Goal: Task Accomplishment & Management: Complete application form

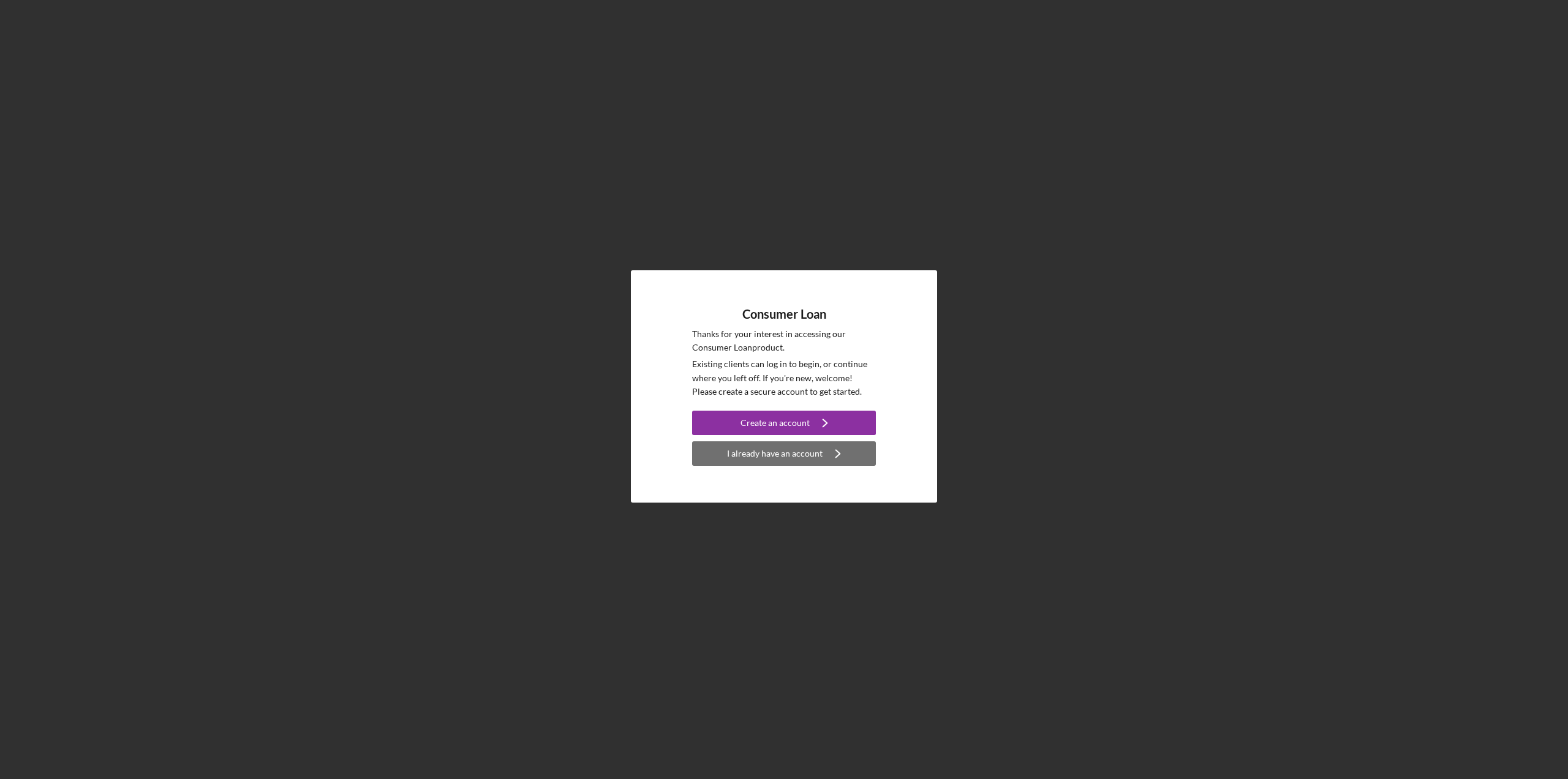
click at [789, 454] on div "I already have an account" at bounding box center [775, 454] width 96 height 24
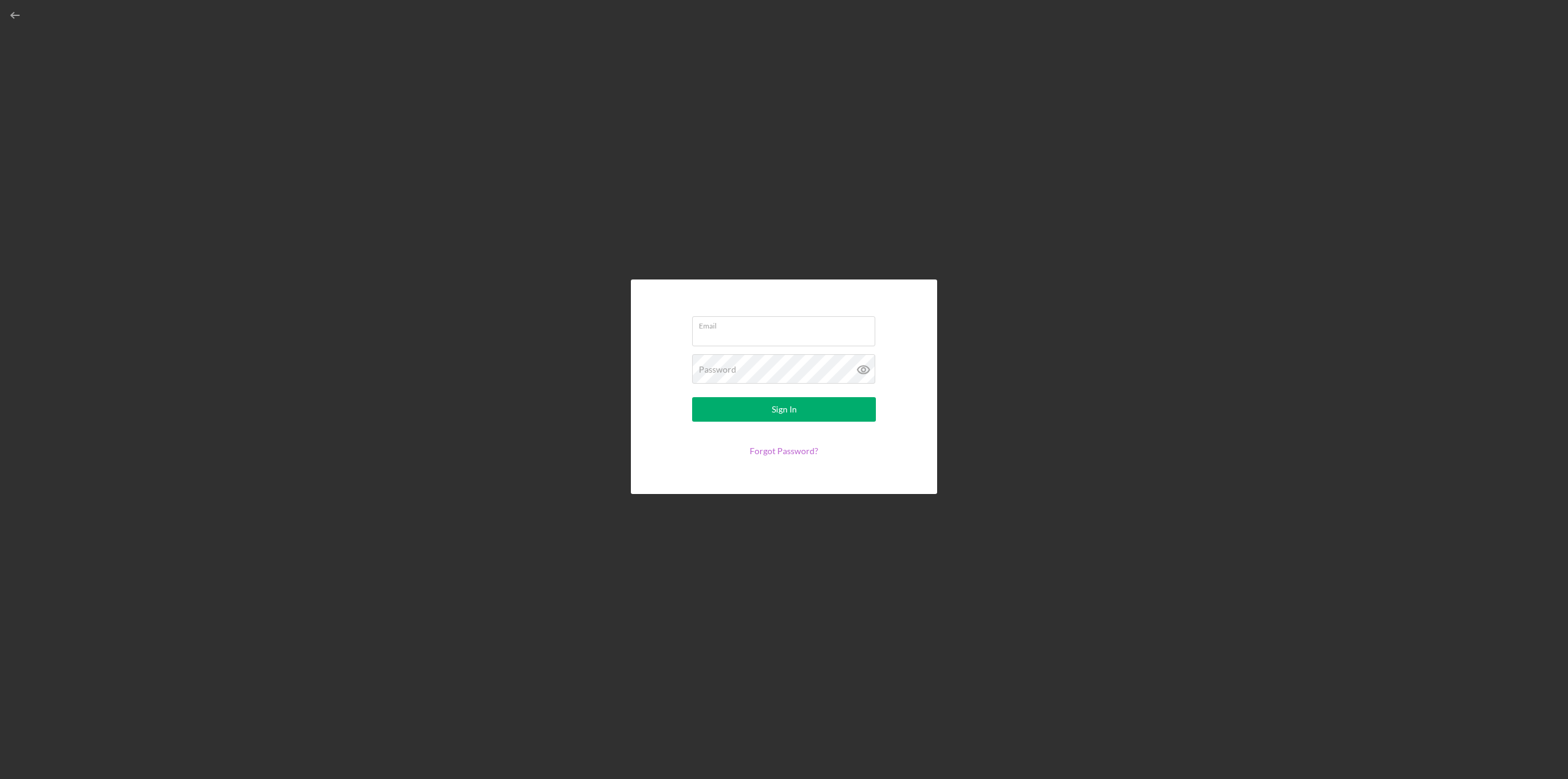
type input "[EMAIL_ADDRESS][DOMAIN_NAME]"
click at [865, 368] on icon at bounding box center [863, 369] width 3 height 3
click at [802, 410] on button "Sign In" at bounding box center [783, 410] width 184 height 24
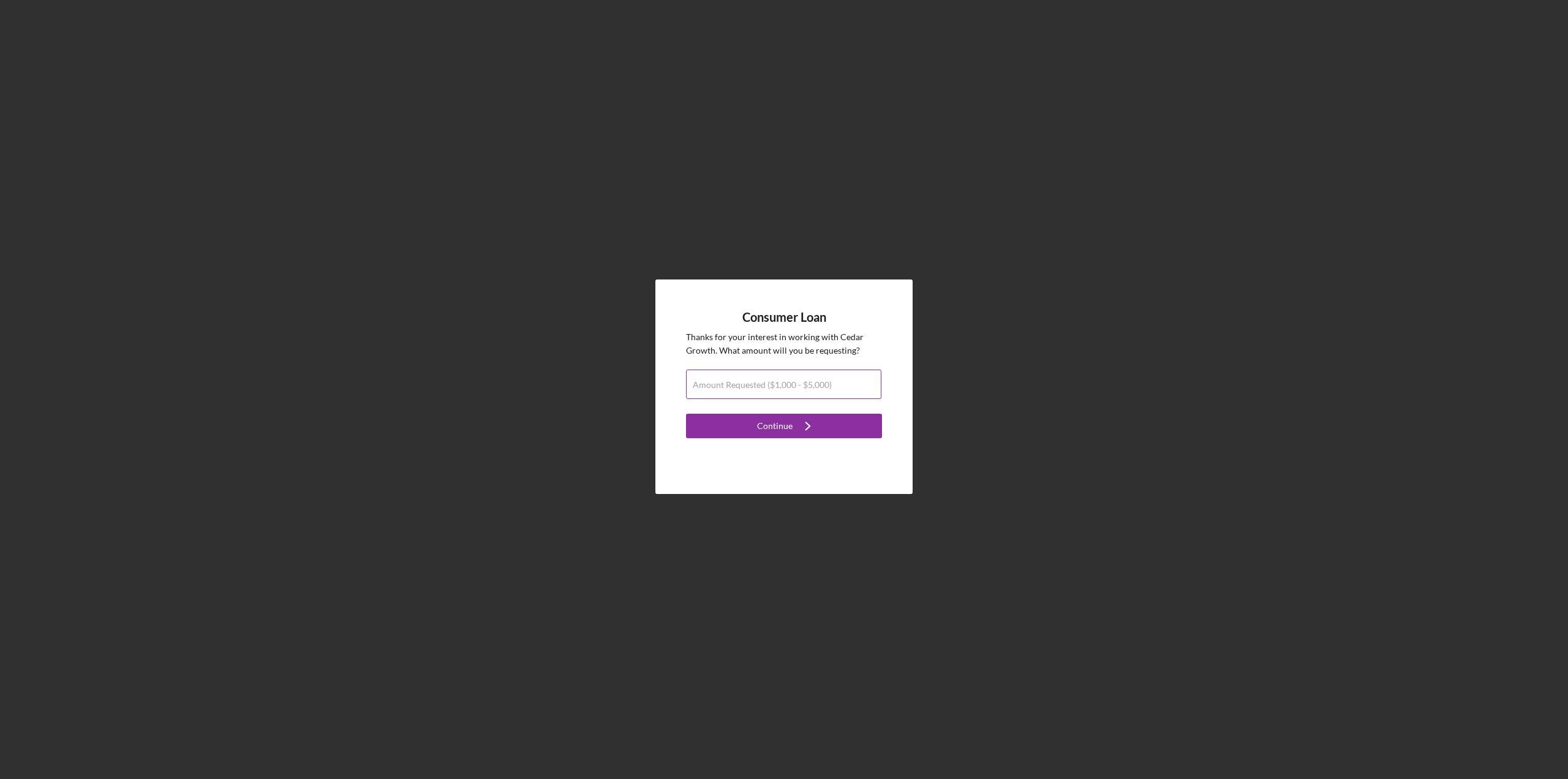
click at [758, 387] on label "Amount Requested ($1,000 - $5,000)" at bounding box center [762, 384] width 139 height 9
click at [758, 387] on input "Amount Requested ($1,000 - $5,000)" at bounding box center [783, 384] width 195 height 29
type input "$1,000"
click at [783, 428] on div "Continue" at bounding box center [775, 426] width 35 height 24
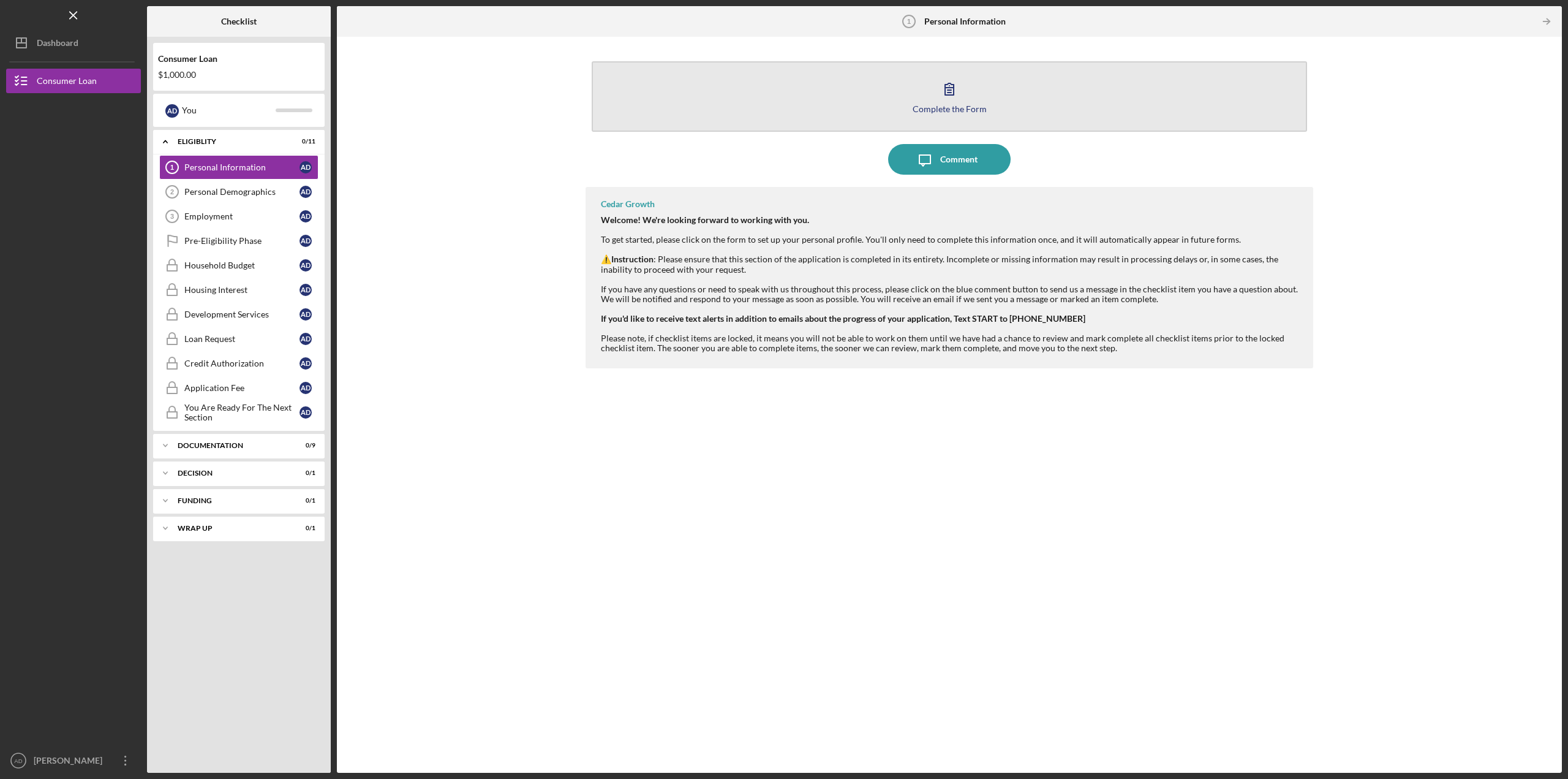
click at [972, 106] on div "Complete the Form" at bounding box center [949, 109] width 74 height 9
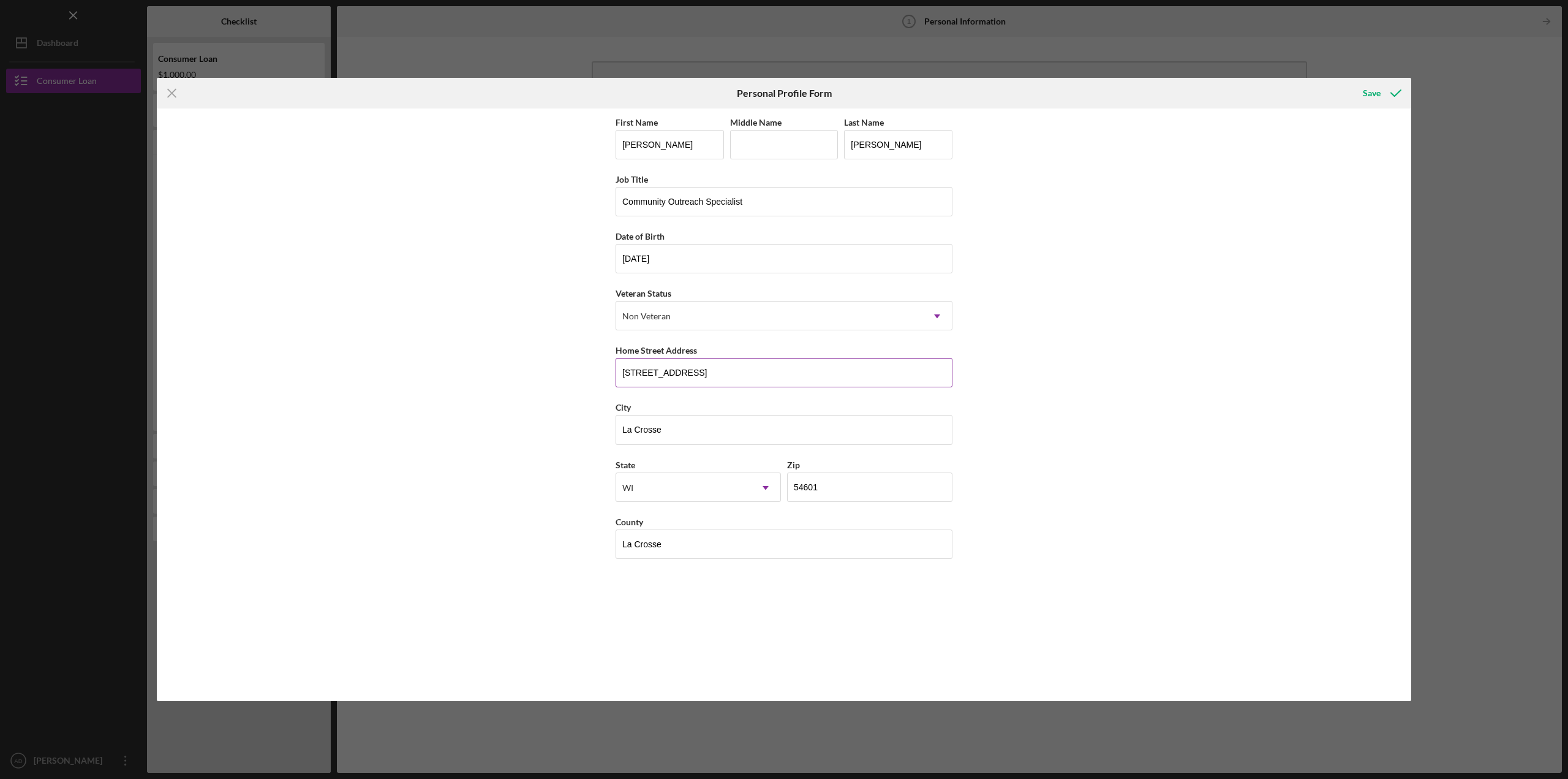
click at [749, 367] on input "[STREET_ADDRESS]" at bounding box center [783, 372] width 337 height 29
type input "[STREET_ADDRESS][PERSON_NAME]"
click at [1380, 92] on div "Save" at bounding box center [1371, 93] width 18 height 24
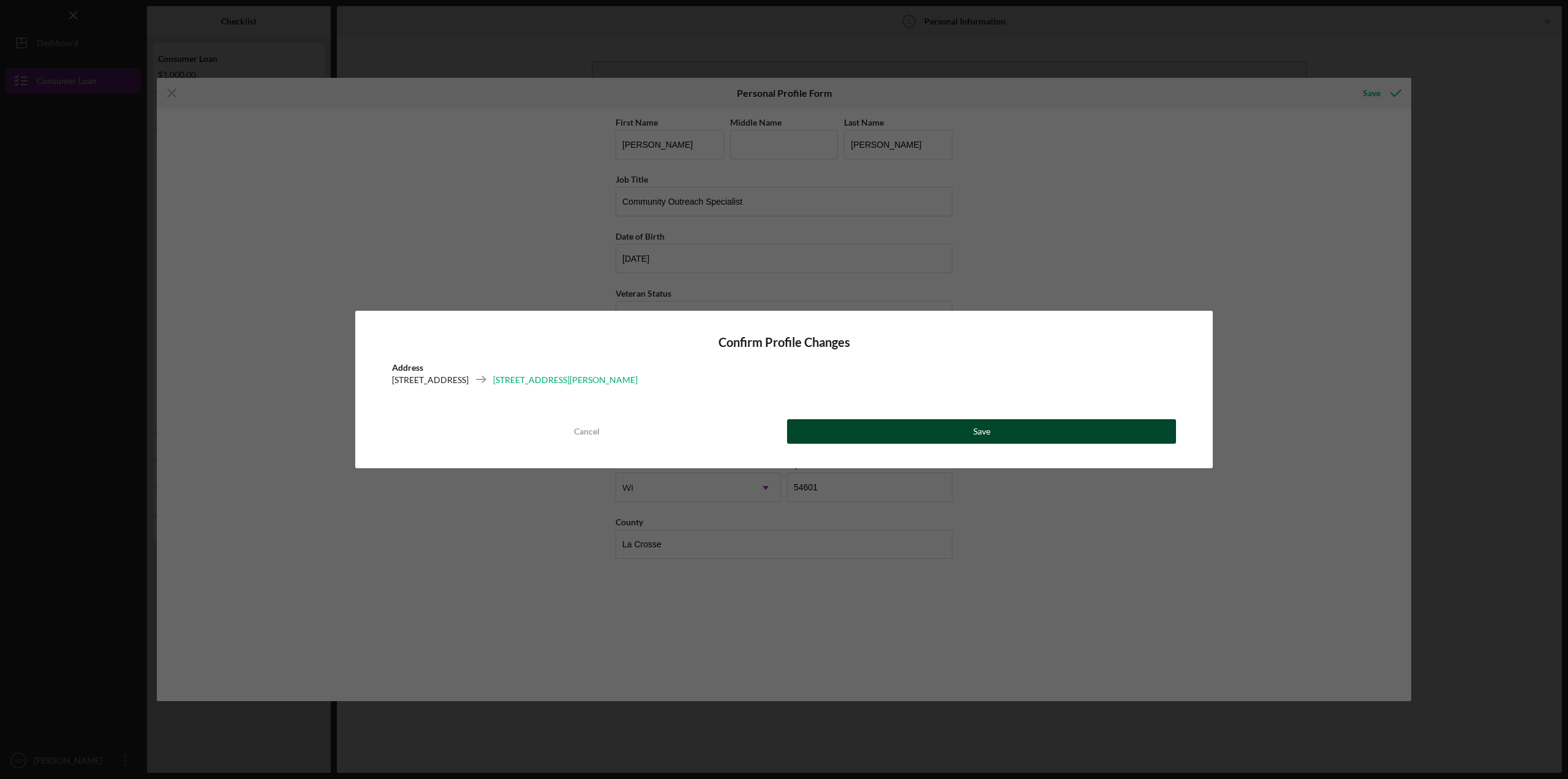
click at [1029, 431] on button "Save" at bounding box center [982, 431] width 389 height 24
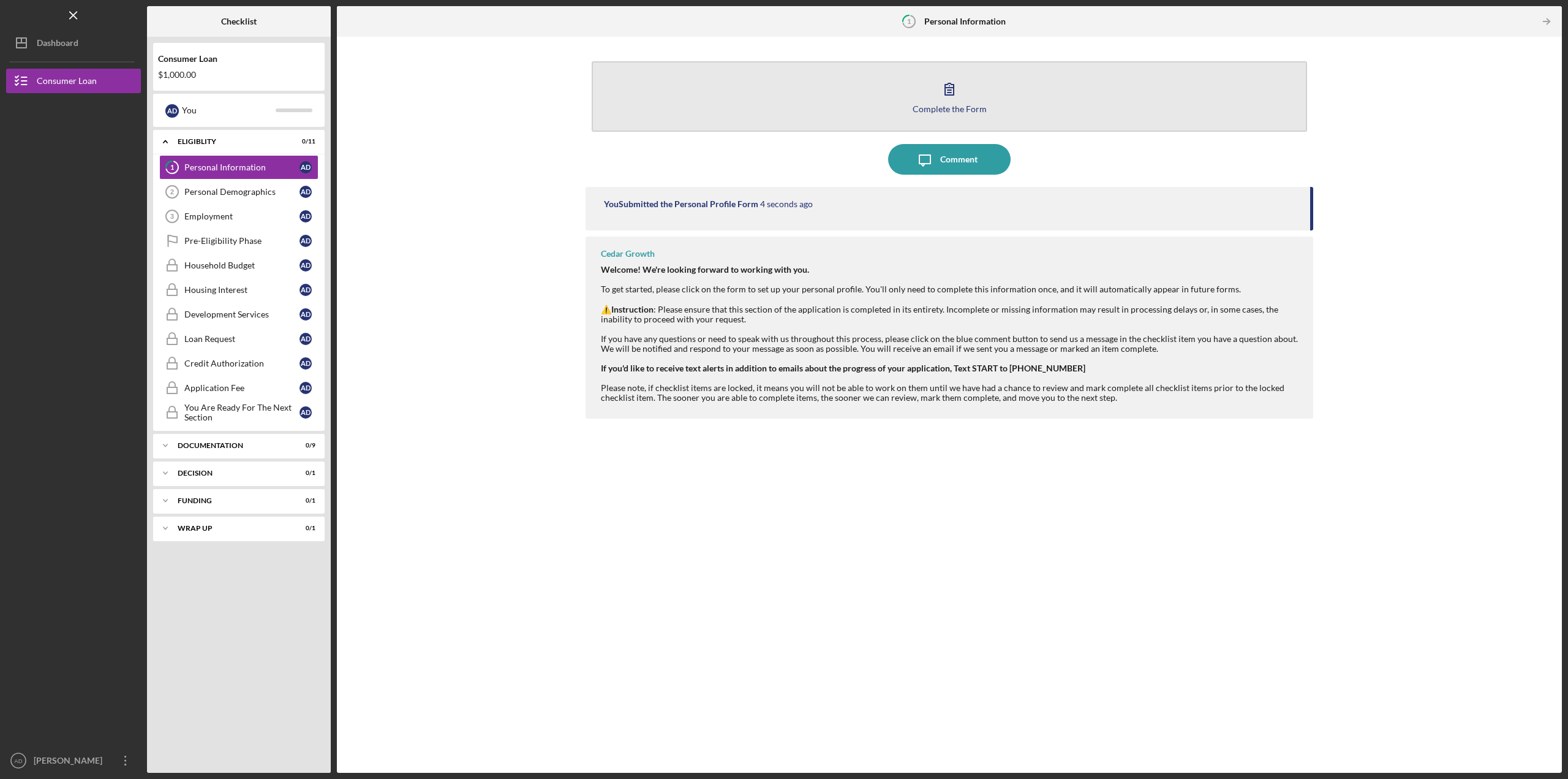
click at [968, 106] on div "Complete the Form" at bounding box center [949, 109] width 74 height 9
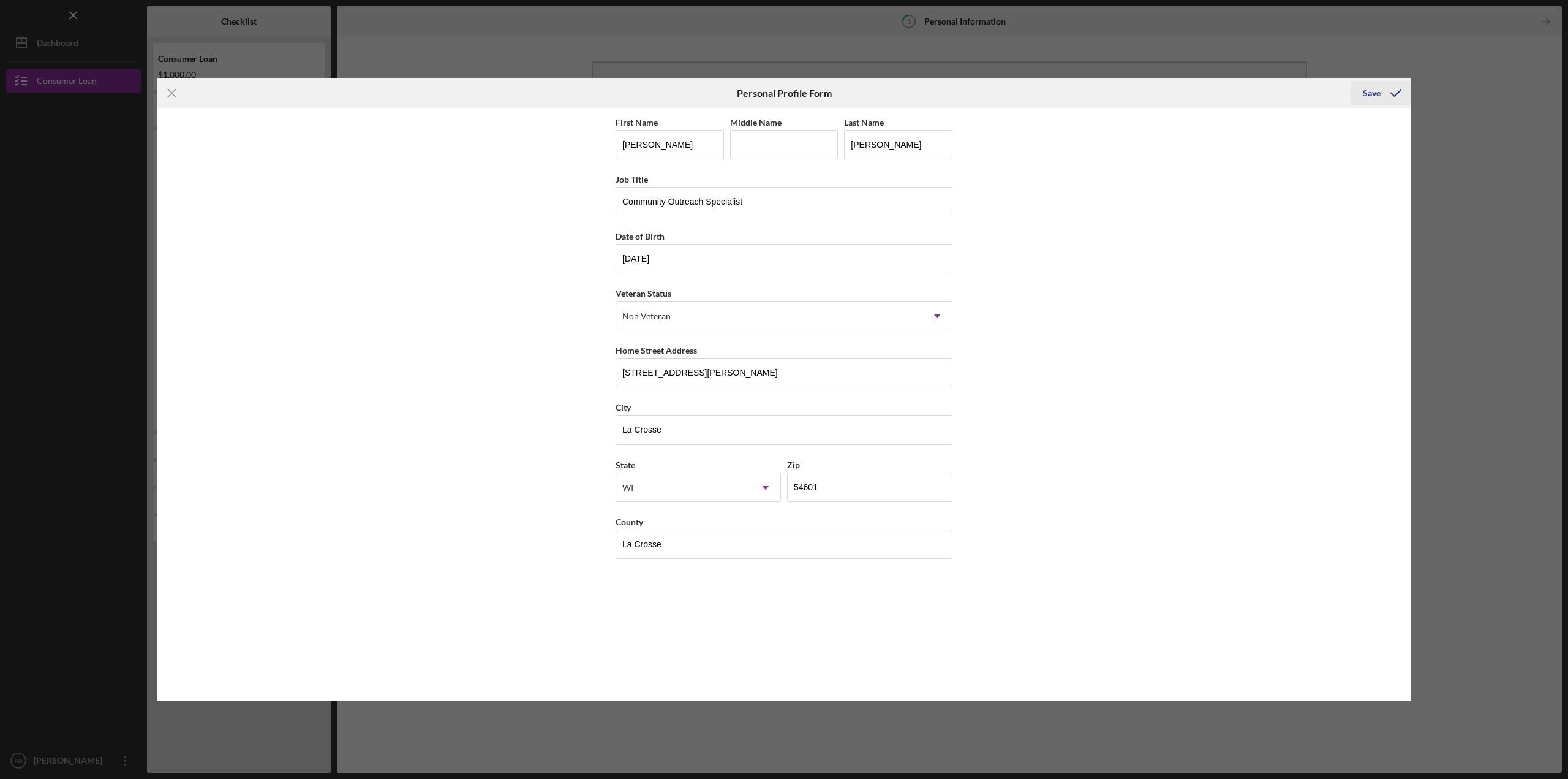
click at [1374, 89] on div "Save" at bounding box center [1371, 93] width 18 height 24
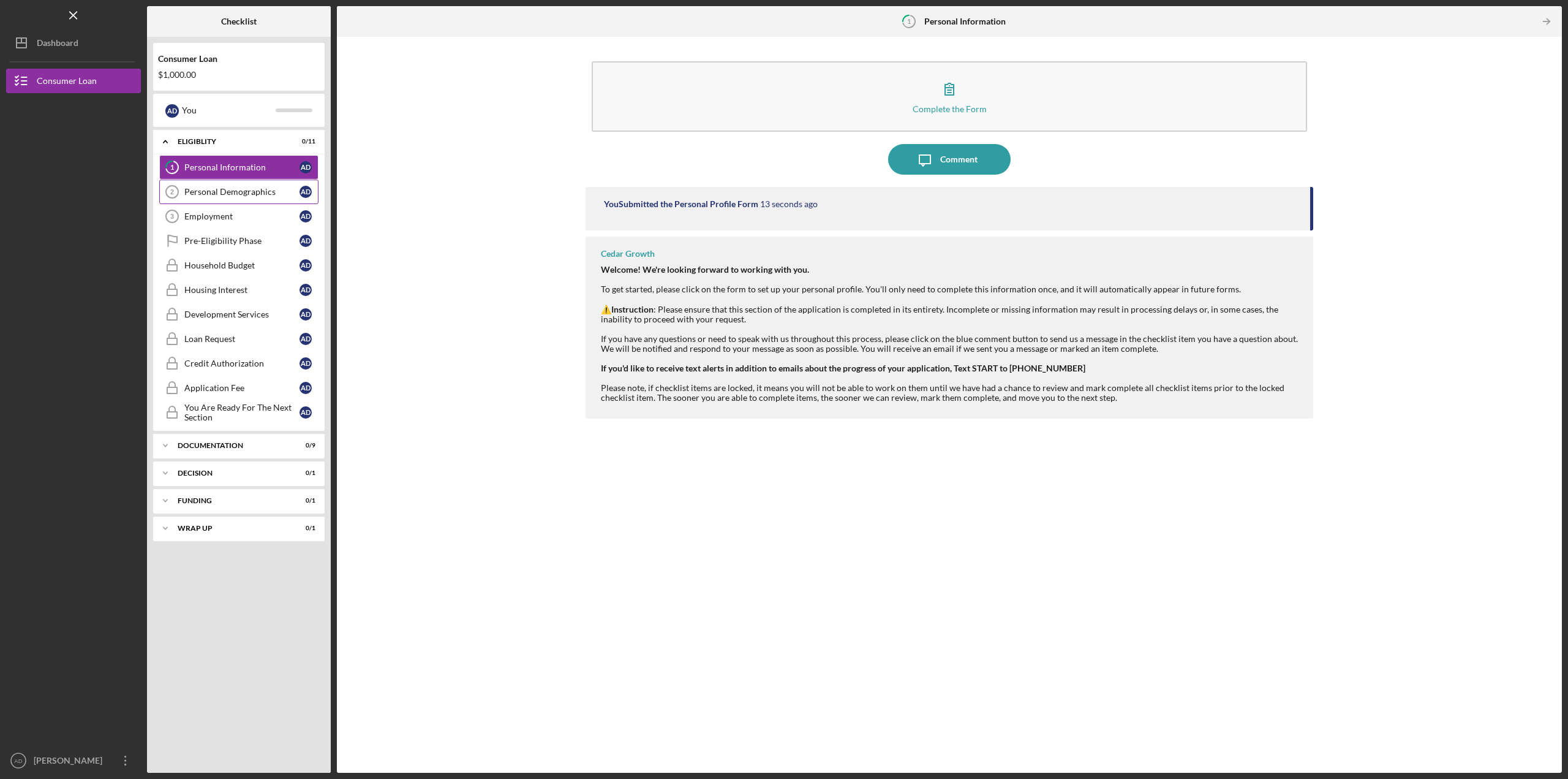
click at [258, 197] on div "Personal Demographics" at bounding box center [242, 192] width 115 height 9
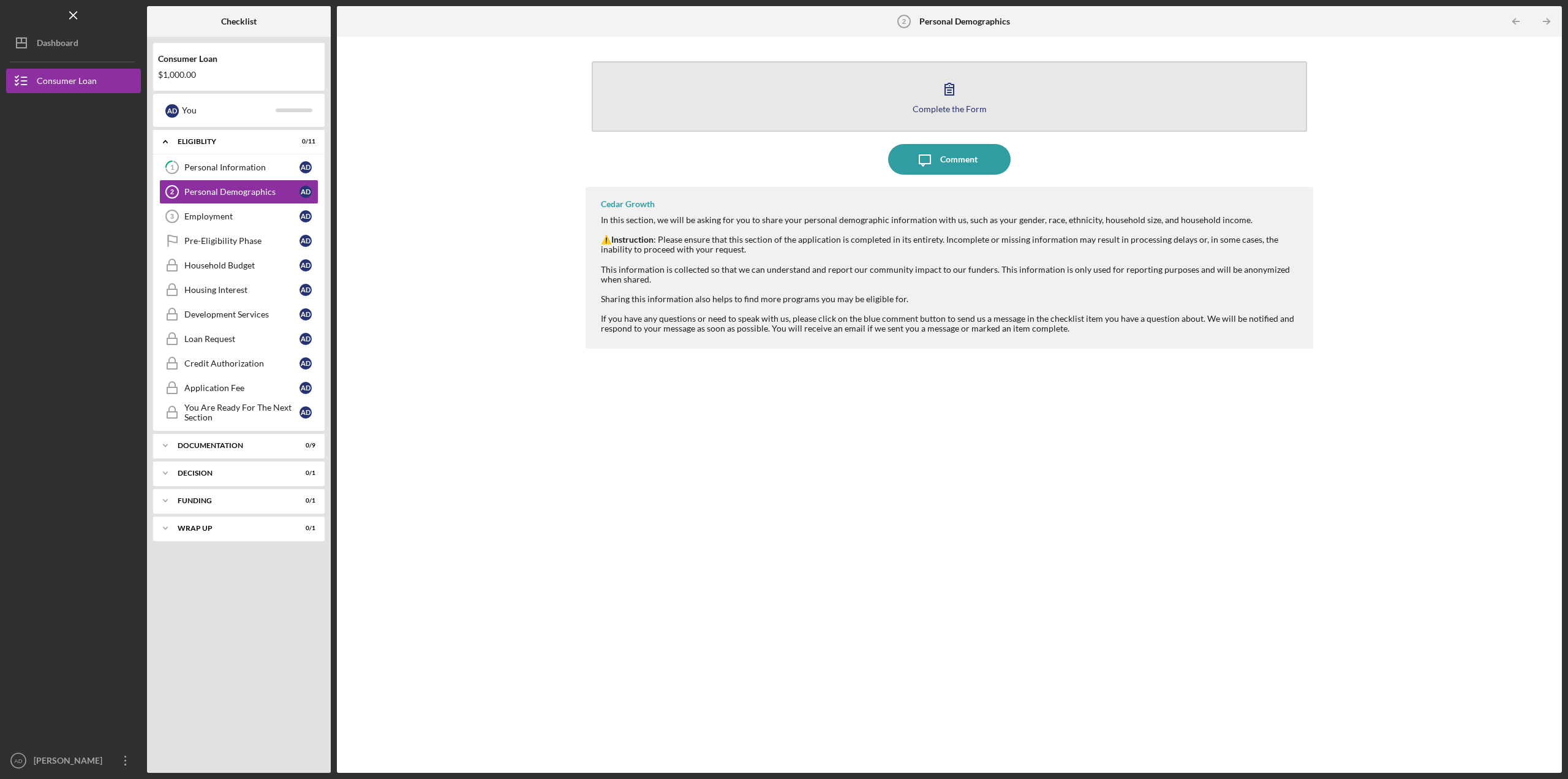
click at [973, 113] on div "Complete the Form" at bounding box center [949, 109] width 74 height 9
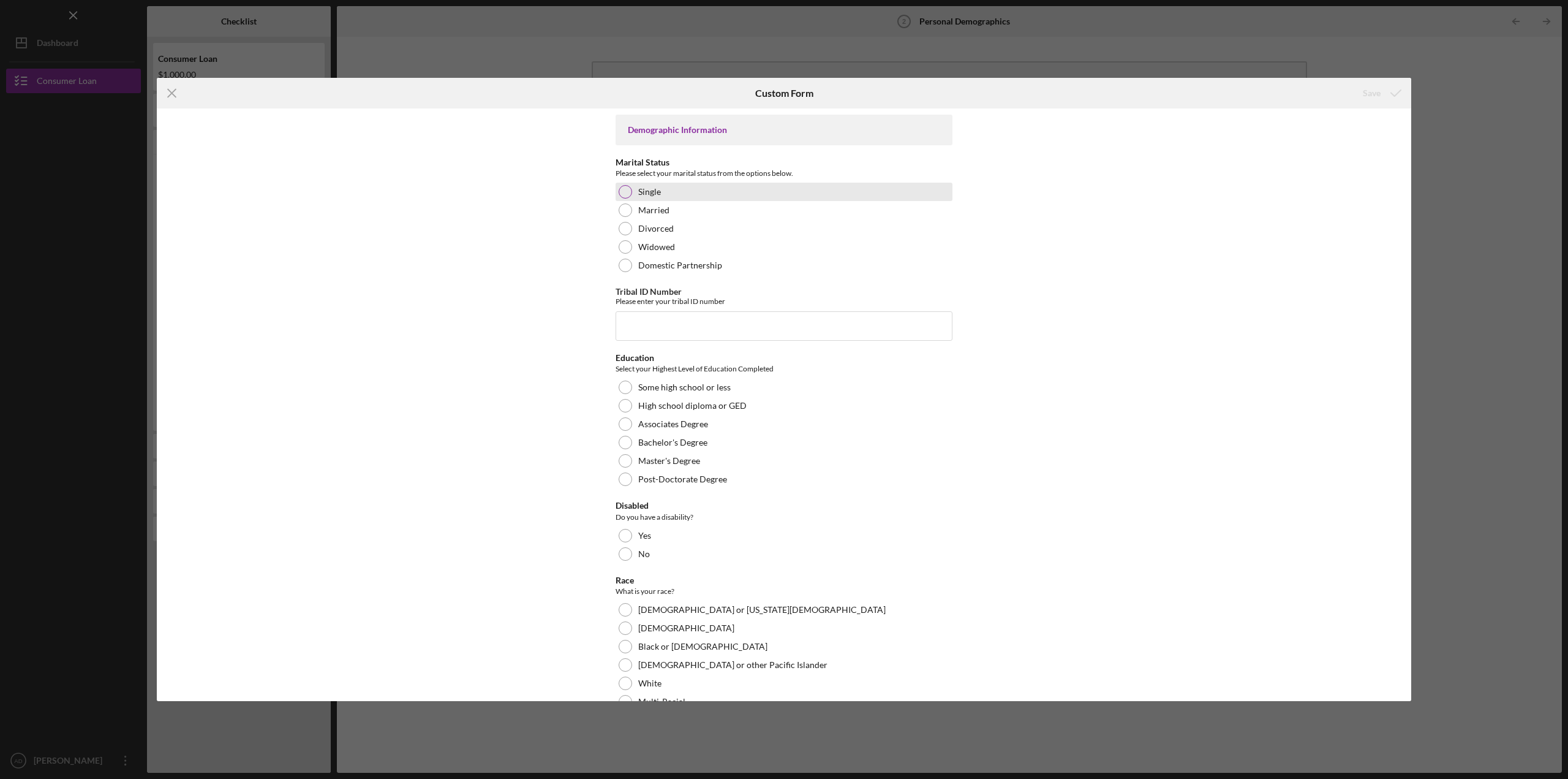
click at [627, 191] on div at bounding box center [625, 192] width 14 height 14
click at [648, 325] on input "Tribal ID Number" at bounding box center [783, 325] width 337 height 29
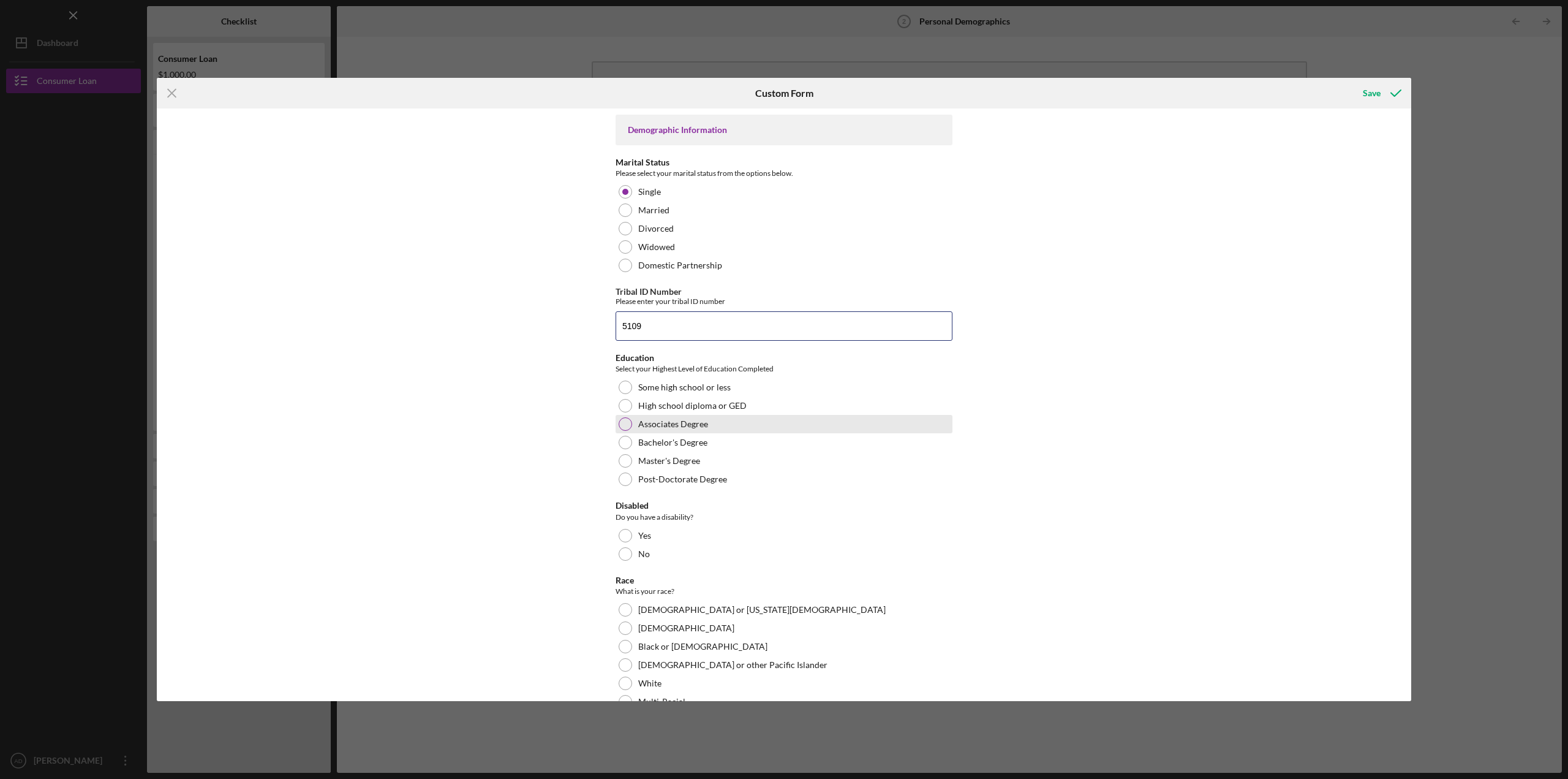
type input "5109"
click at [624, 427] on div at bounding box center [625, 424] width 14 height 14
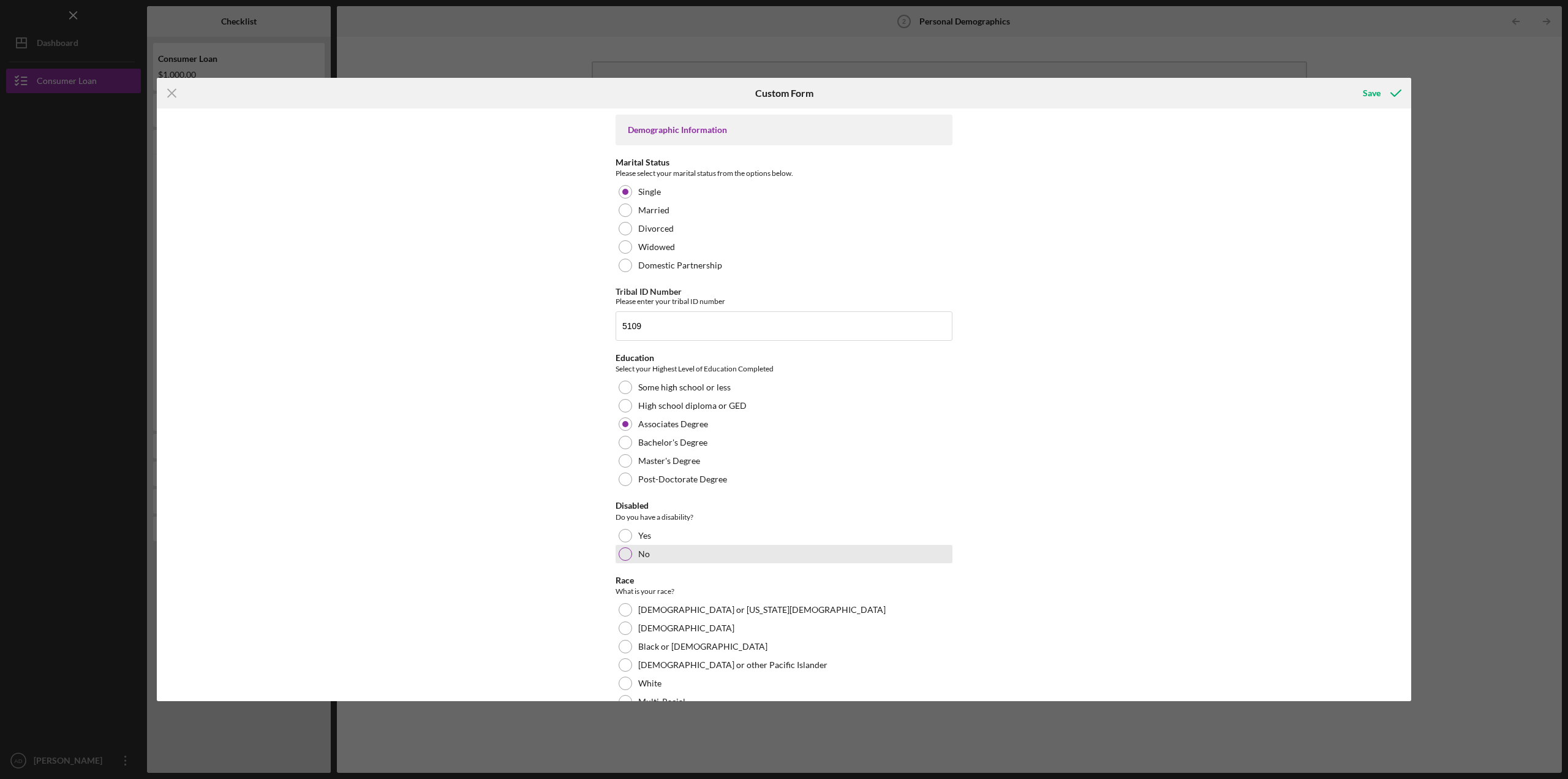
click at [623, 557] on div at bounding box center [625, 554] width 14 height 14
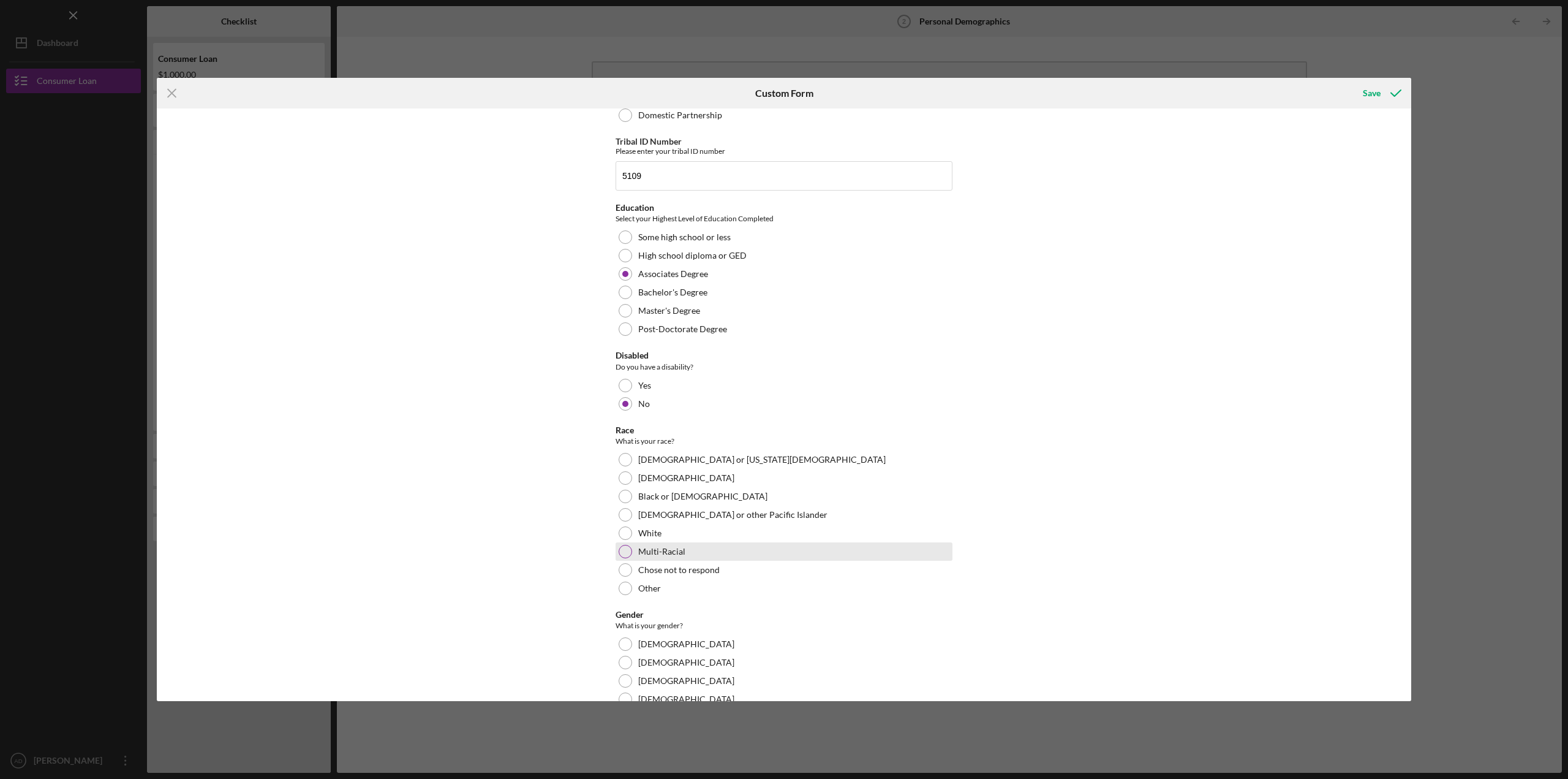
scroll to position [165, 0]
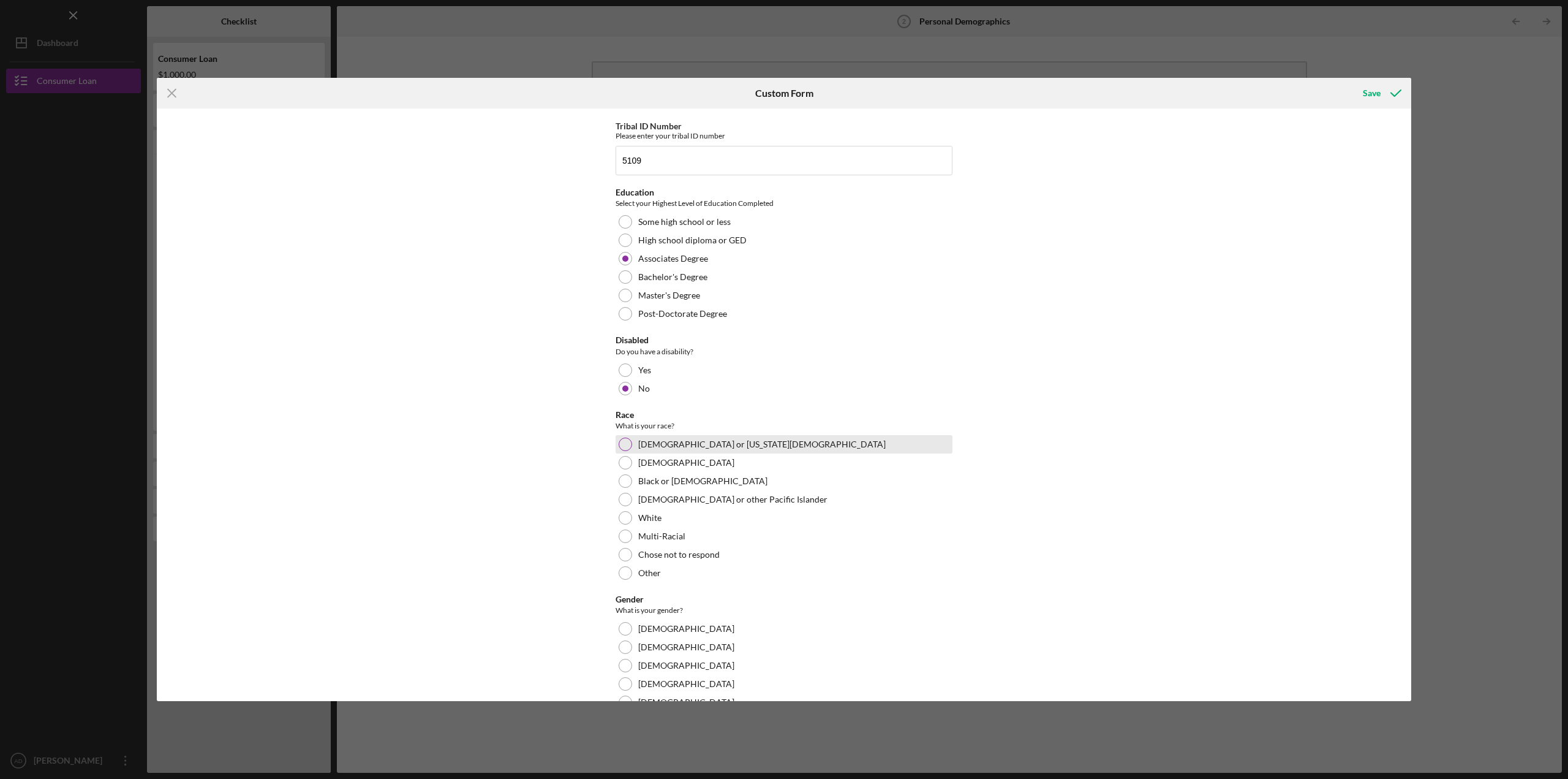
click at [623, 444] on div at bounding box center [625, 444] width 14 height 14
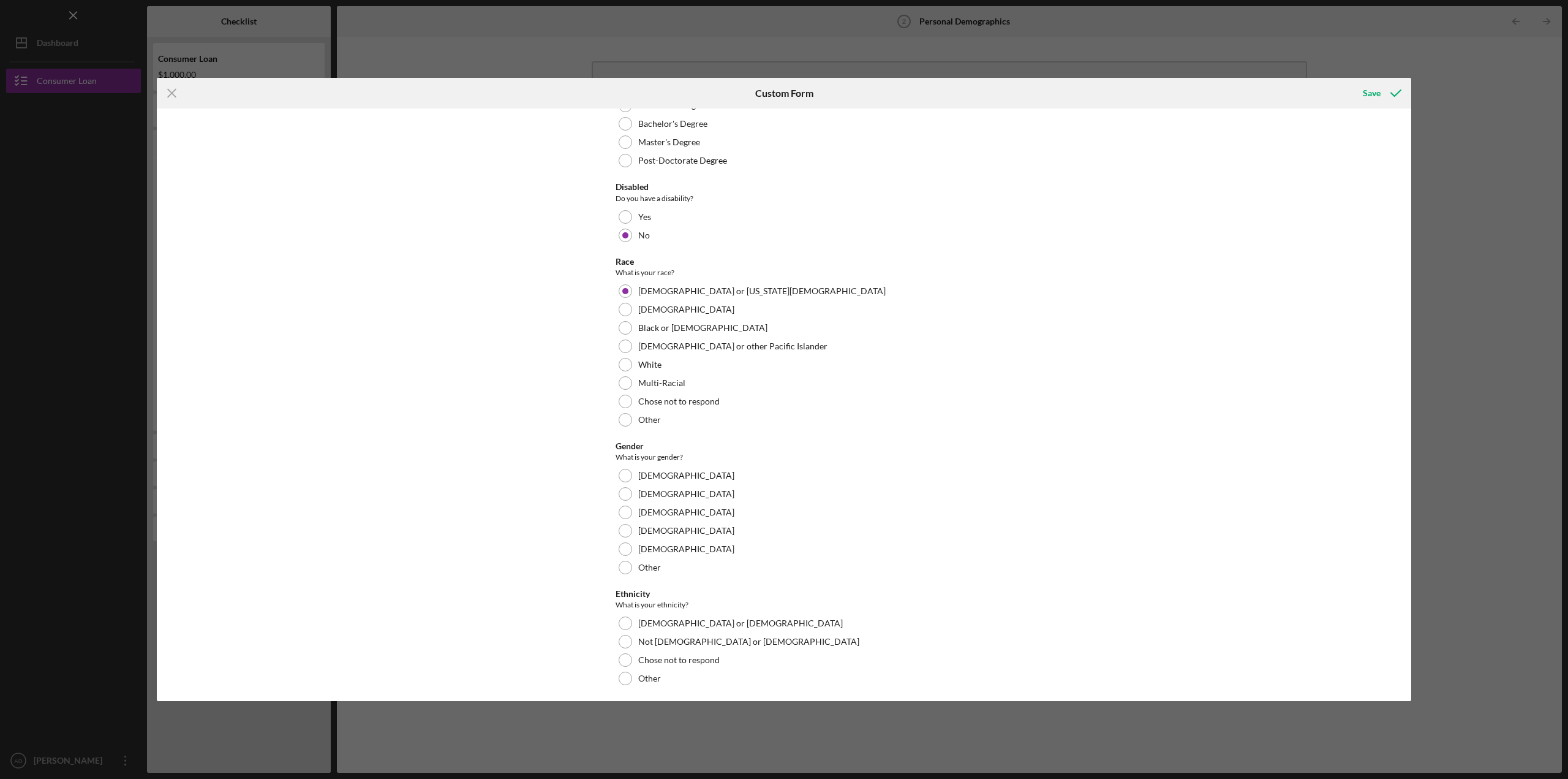
scroll to position [320, 0]
click at [625, 492] on div at bounding box center [625, 493] width 14 height 14
click at [620, 643] on div at bounding box center [625, 641] width 14 height 14
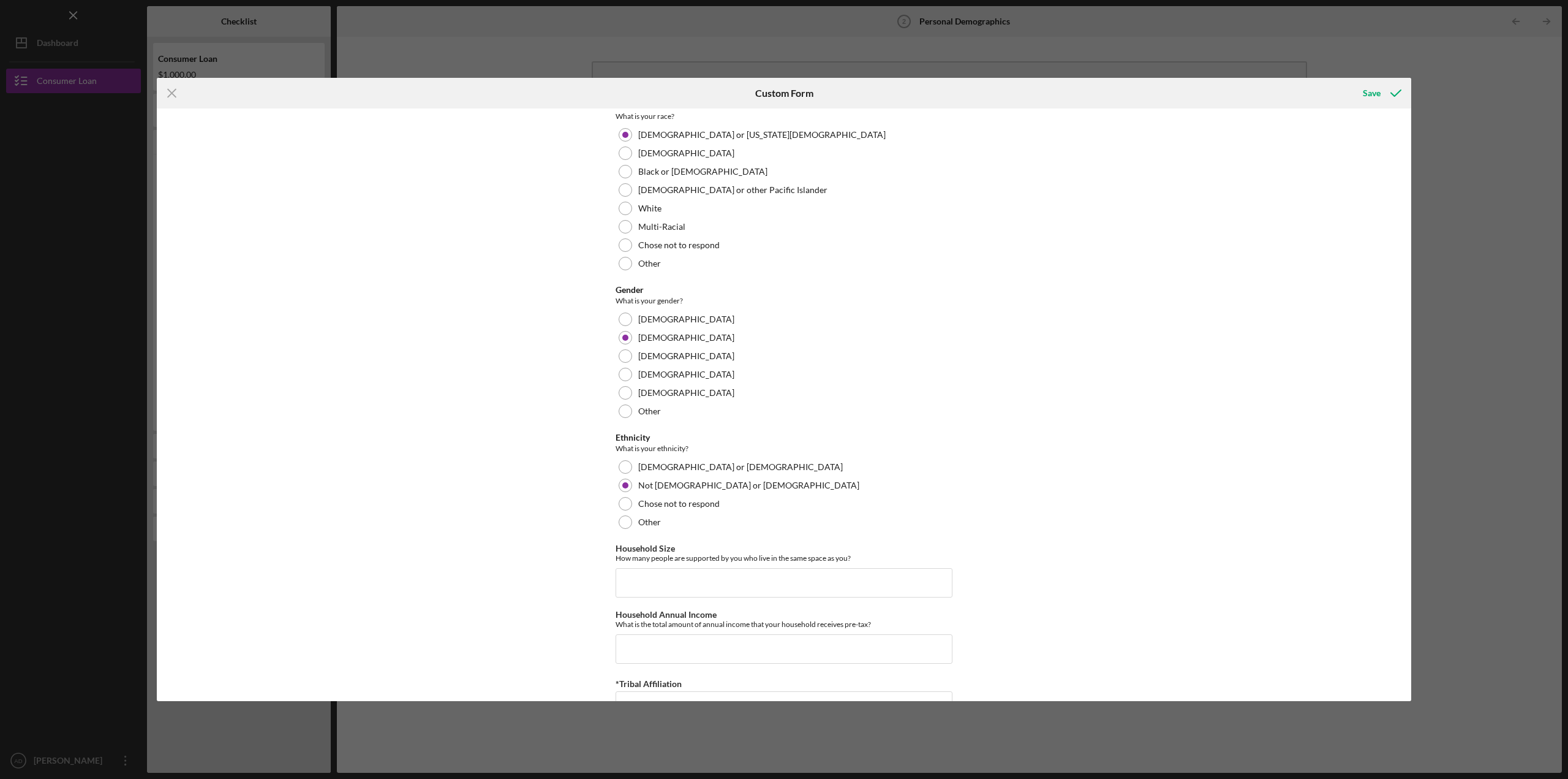
scroll to position [513, 0]
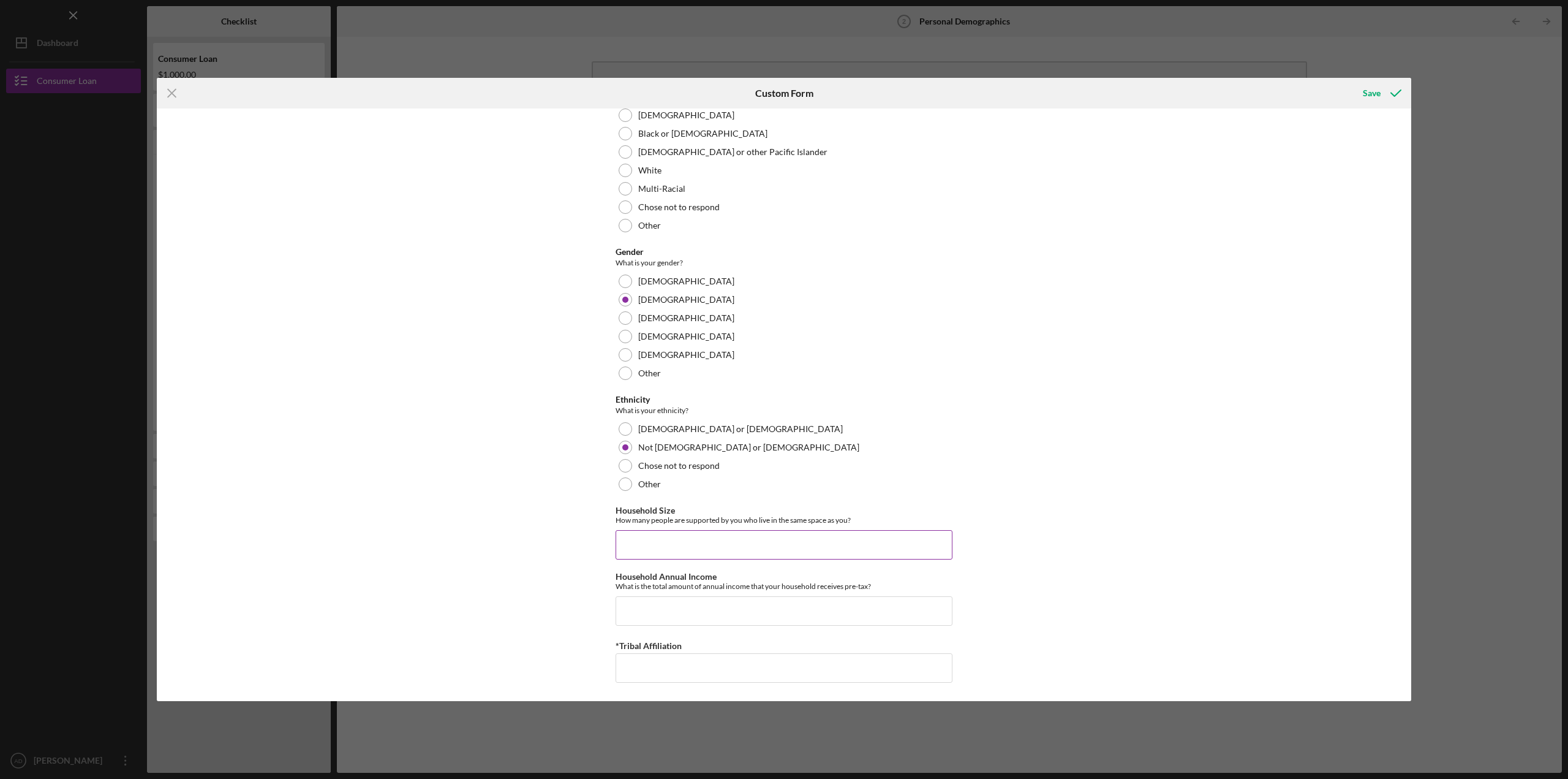
click at [760, 543] on input "Household Size" at bounding box center [783, 544] width 337 height 29
type input "6"
click at [674, 599] on input "Household Annual Income" at bounding box center [783, 611] width 337 height 29
click at [651, 664] on input "*Tribal Affiliation" at bounding box center [783, 668] width 337 height 29
type input "Lac Courte Oreilles"
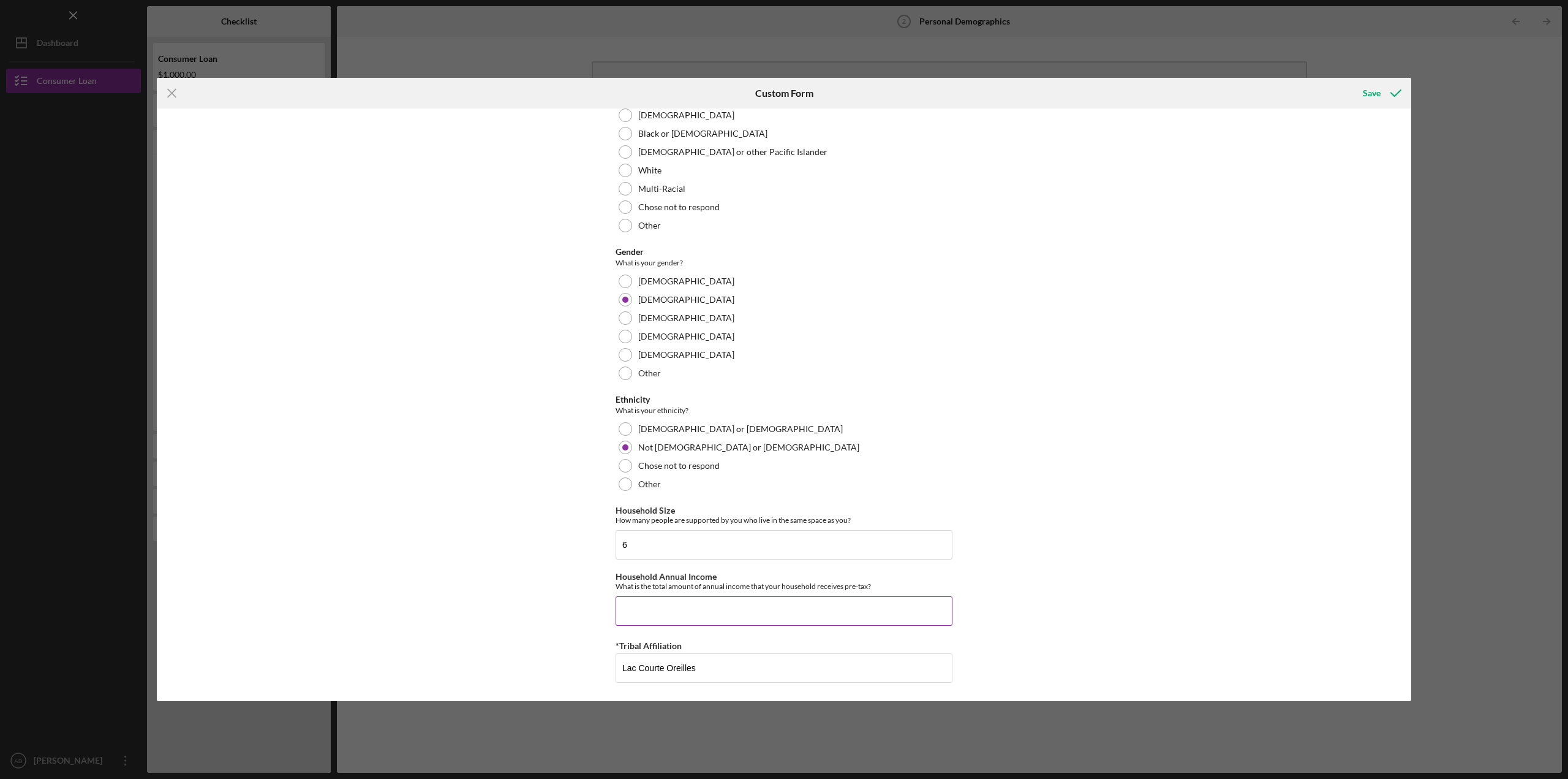
click at [772, 612] on input "Household Annual Income" at bounding box center [783, 611] width 337 height 29
type input "$9"
click at [660, 612] on input "Household Annual Income" at bounding box center [783, 611] width 337 height 29
type input "$91,000"
click at [575, 552] on div "Demographic Information Marital Status Please select your marital status from t…" at bounding box center [783, 405] width 1254 height 593
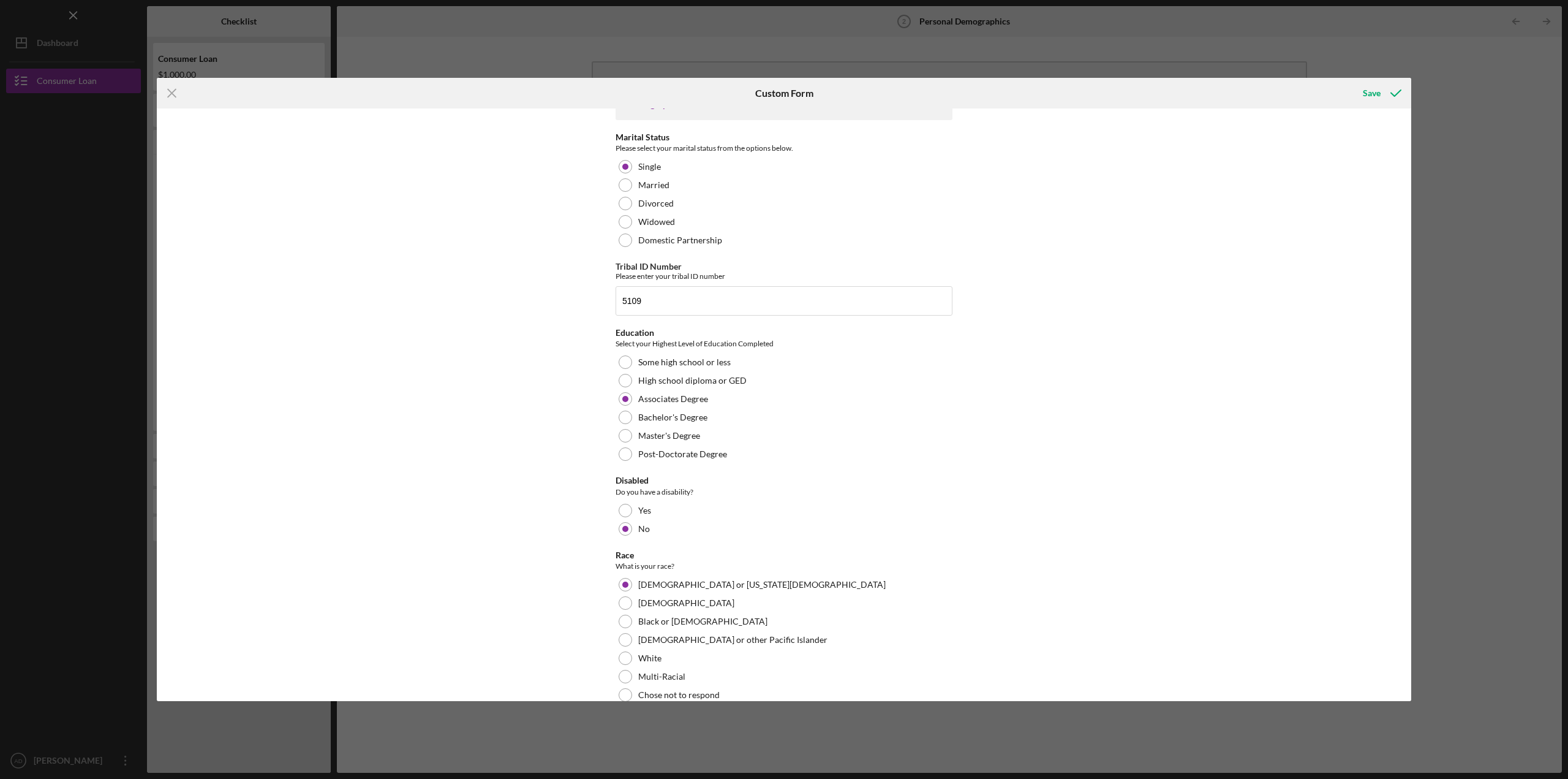
scroll to position [0, 0]
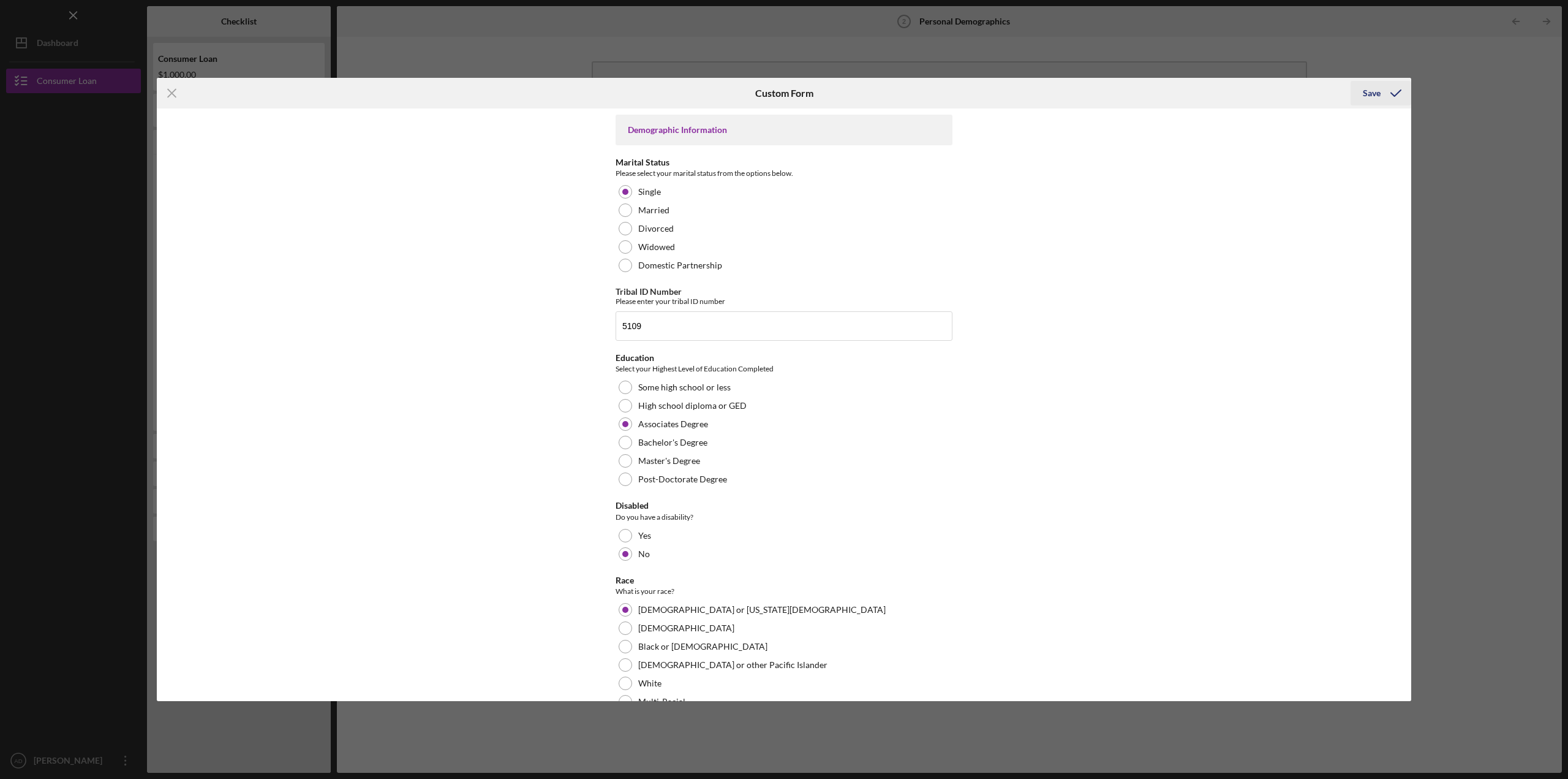
click at [1367, 90] on div "Save" at bounding box center [1371, 93] width 18 height 24
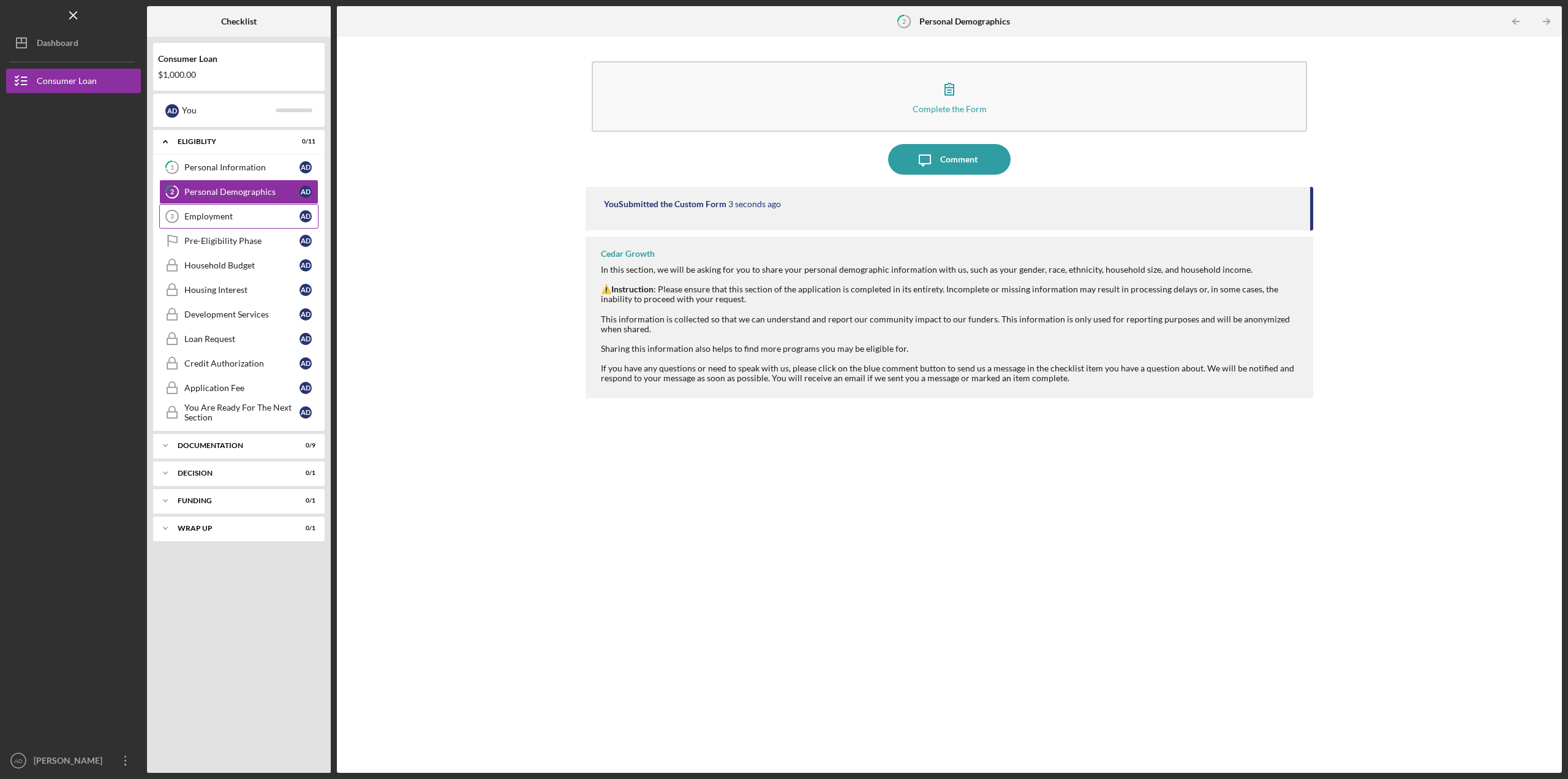
click at [207, 214] on div "Employment" at bounding box center [242, 216] width 115 height 9
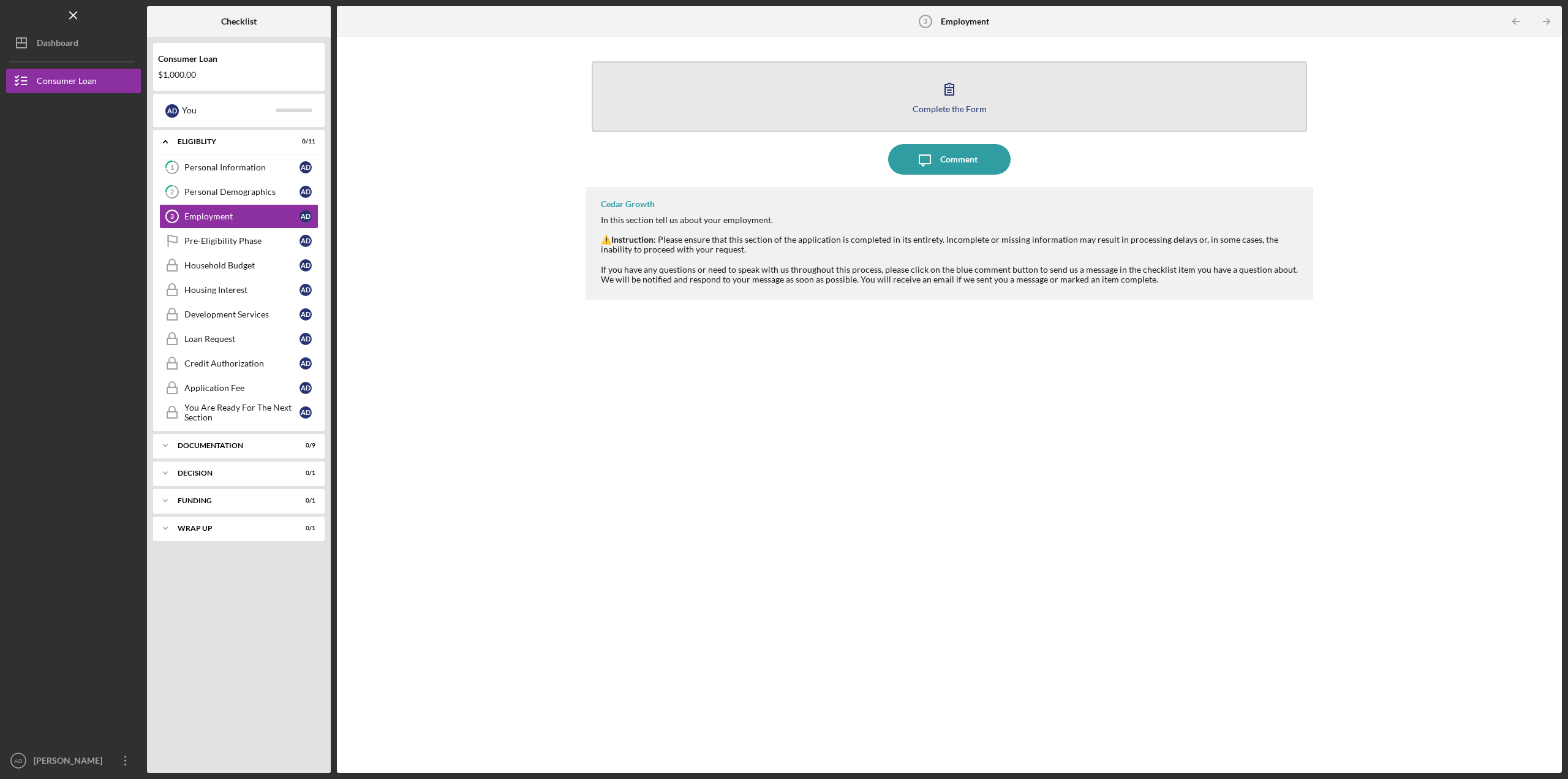
click at [976, 112] on div "Complete the Form" at bounding box center [949, 109] width 74 height 9
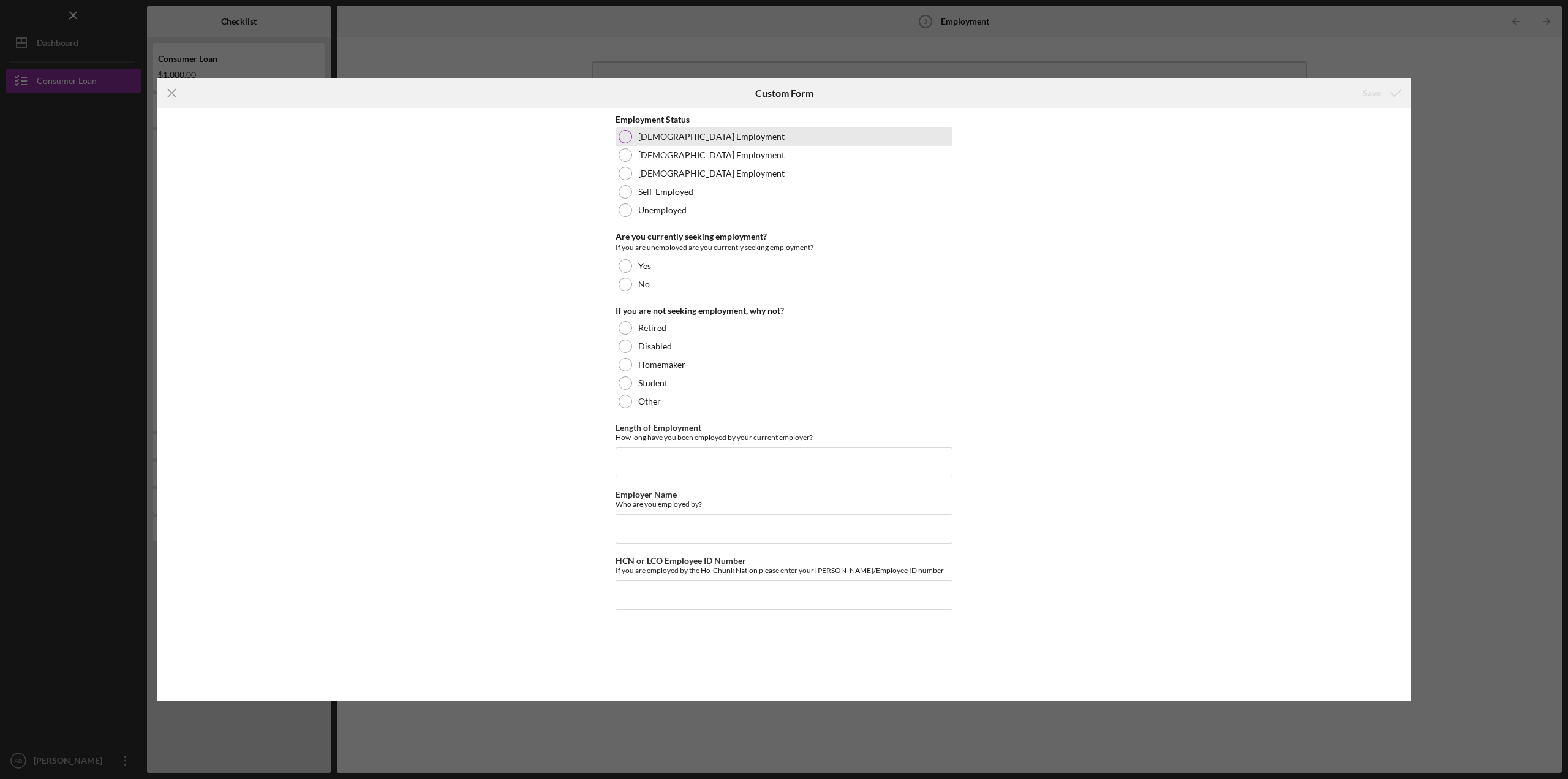
click at [623, 133] on div at bounding box center [625, 137] width 14 height 14
click at [625, 281] on div at bounding box center [625, 284] width 14 height 14
click at [566, 252] on div "Employment Status [DEMOGRAPHIC_DATA] Employment [DEMOGRAPHIC_DATA] Employment […" at bounding box center [783, 405] width 1254 height 593
click at [1513, 397] on div "Icon/Menu Close Custom Form Save Employment Status [DEMOGRAPHIC_DATA] Employmen…" at bounding box center [784, 389] width 1568 height 779
click at [627, 281] on div at bounding box center [625, 284] width 6 height 6
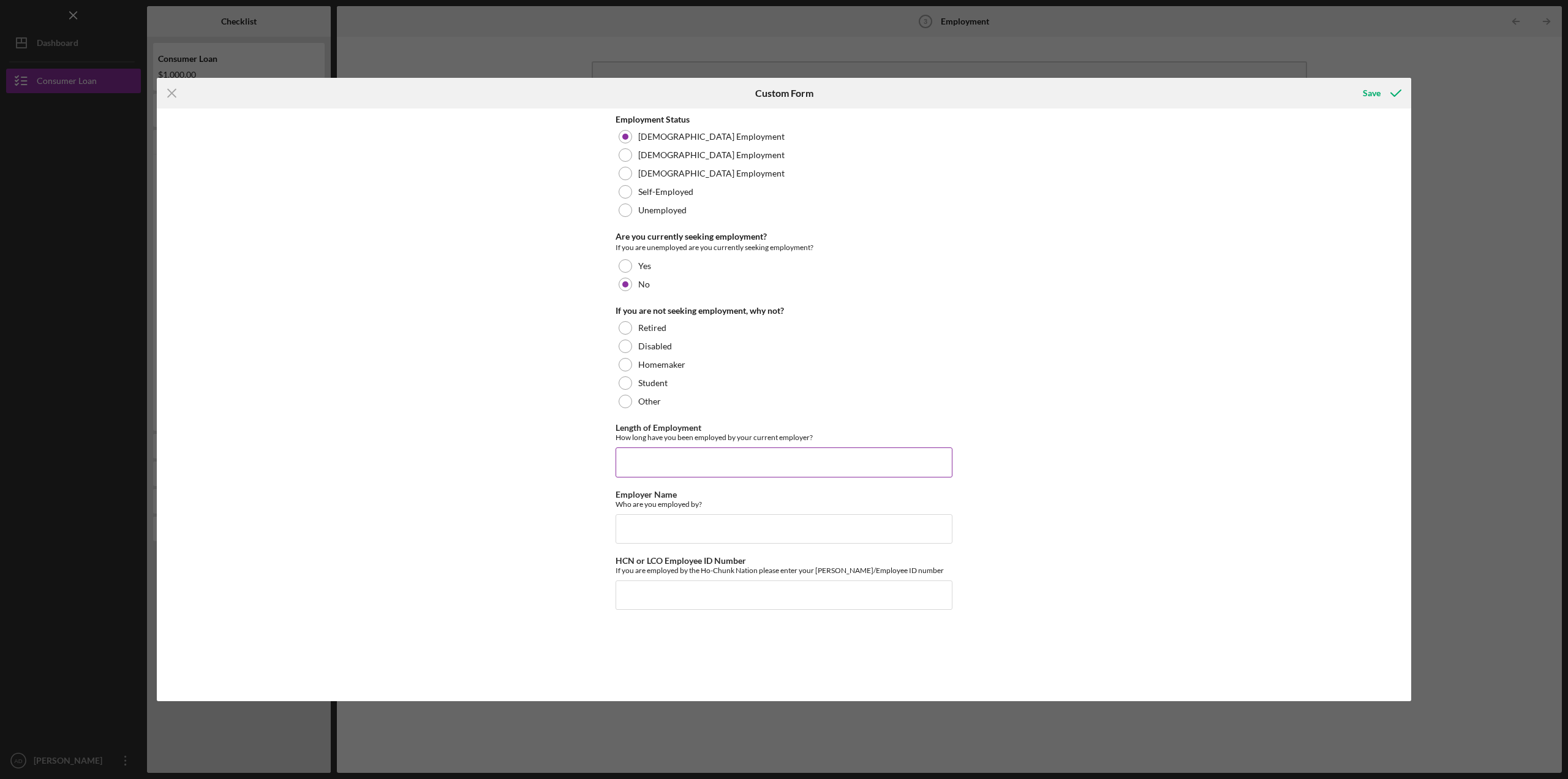
click at [733, 456] on input "Length of Employment" at bounding box center [783, 462] width 337 height 29
type input "8 years"
click at [667, 519] on input "Employer Name" at bounding box center [783, 528] width 337 height 29
type input "Ho-Chunk Nation"
type input "11633"
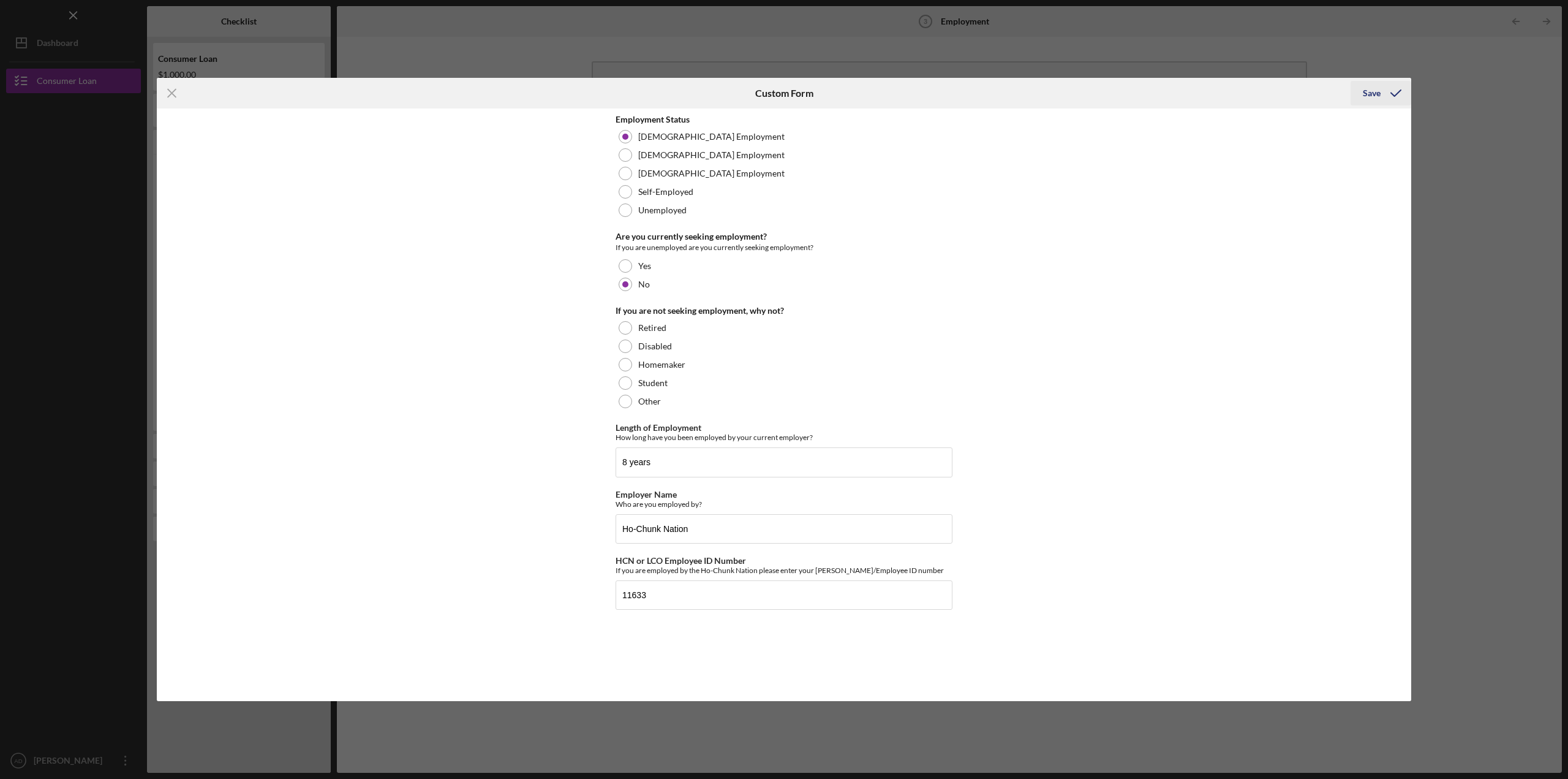
click at [1365, 94] on div "Save" at bounding box center [1371, 93] width 18 height 24
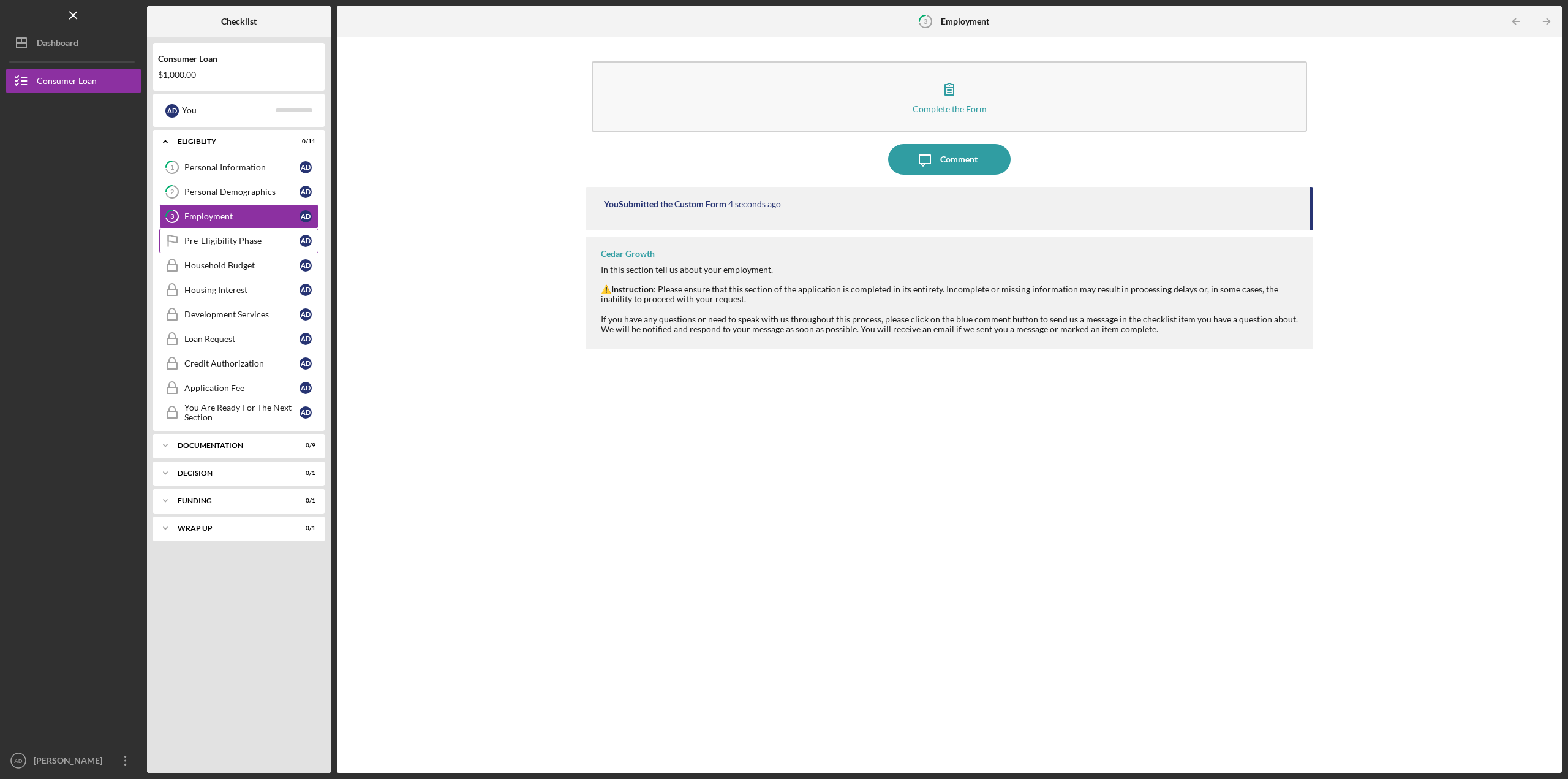
click at [201, 233] on link "Pre-Eligibility Phase Pre-Eligibility Phase A D" at bounding box center [239, 241] width 159 height 24
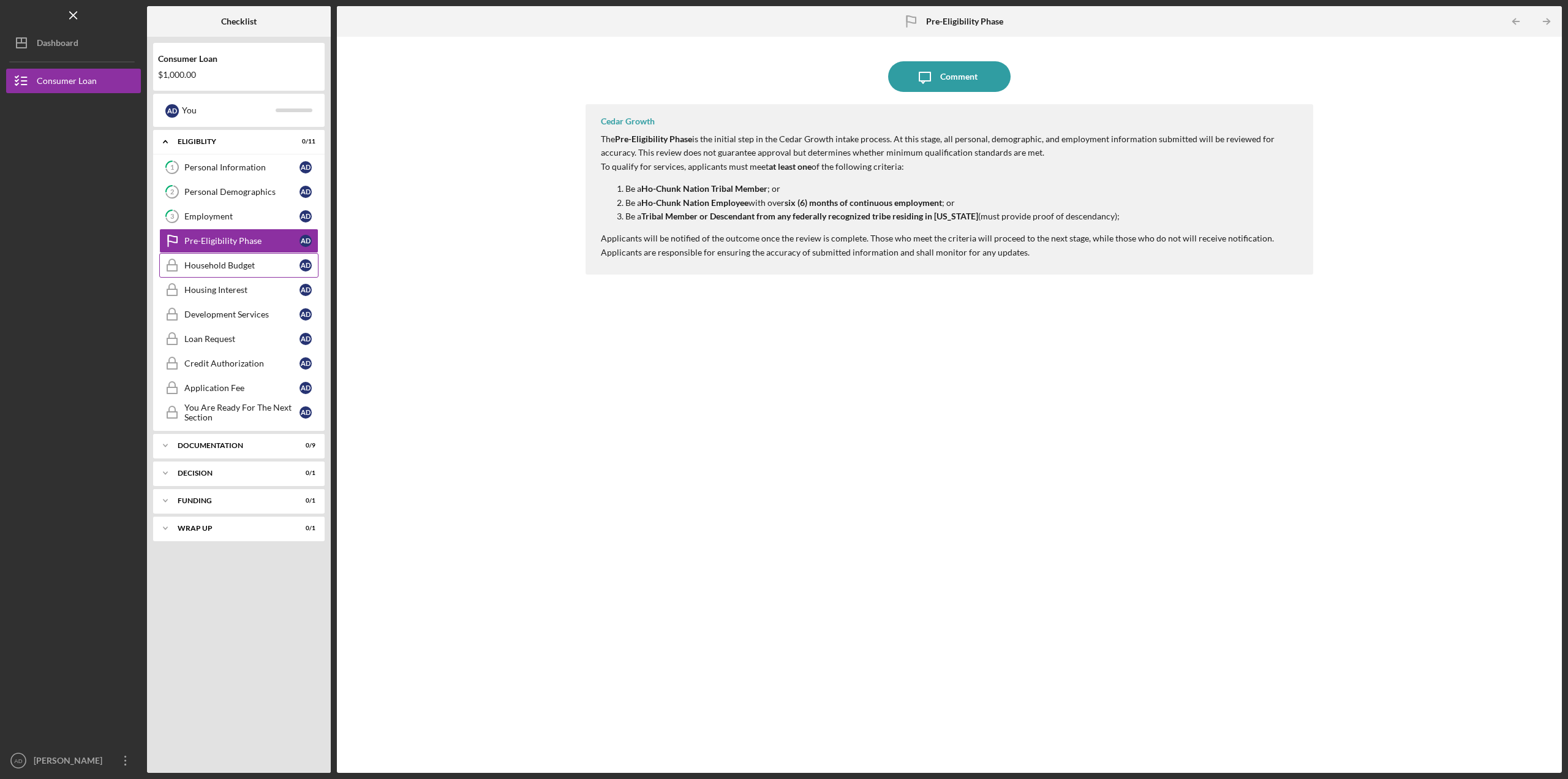
click at [215, 267] on div "Household Budget" at bounding box center [242, 265] width 115 height 9
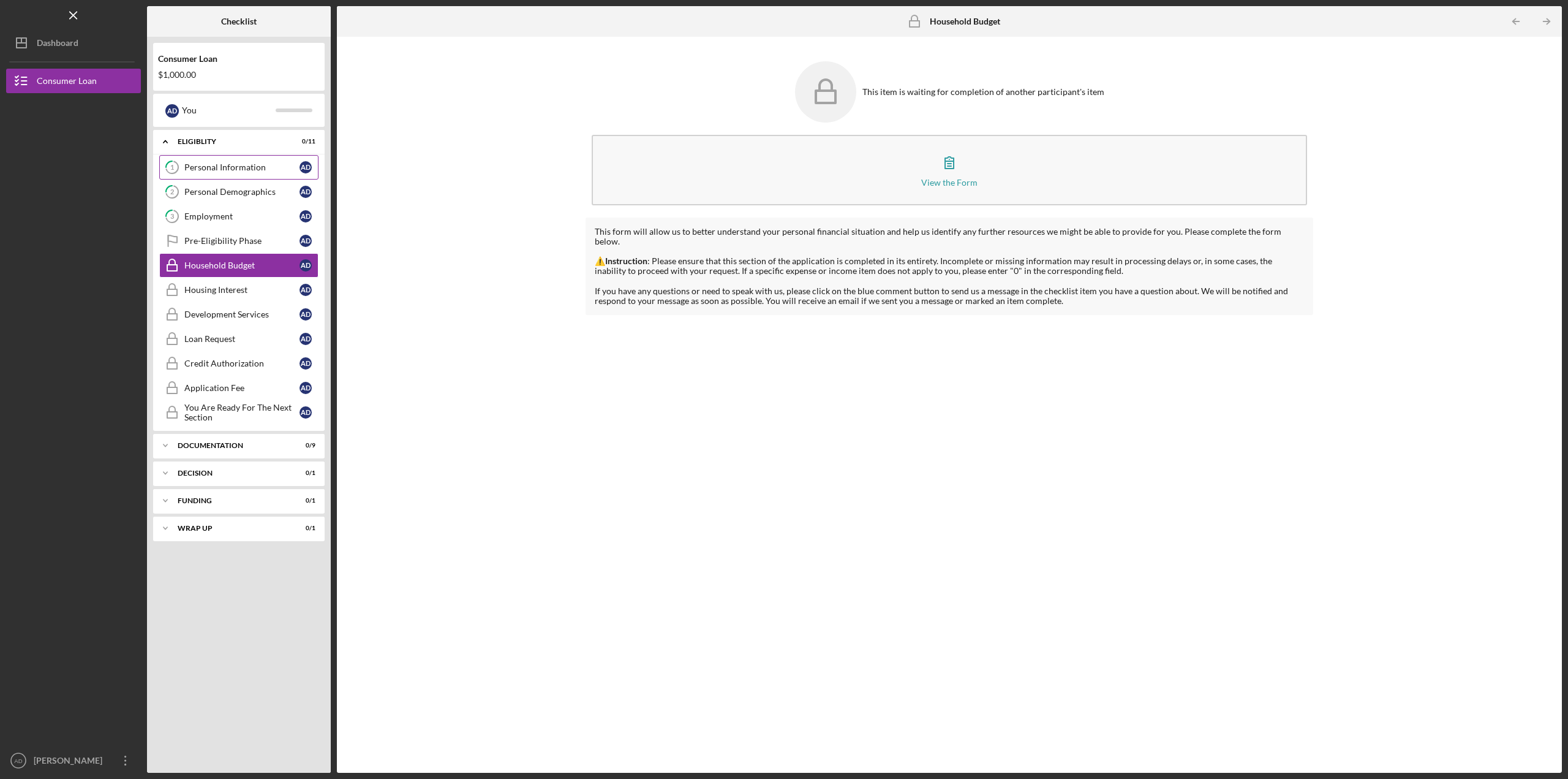
click at [230, 171] on div "Personal Information" at bounding box center [242, 167] width 115 height 9
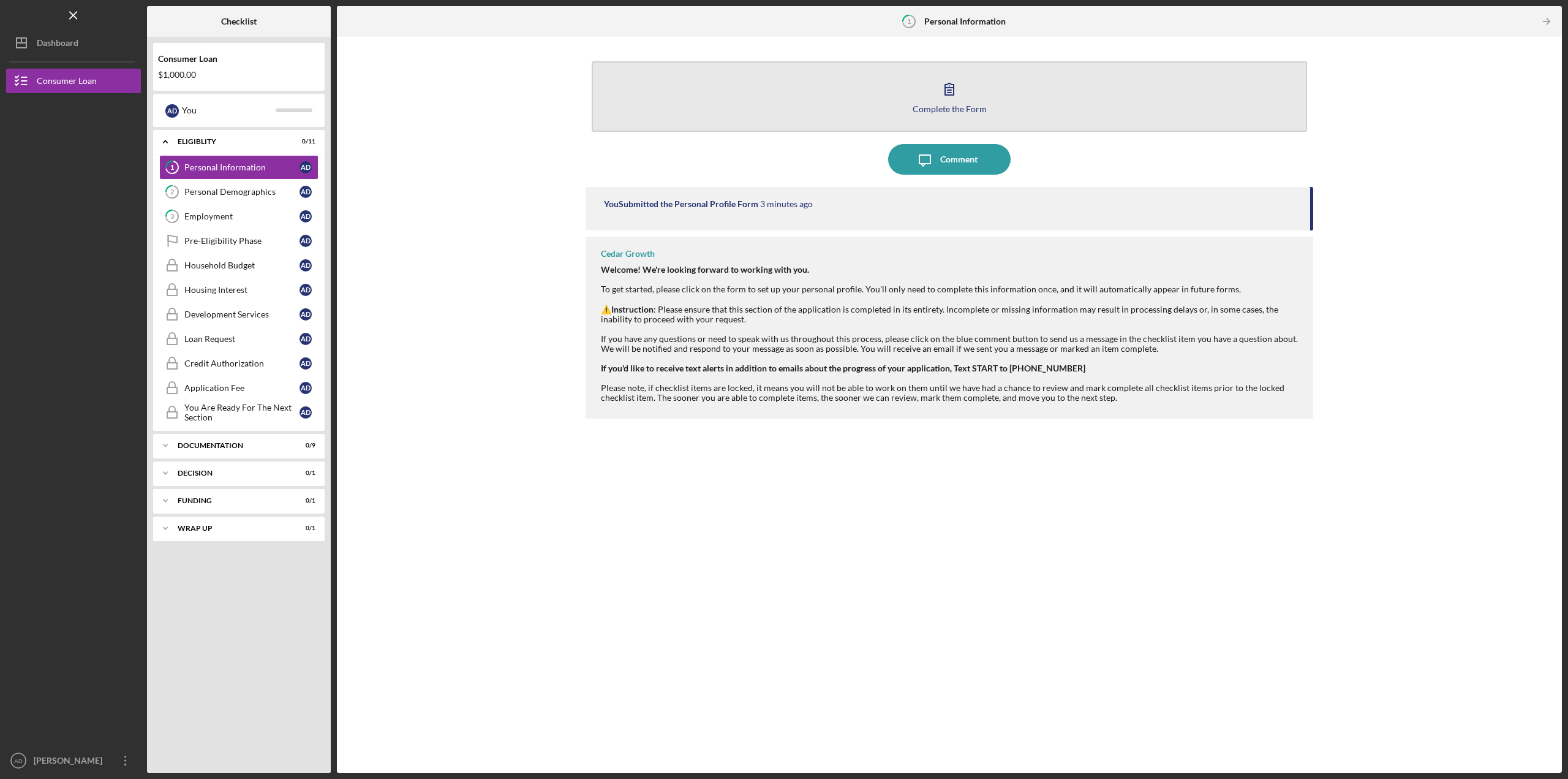
click at [968, 112] on div "Complete the Form" at bounding box center [949, 109] width 74 height 9
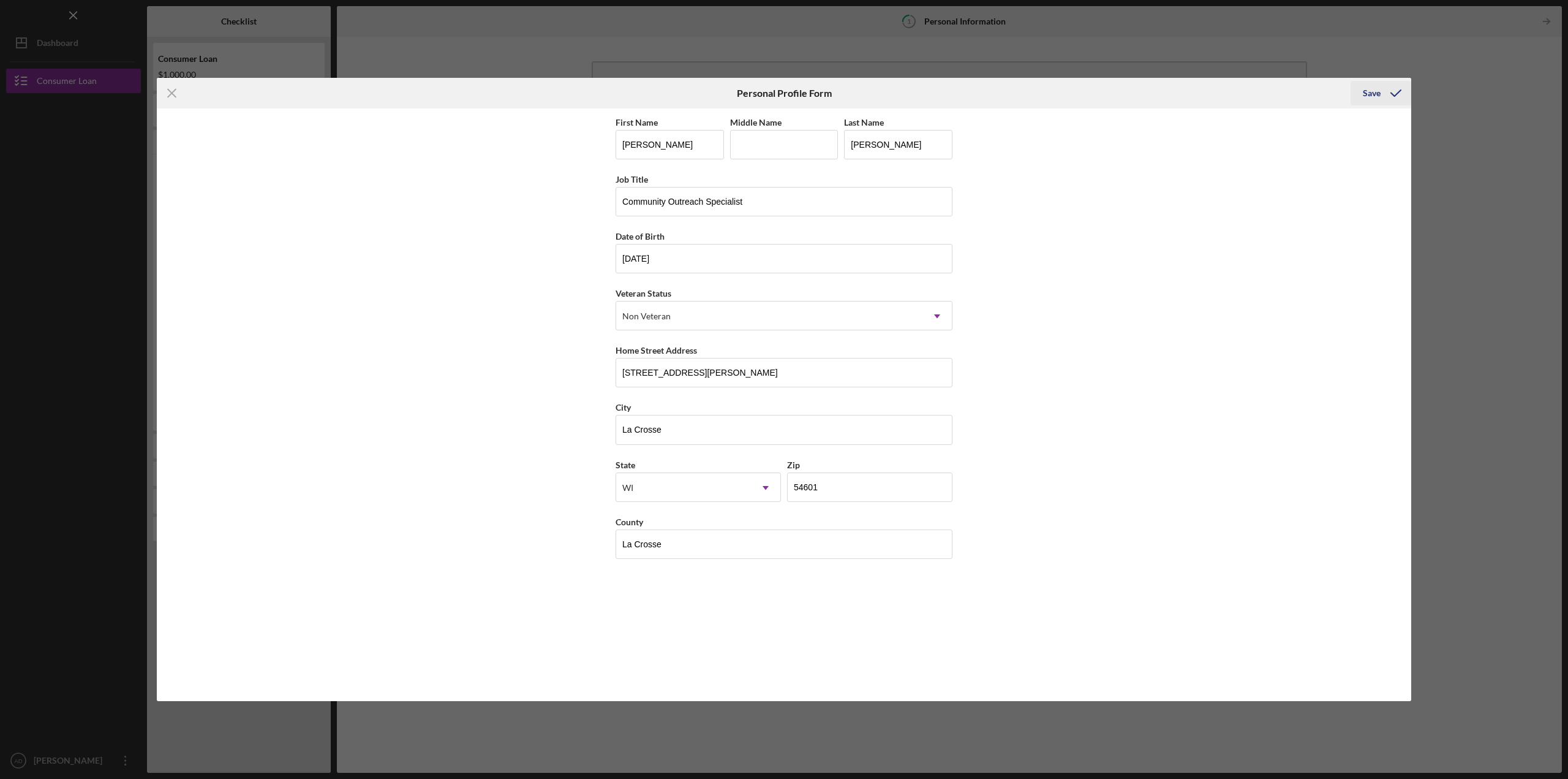
click at [1374, 93] on div "Save" at bounding box center [1371, 93] width 18 height 24
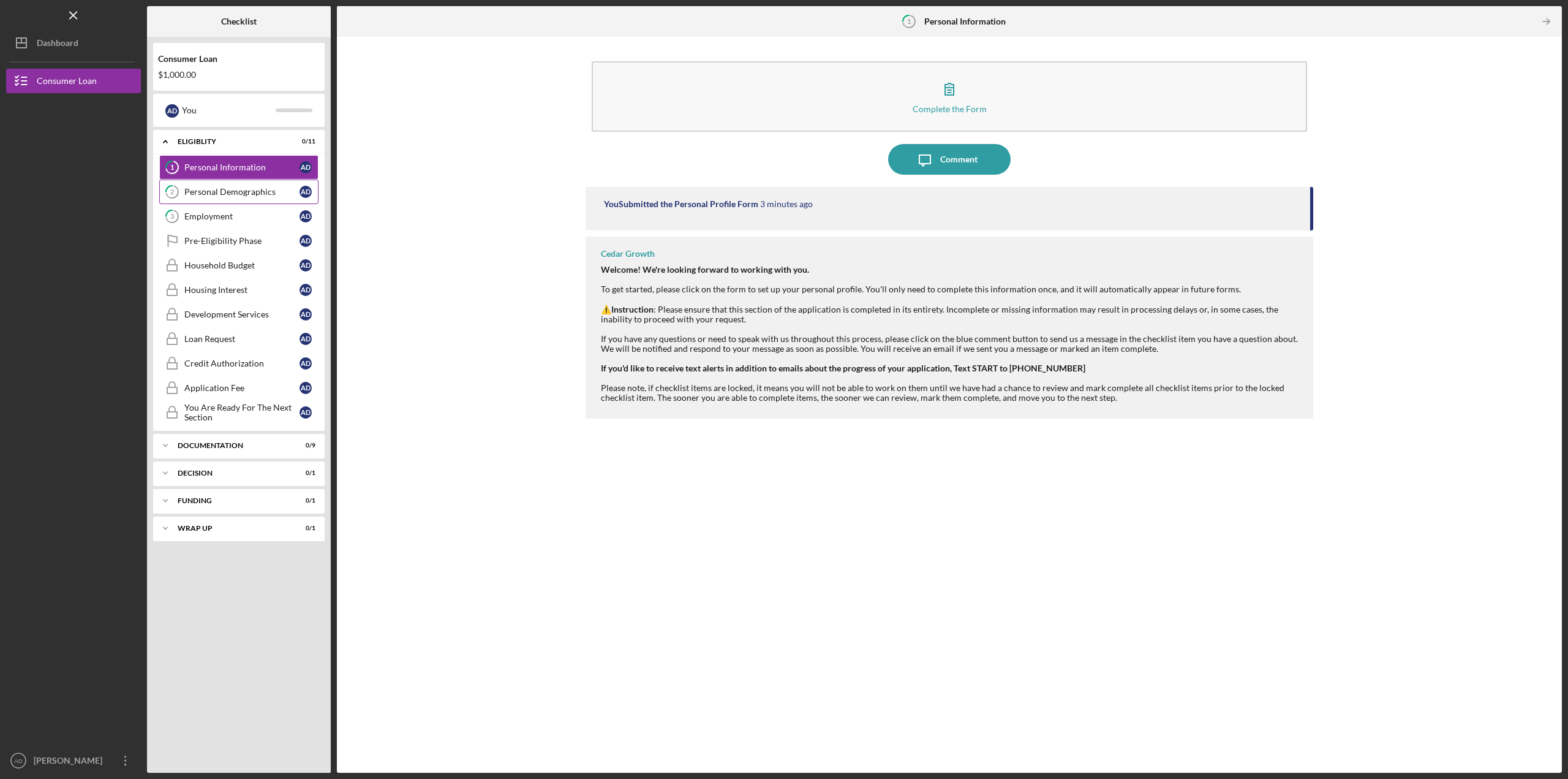
click at [200, 182] on link "2 Personal Demographics A D" at bounding box center [239, 192] width 159 height 24
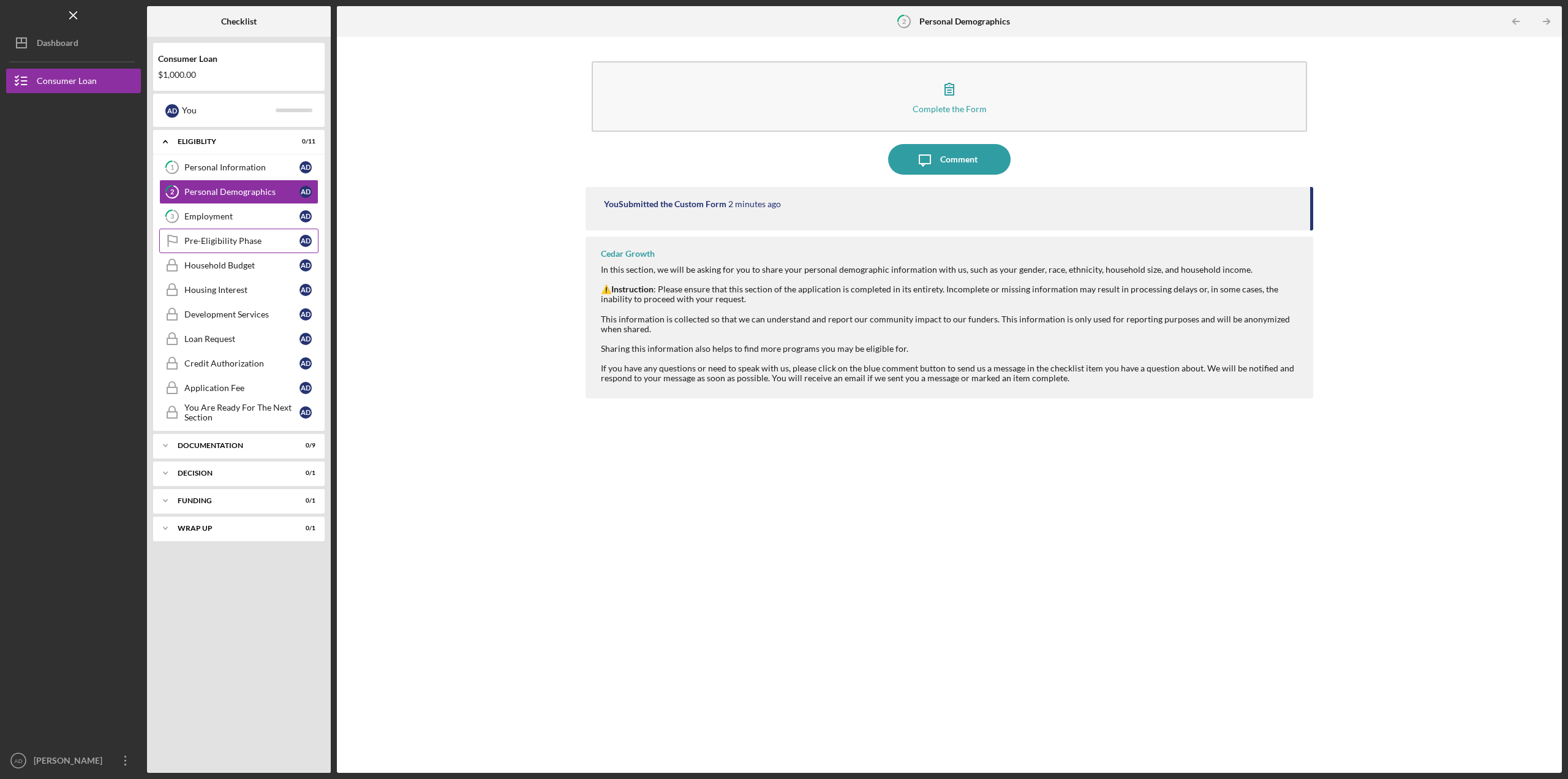
click at [252, 237] on div "Pre-Eligibility Phase" at bounding box center [242, 241] width 115 height 9
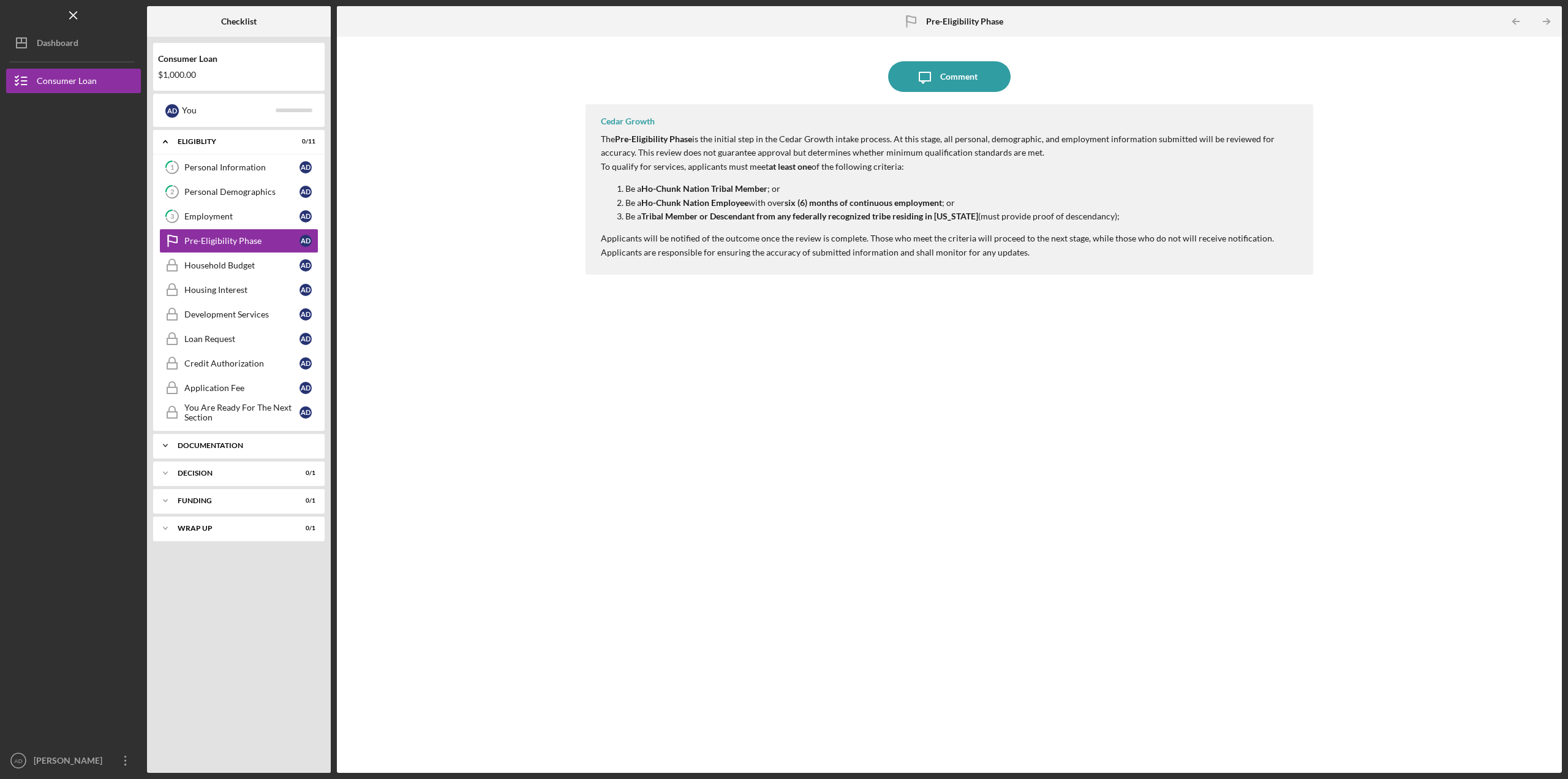
click at [169, 441] on icon "Icon/Expander" at bounding box center [165, 445] width 24 height 24
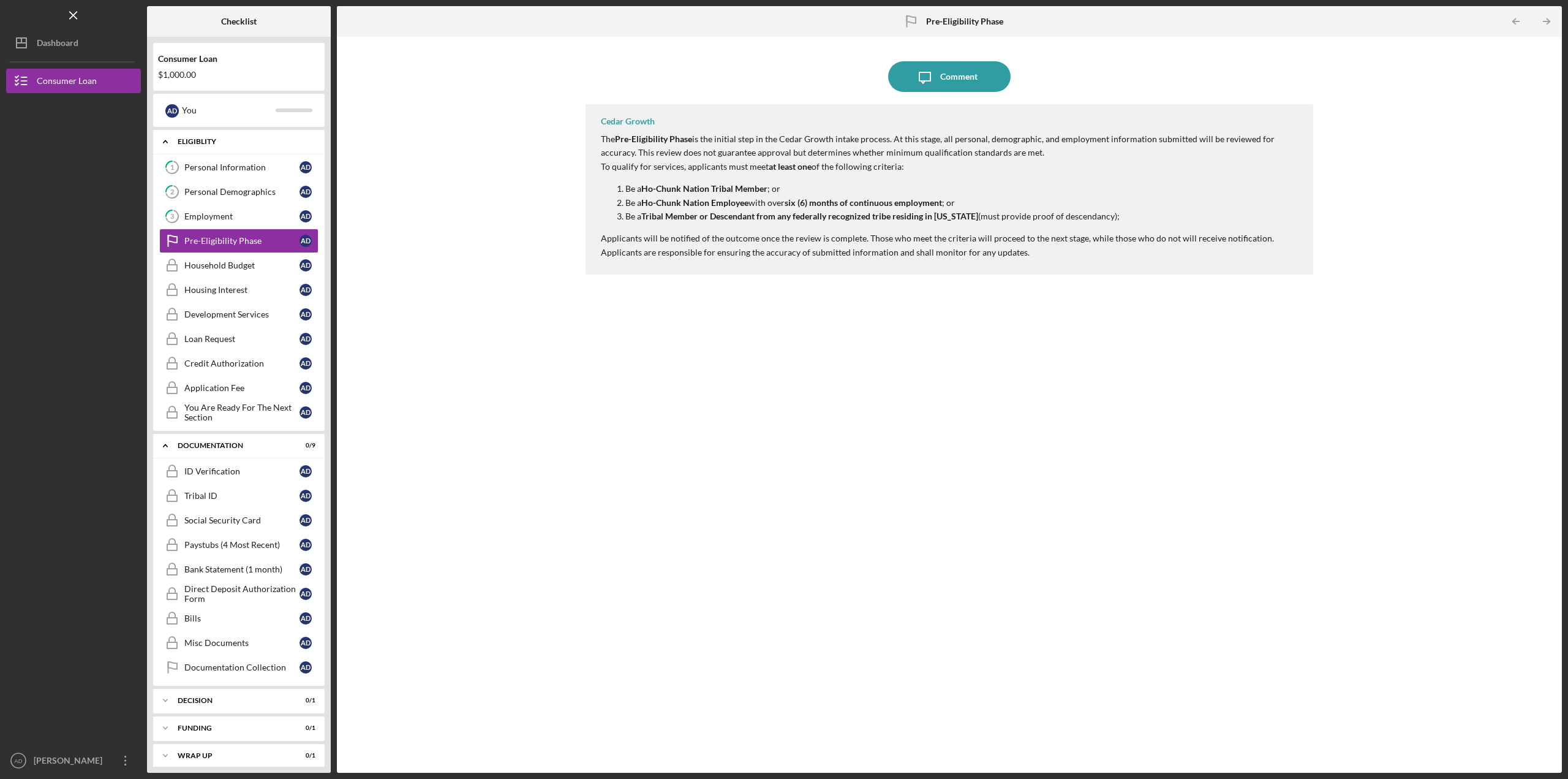
click at [163, 138] on icon "Icon/Expander" at bounding box center [165, 142] width 24 height 24
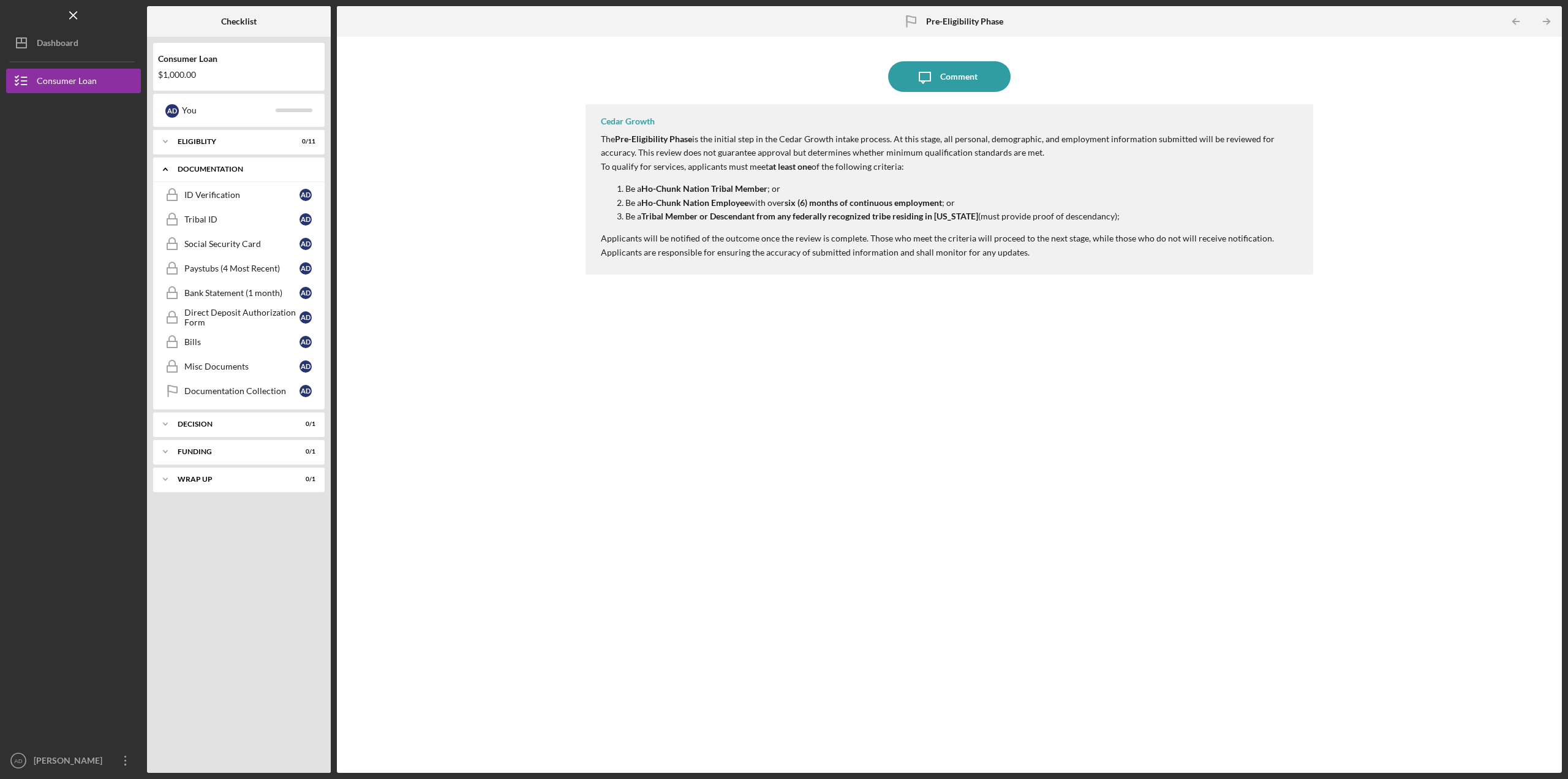
click at [165, 169] on polyline at bounding box center [165, 170] width 3 height 3
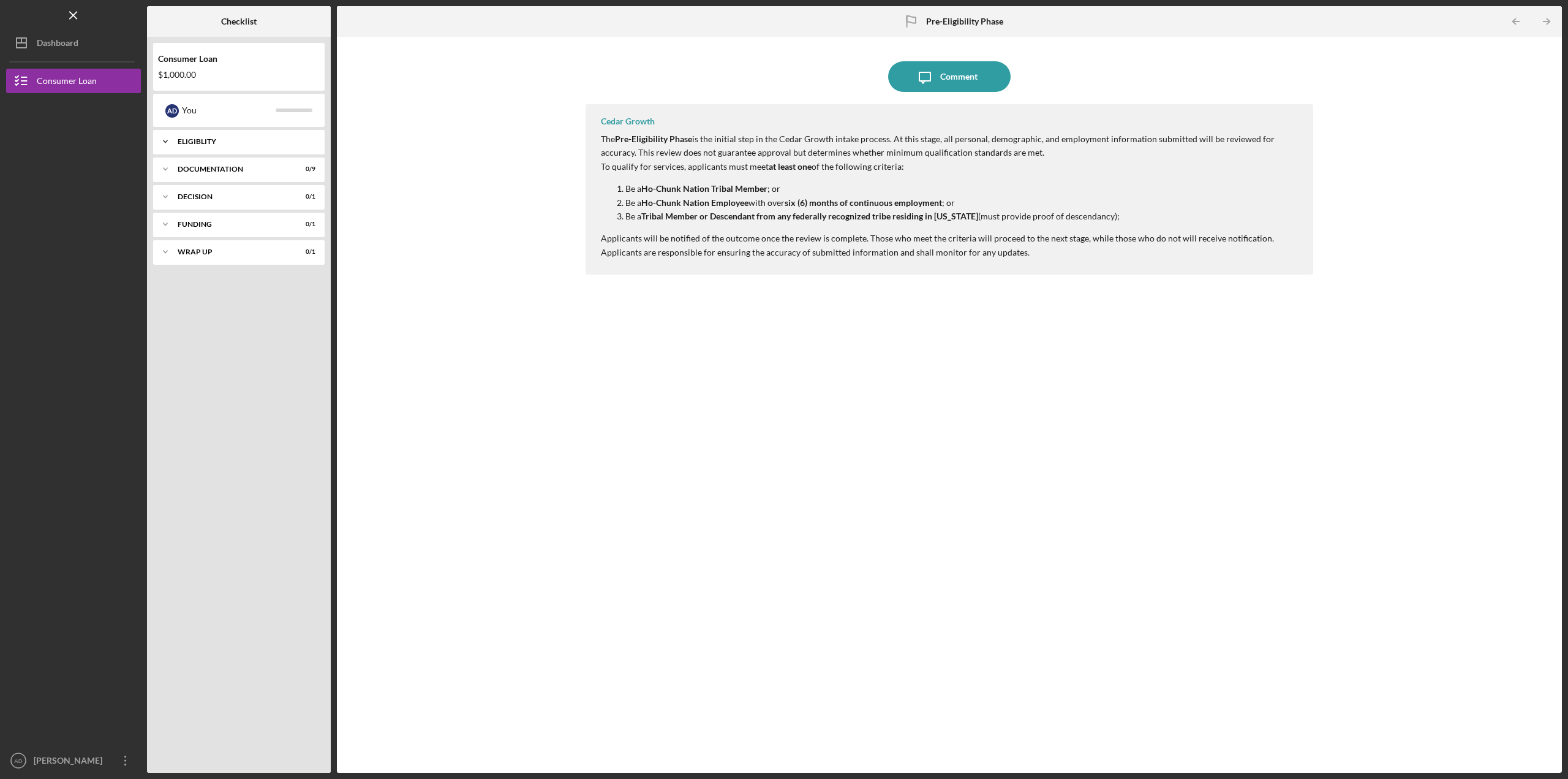
click at [157, 141] on icon "Icon/Expander" at bounding box center [165, 142] width 24 height 24
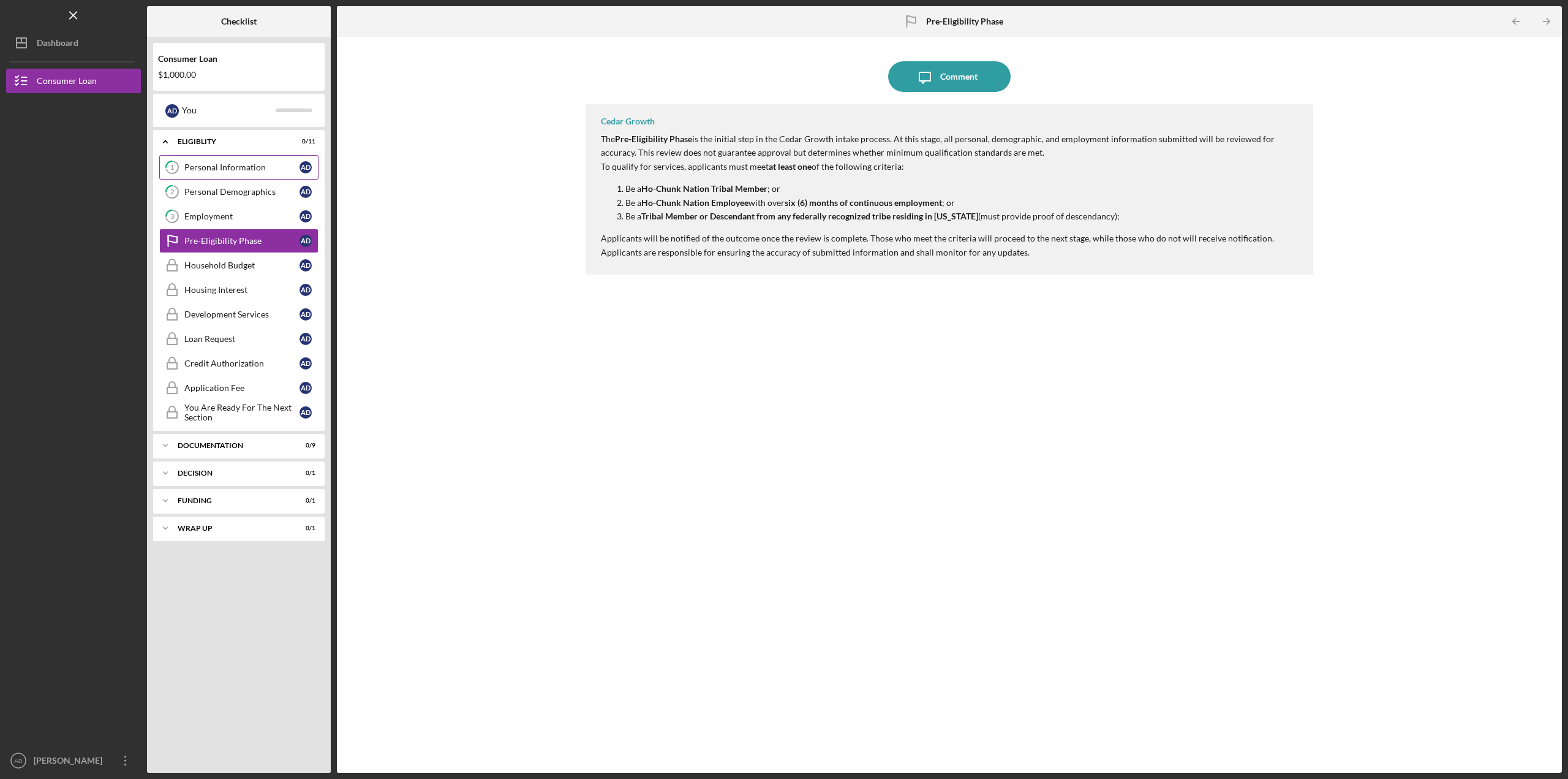
click at [236, 163] on div "Personal Information" at bounding box center [242, 167] width 115 height 9
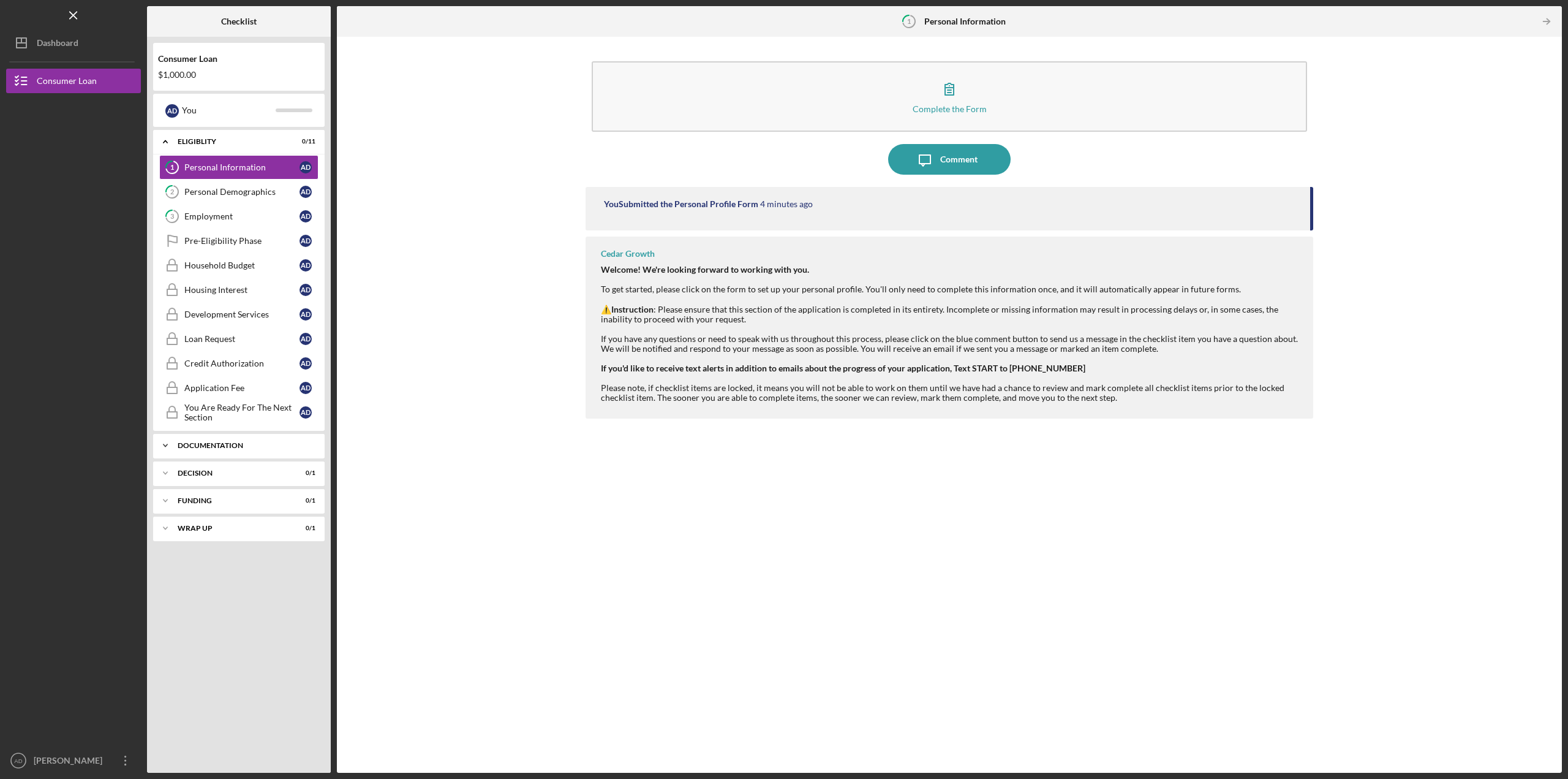
click at [167, 442] on icon "Icon/Expander" at bounding box center [165, 445] width 24 height 24
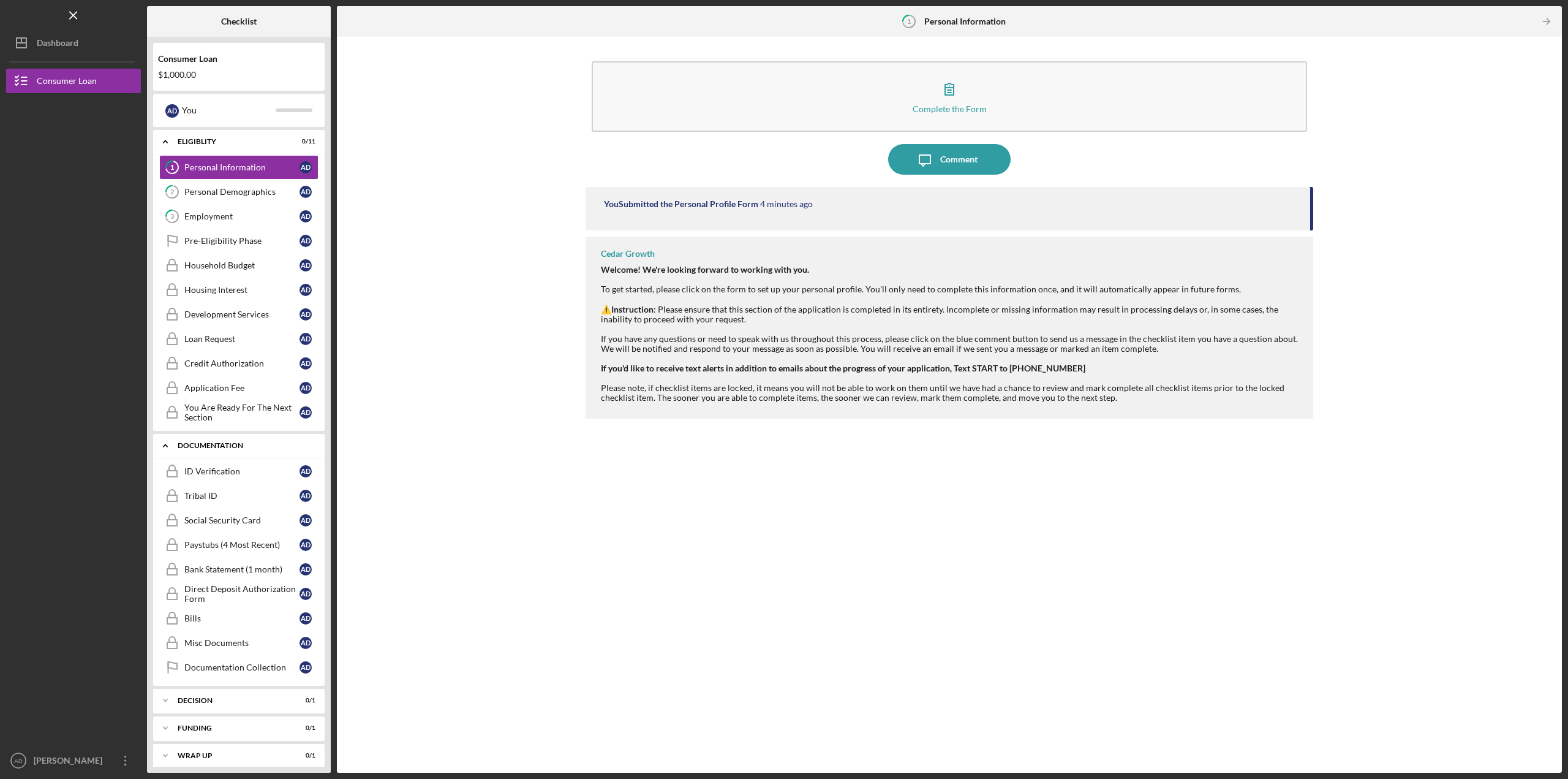
click at [167, 442] on icon "Icon/Expander" at bounding box center [165, 445] width 24 height 24
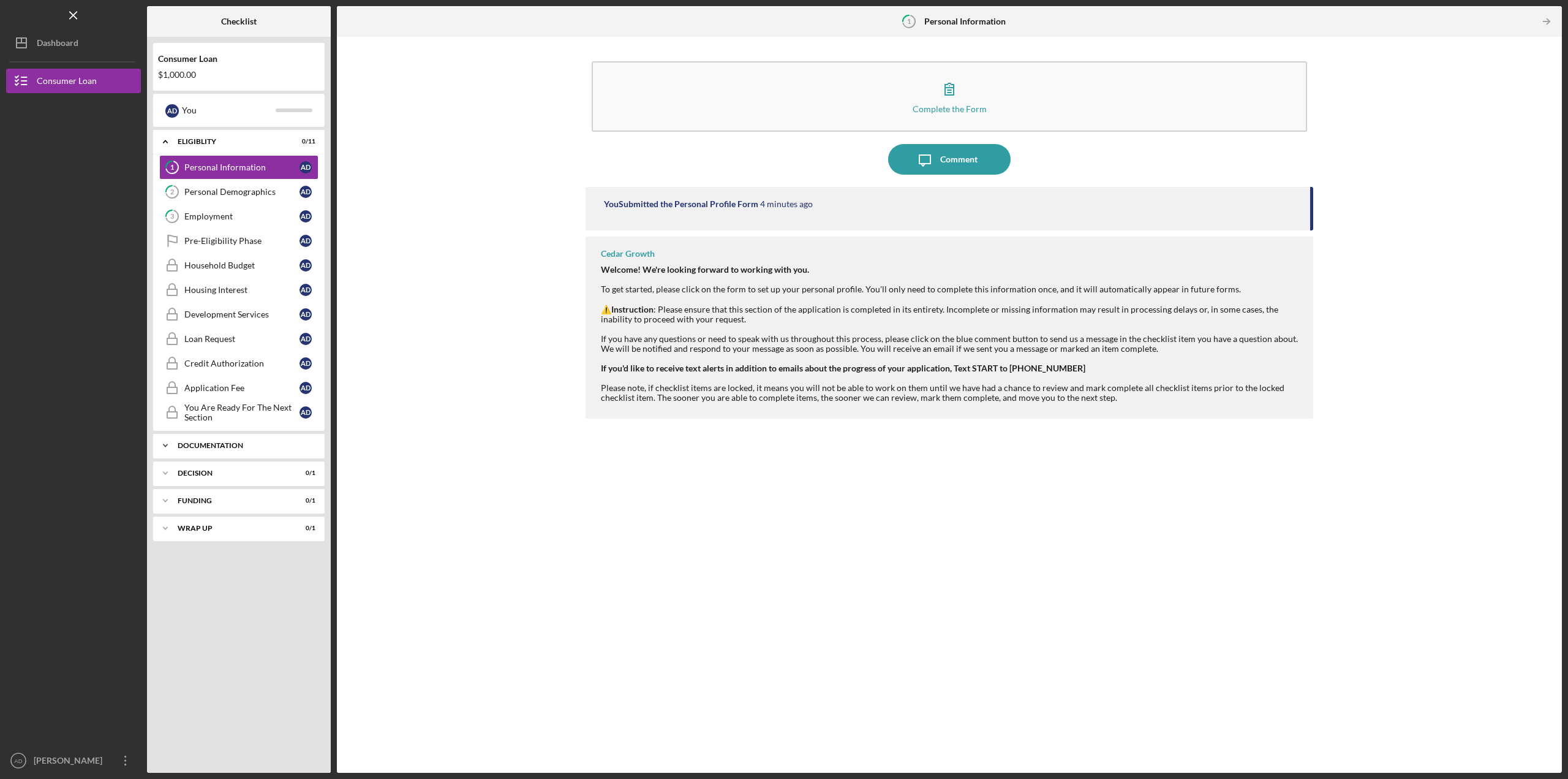
click at [167, 442] on icon "Icon/Expander" at bounding box center [165, 445] width 24 height 24
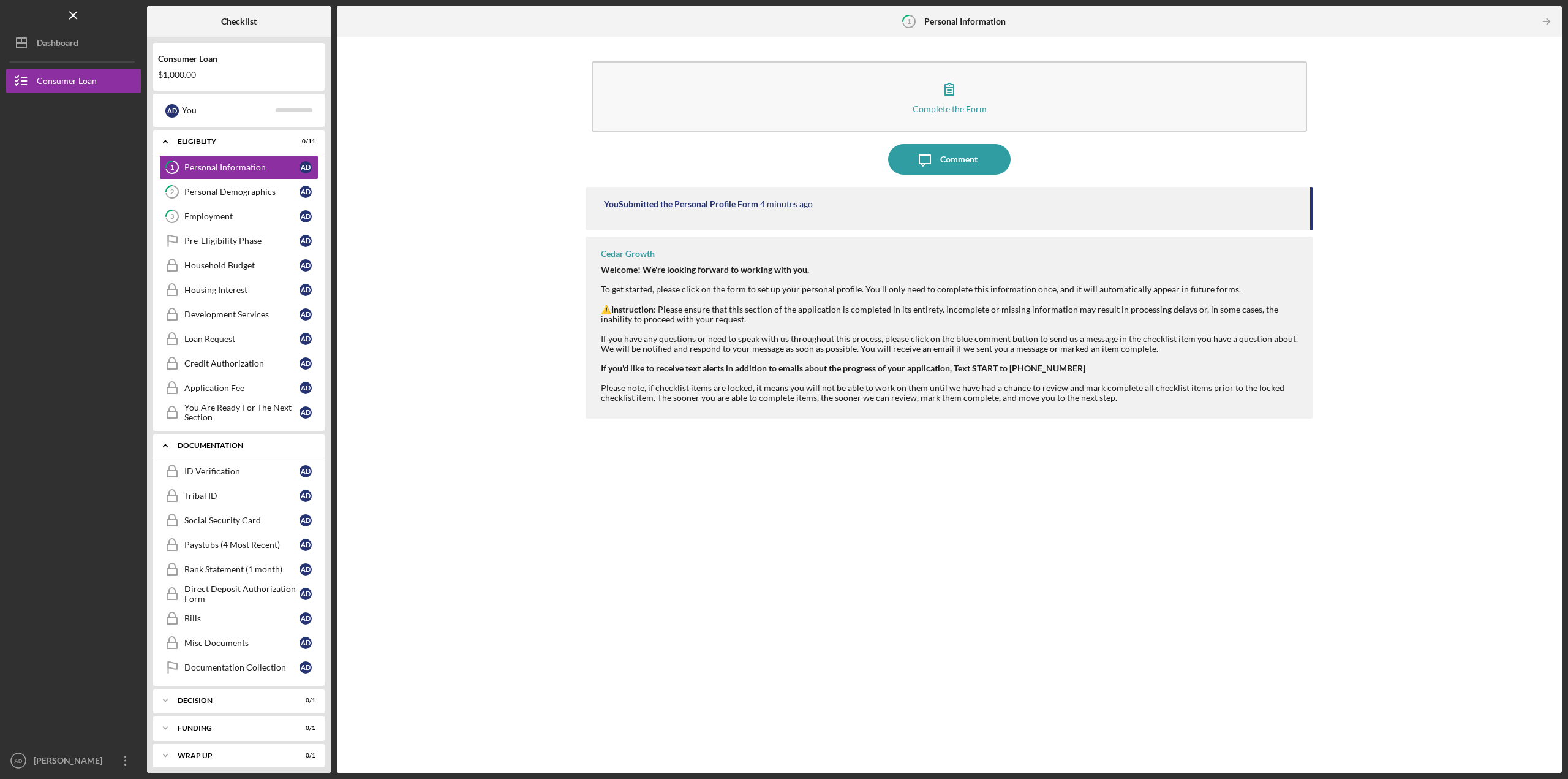
click at [165, 448] on icon "Icon/Expander" at bounding box center [165, 445] width 24 height 24
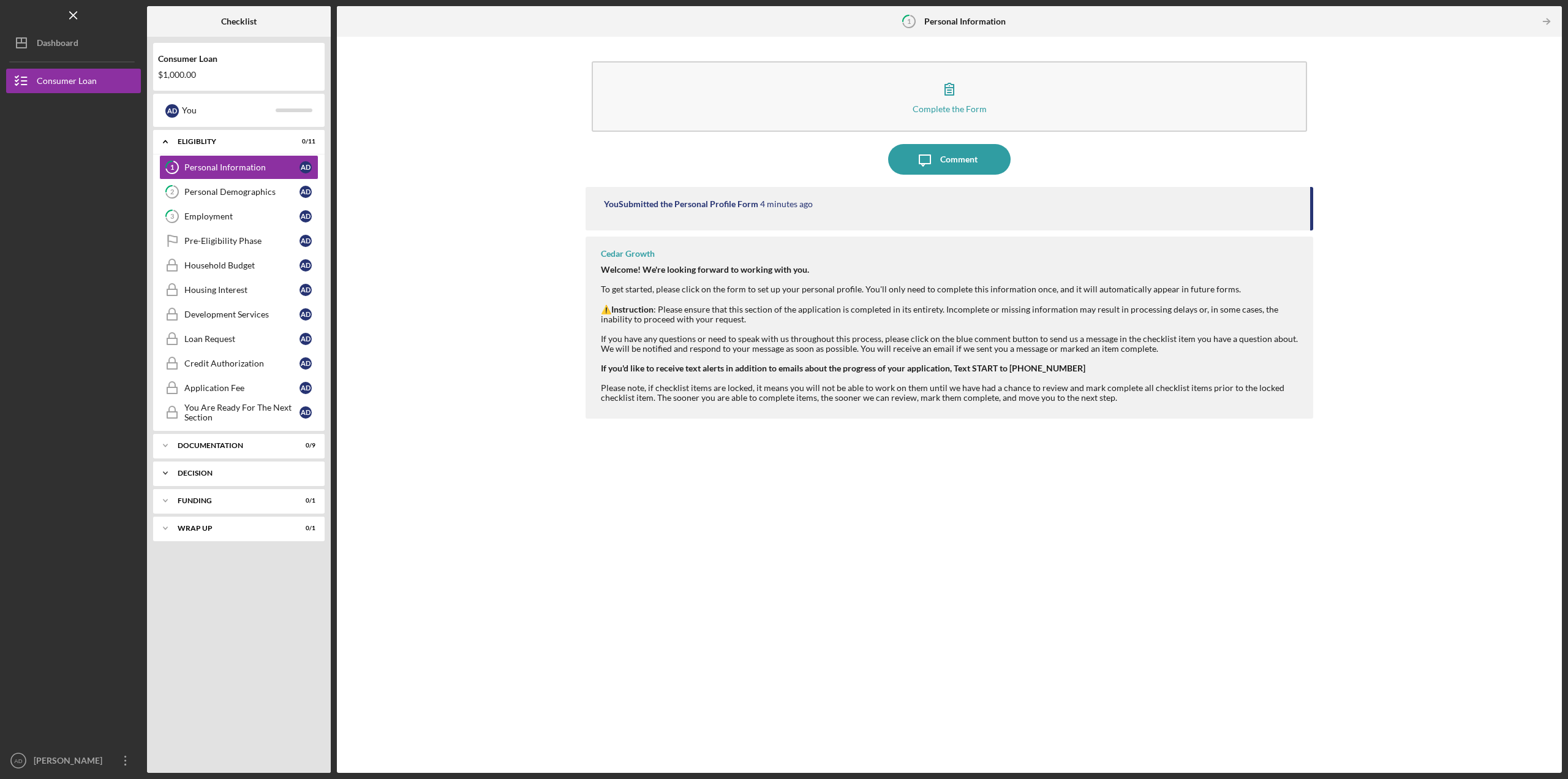
click at [168, 477] on icon "Icon/Expander" at bounding box center [165, 473] width 24 height 24
click at [169, 444] on icon "Icon/Expander" at bounding box center [165, 445] width 24 height 24
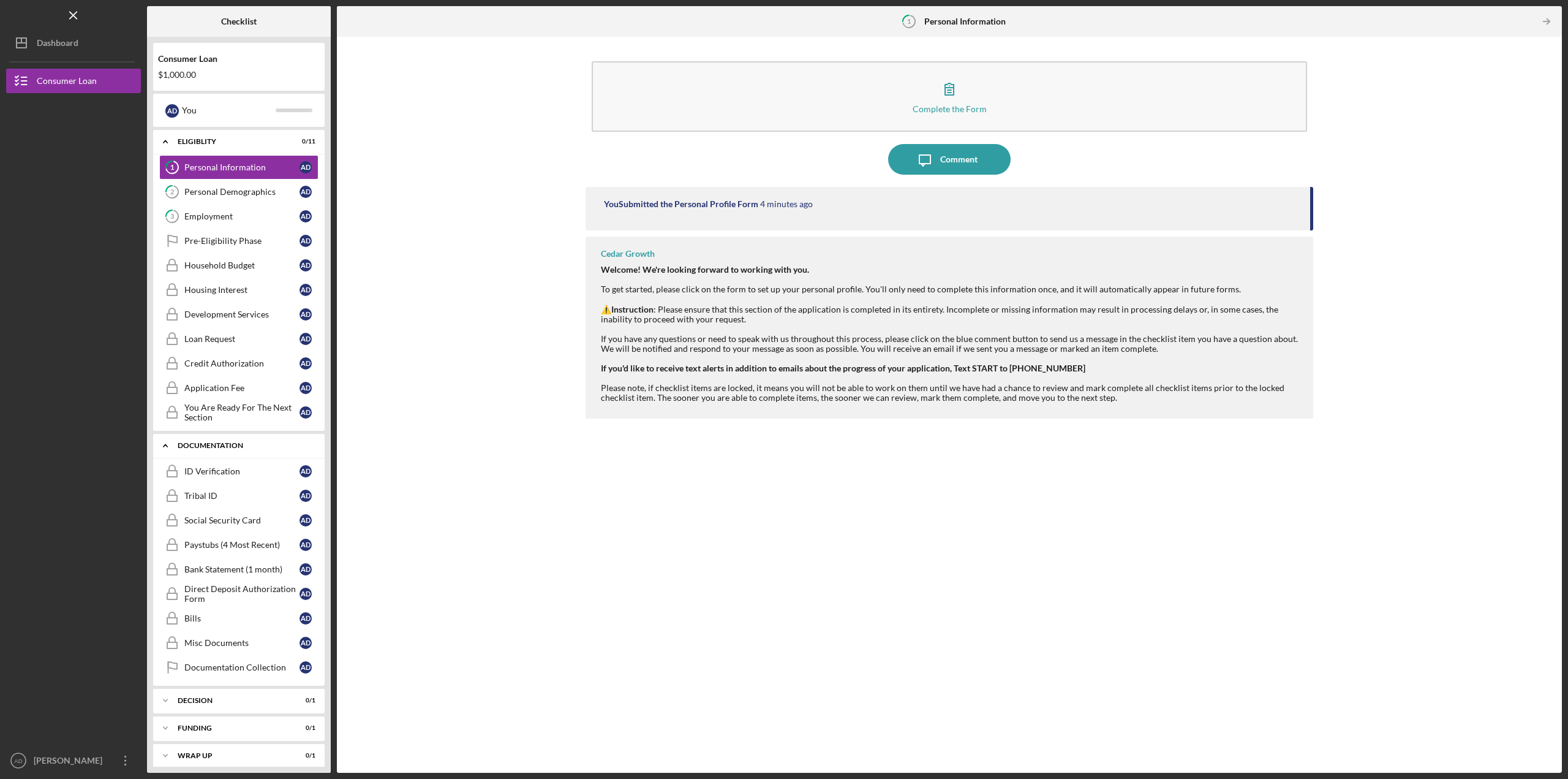
click at [169, 444] on icon "Icon/Expander" at bounding box center [165, 445] width 24 height 24
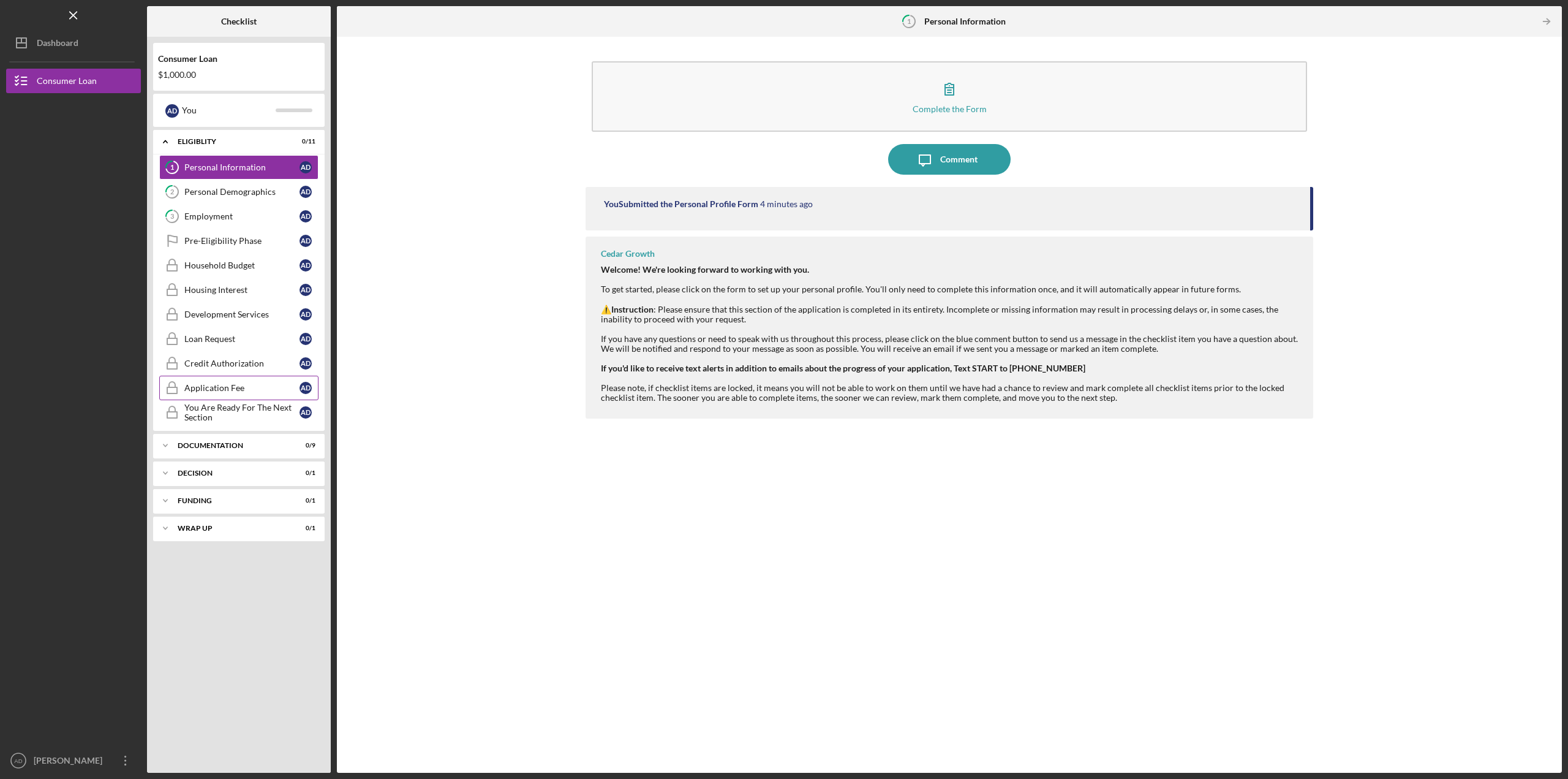
click at [220, 391] on div "Application Fee" at bounding box center [242, 388] width 115 height 9
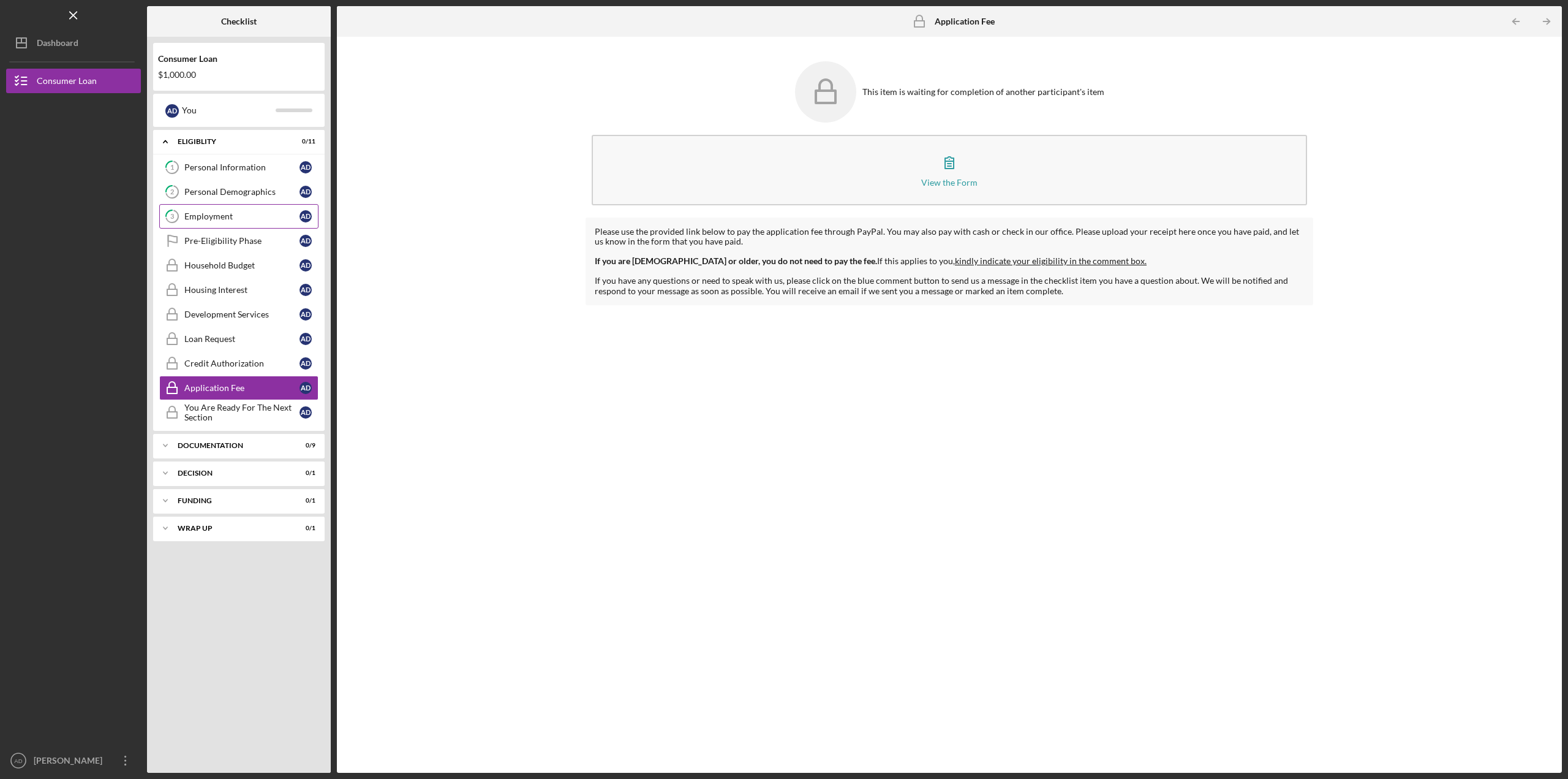
click at [220, 224] on link "3 Employment A D" at bounding box center [239, 216] width 159 height 24
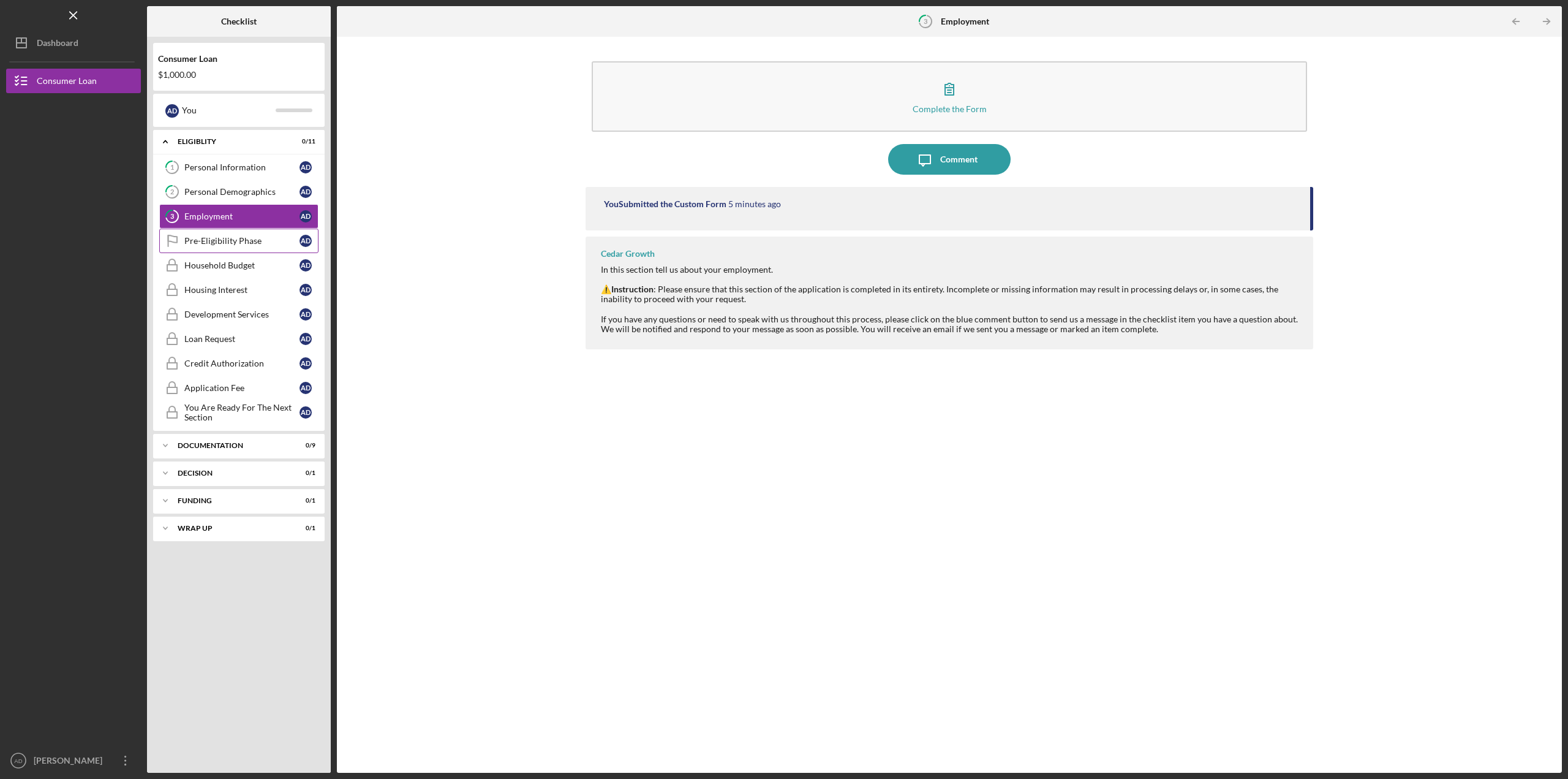
click at [226, 246] on link "Pre-Eligibility Phase Pre-Eligibility Phase A D" at bounding box center [239, 241] width 159 height 24
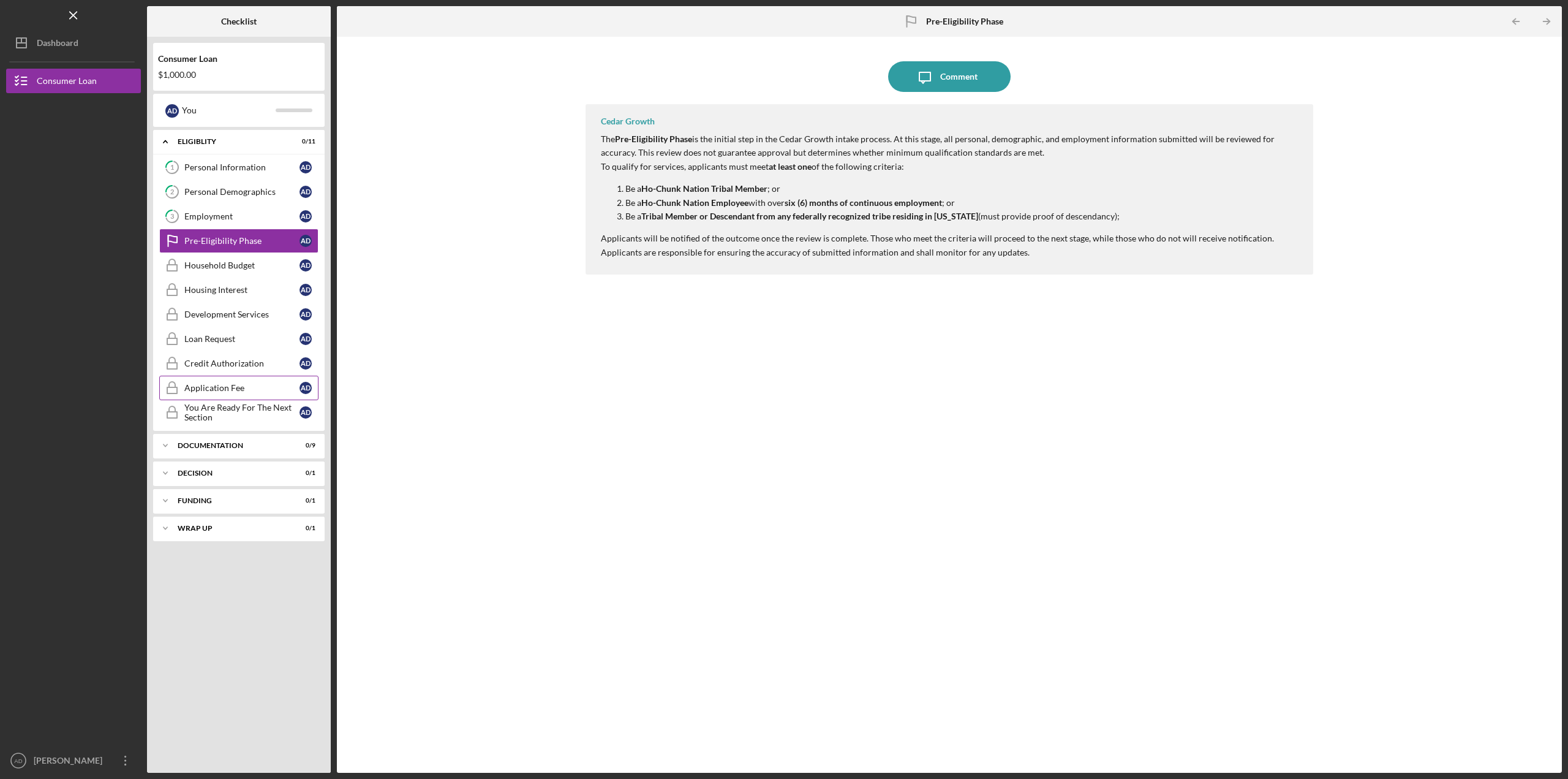
click at [243, 385] on div "Application Fee" at bounding box center [242, 388] width 115 height 9
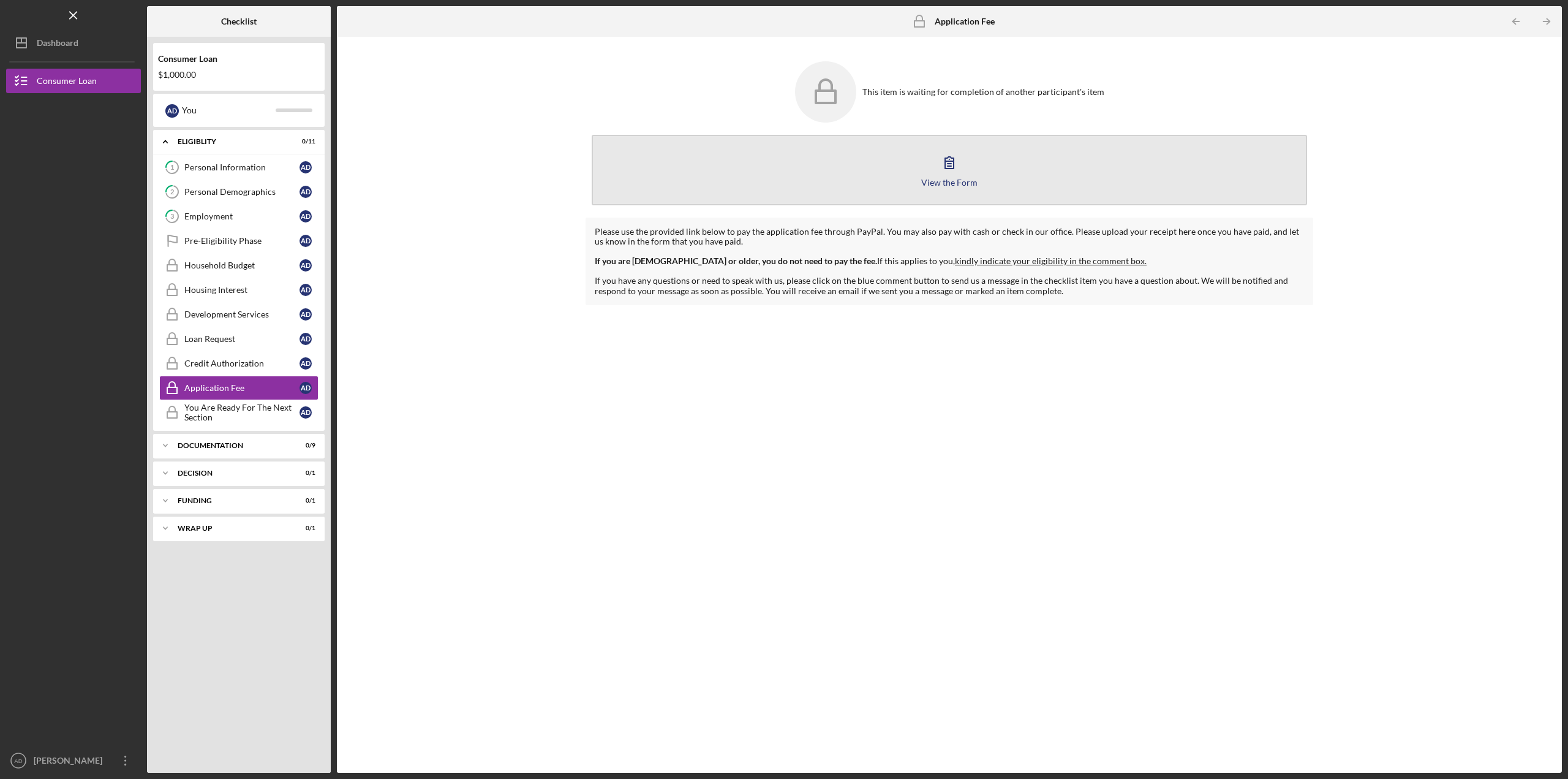
click at [966, 182] on div "View the Form" at bounding box center [949, 182] width 56 height 9
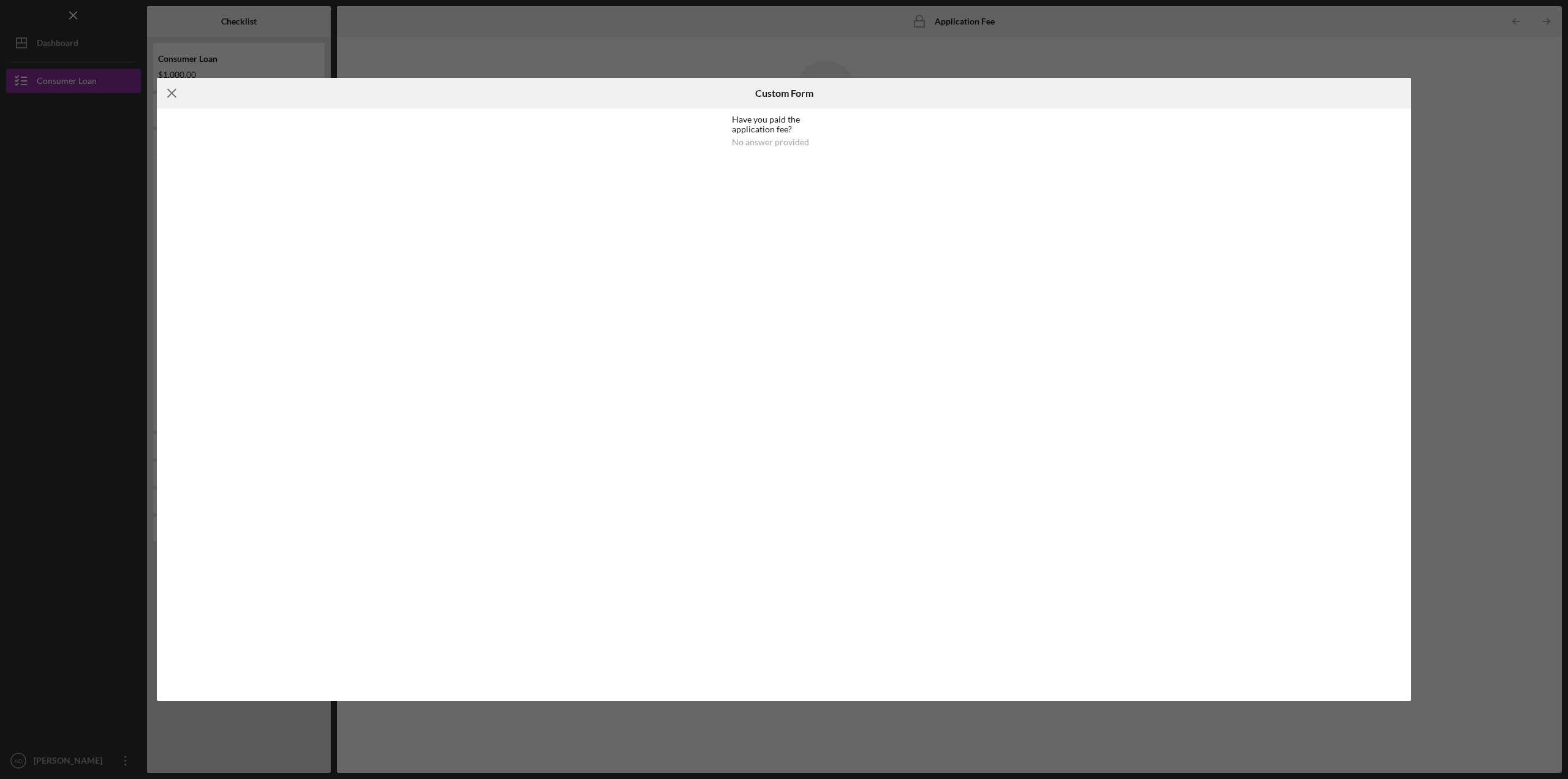
click at [175, 97] on line at bounding box center [172, 94] width 8 height 8
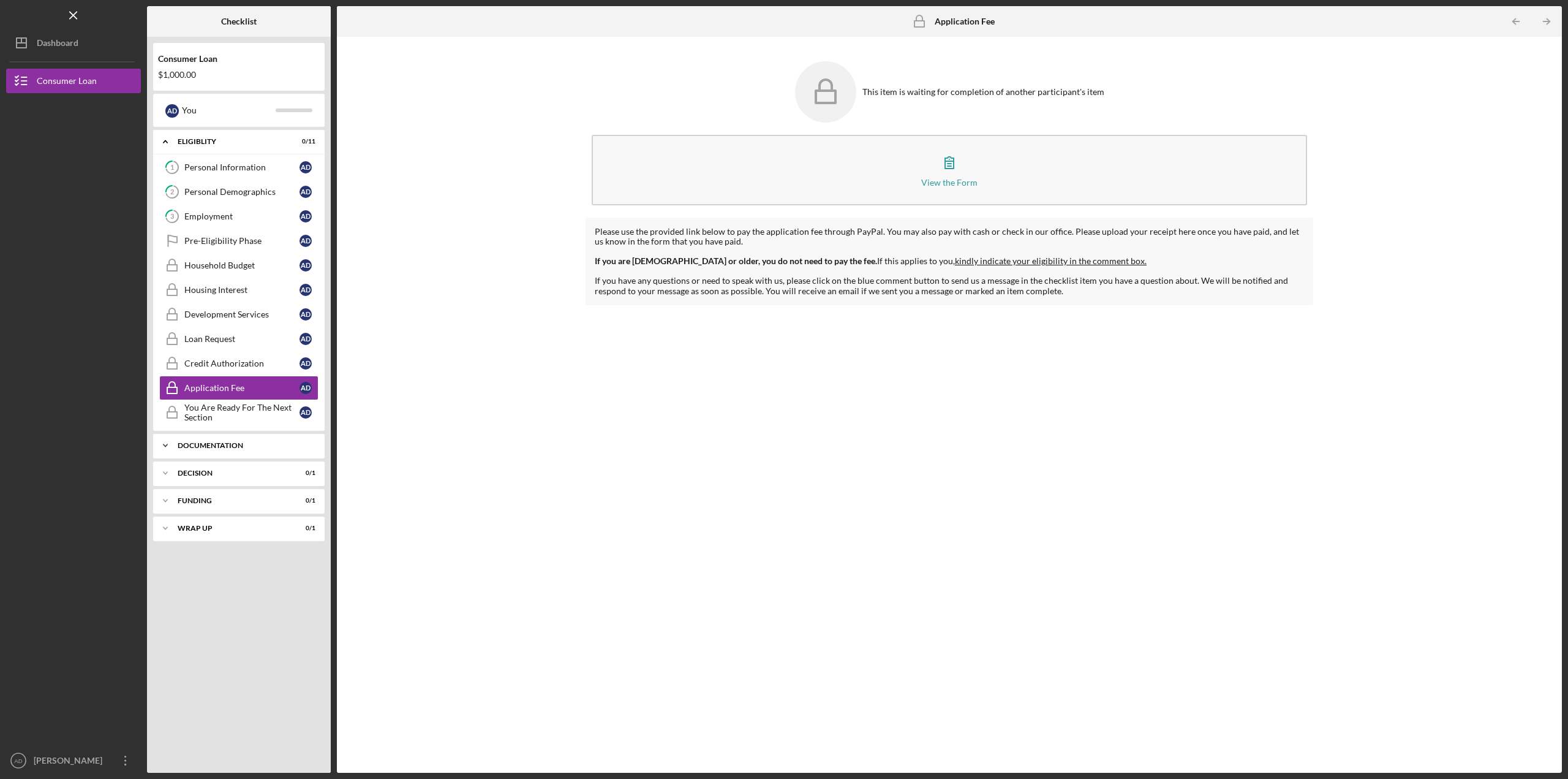
click at [163, 447] on icon "Icon/Expander" at bounding box center [165, 445] width 24 height 24
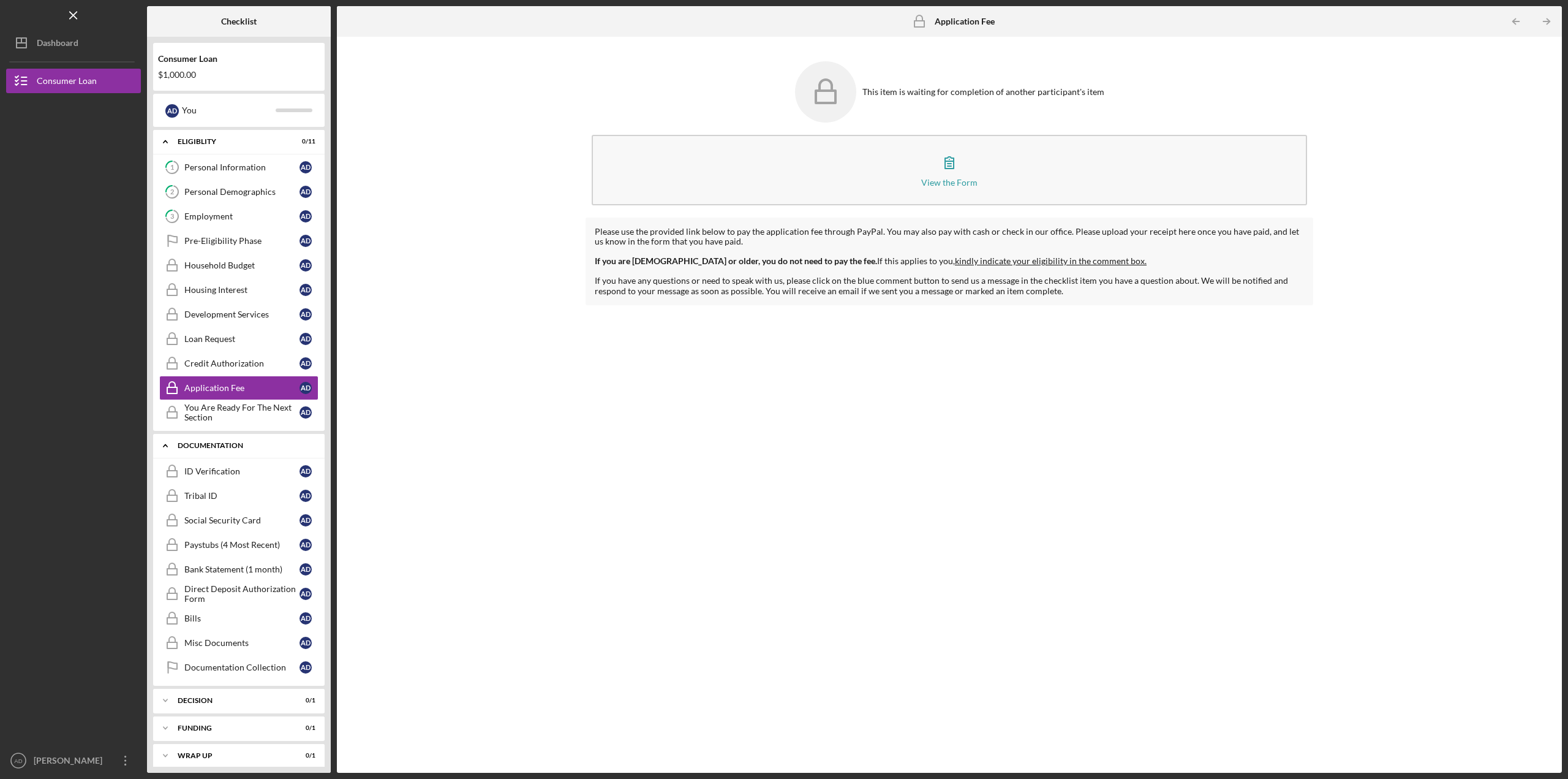
click at [164, 446] on polyline at bounding box center [165, 446] width 3 height 3
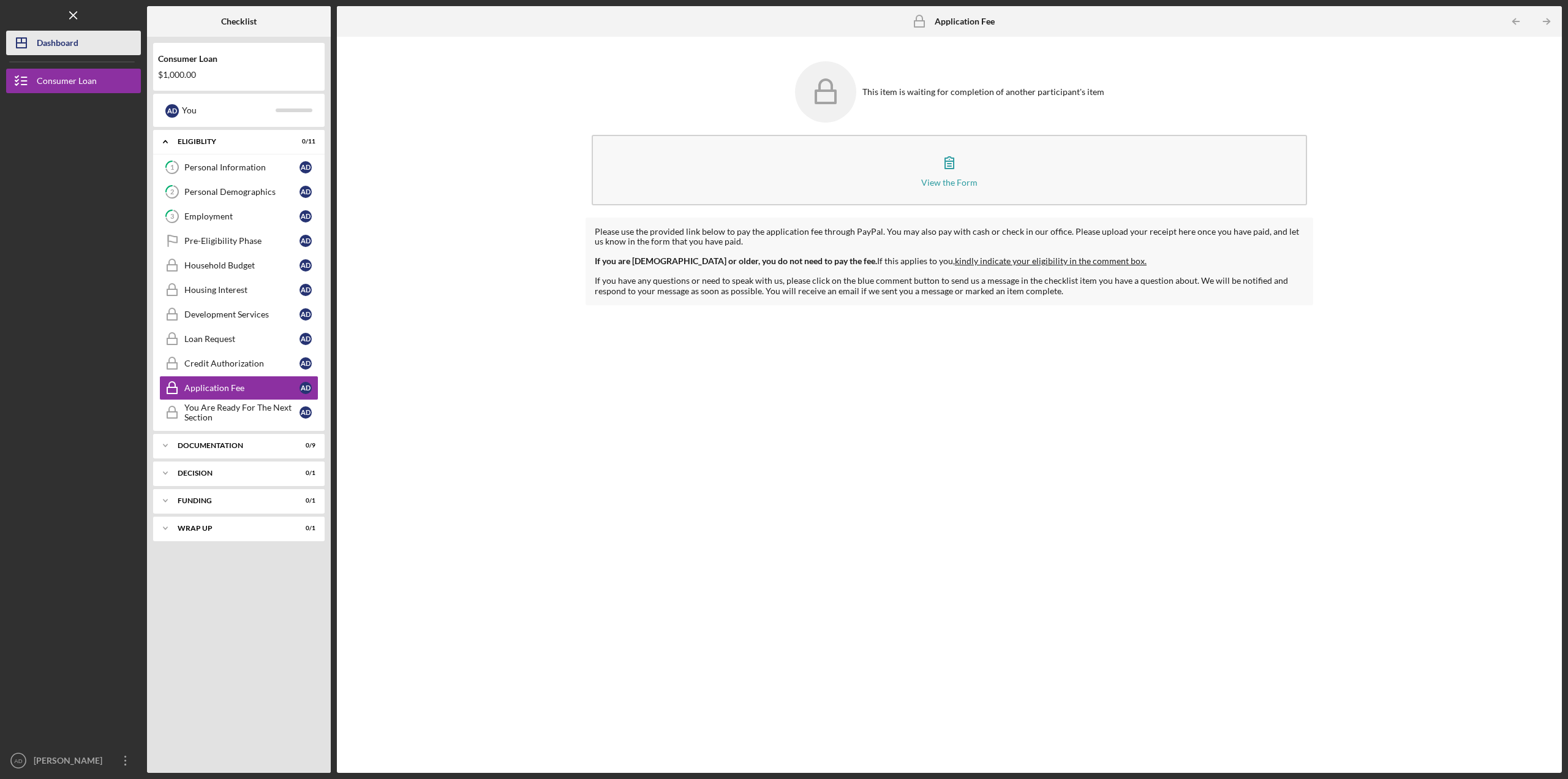
click at [46, 44] on div "Dashboard" at bounding box center [57, 44] width 41 height 28
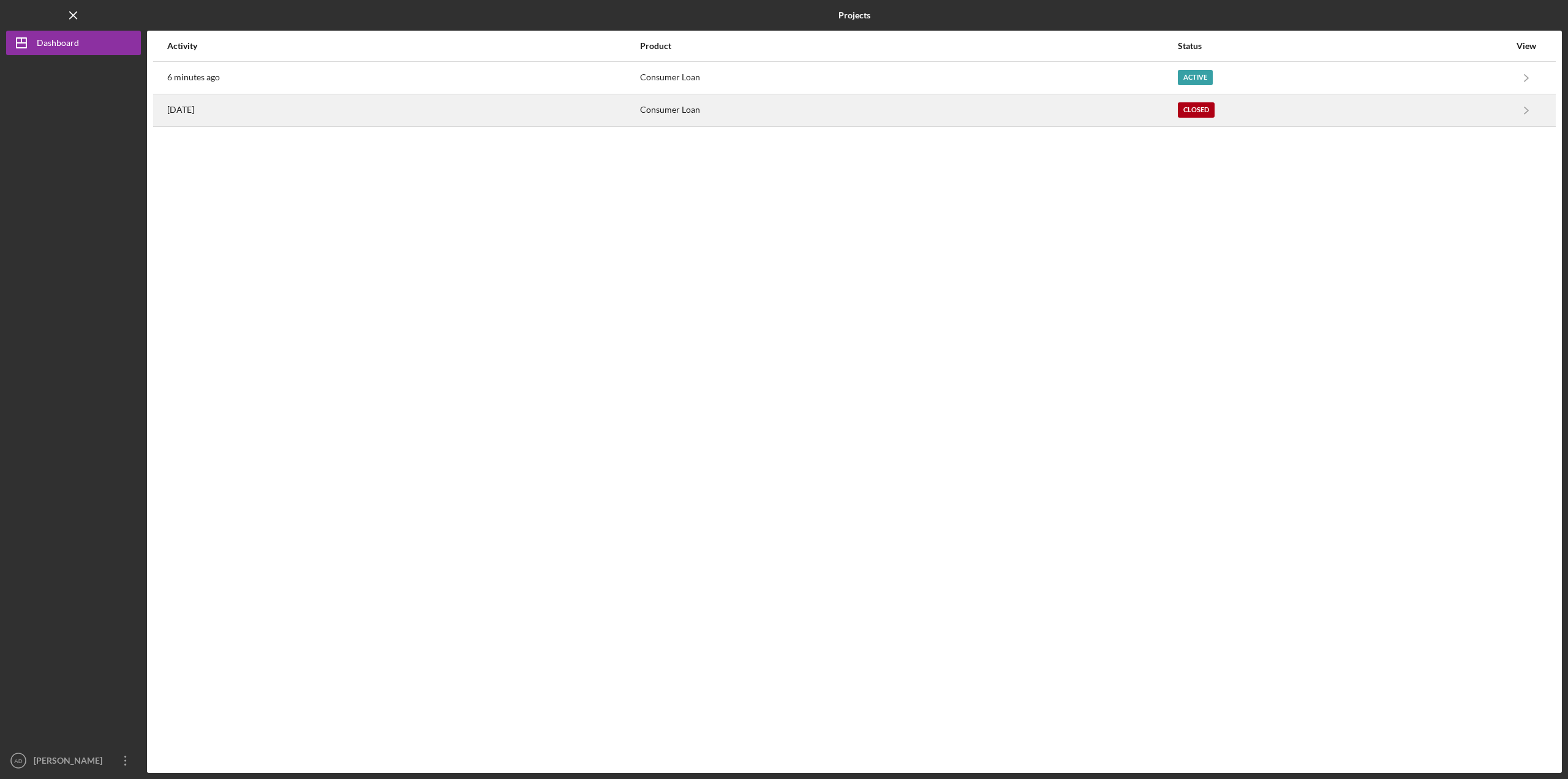
click at [294, 113] on div "[DATE]" at bounding box center [403, 110] width 472 height 31
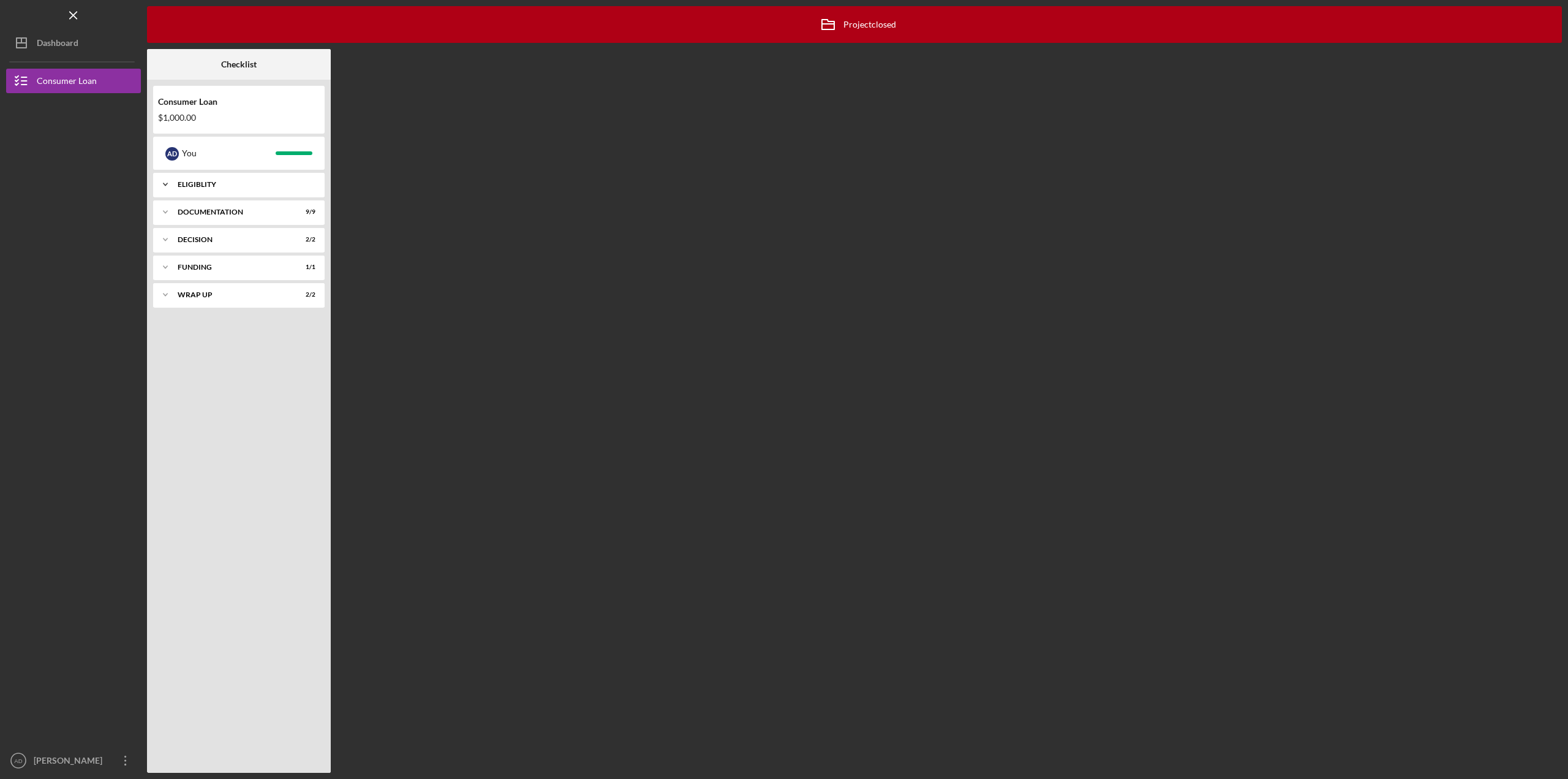
click at [167, 183] on polyline at bounding box center [165, 184] width 3 height 3
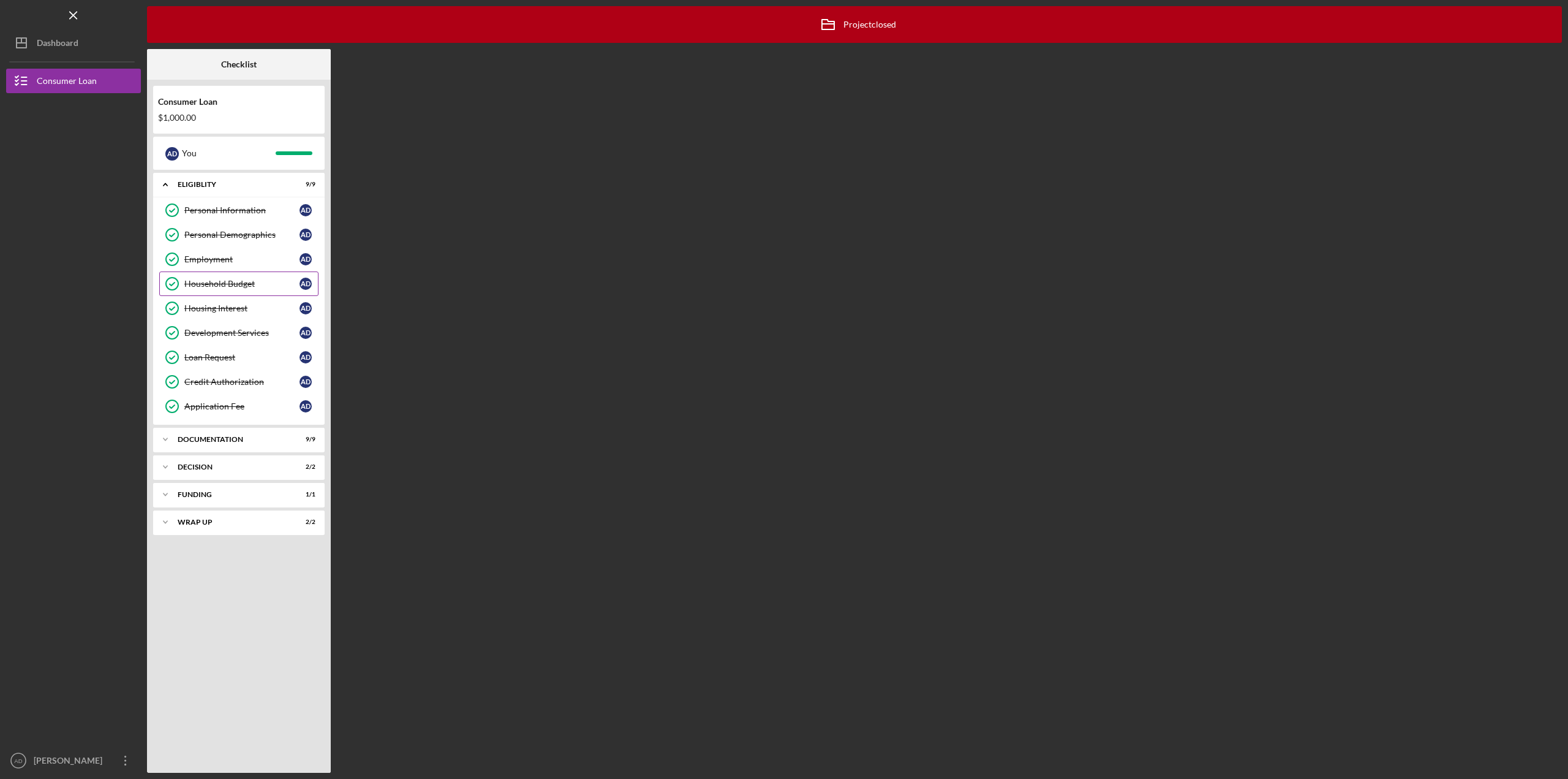
click at [207, 277] on link "Household Budget Household Budget A D" at bounding box center [239, 283] width 159 height 24
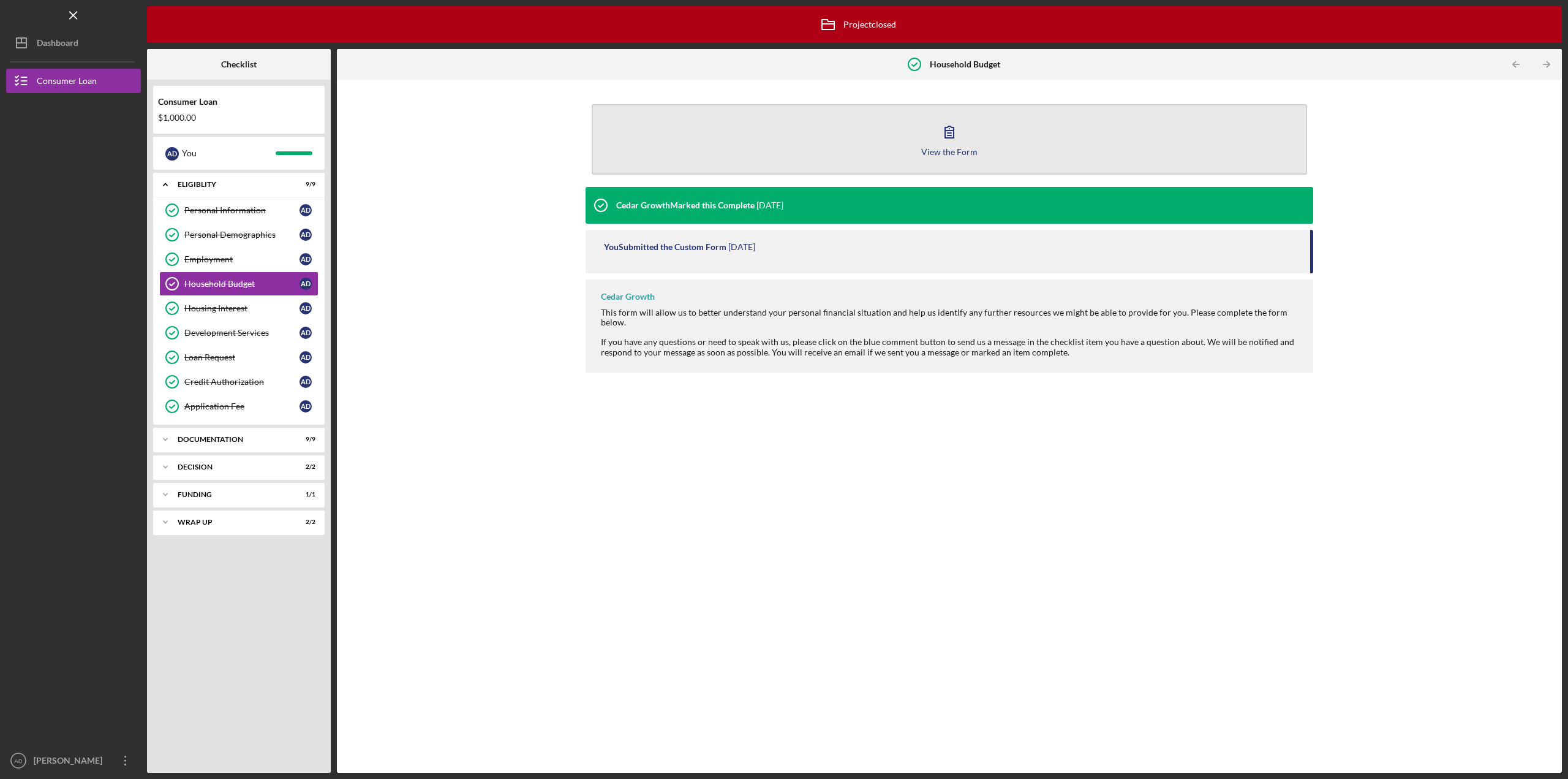
click at [949, 151] on div "View the Form" at bounding box center [949, 152] width 56 height 9
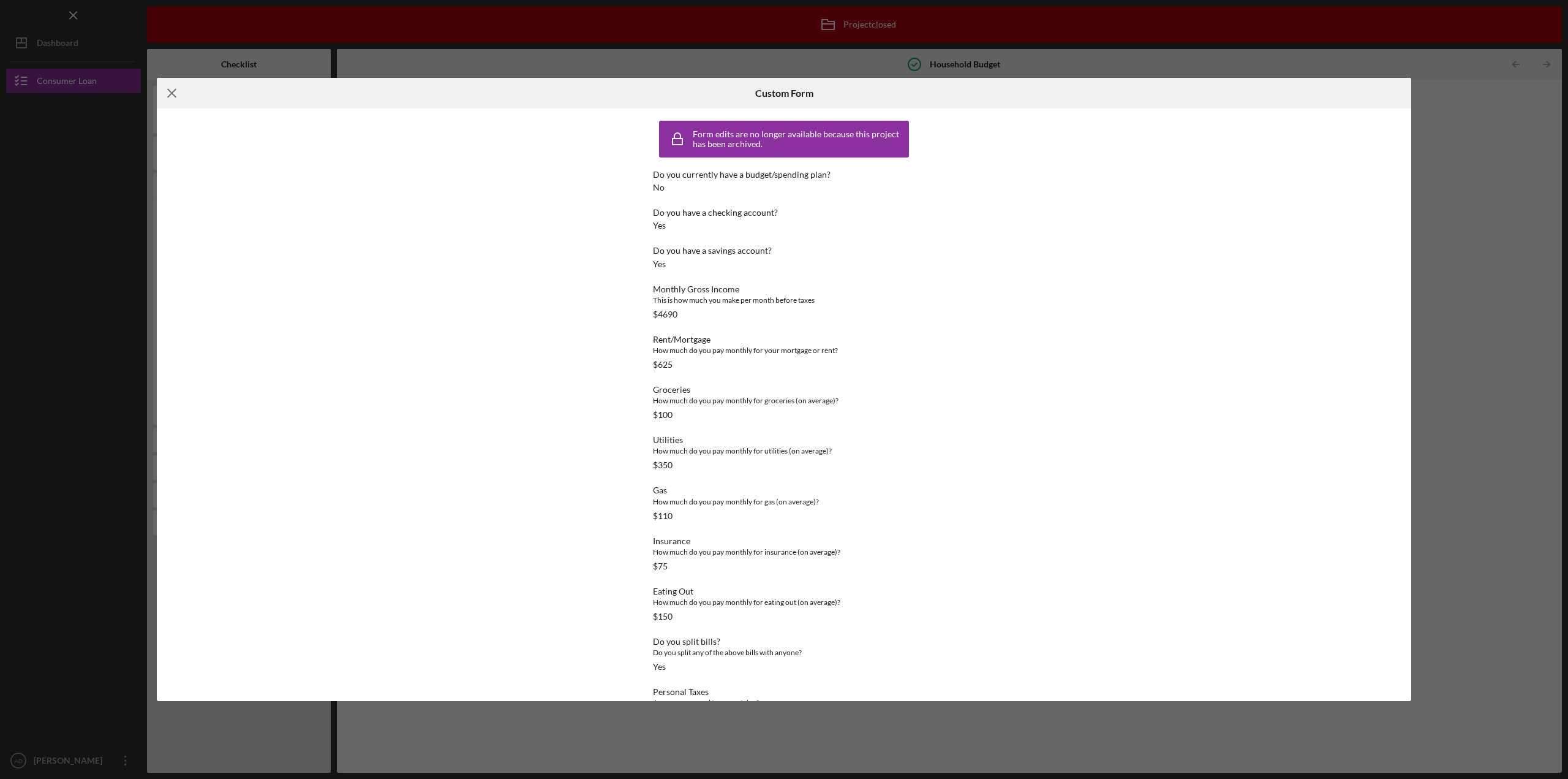
click at [166, 89] on icon "Icon/Menu Close" at bounding box center [171, 93] width 30 height 31
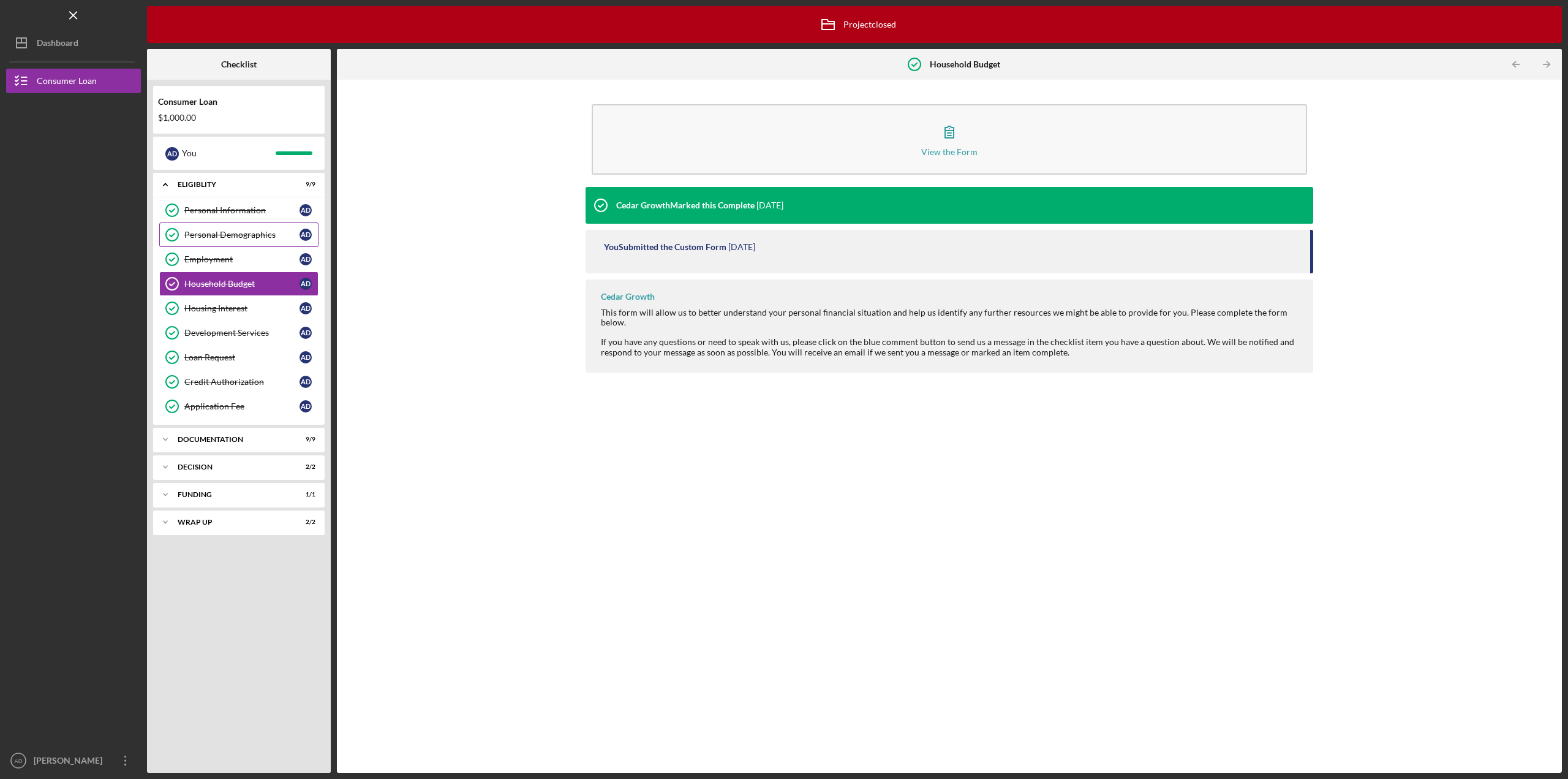
click at [218, 243] on link "Personal Demographics Personal Demographics A D" at bounding box center [239, 235] width 159 height 24
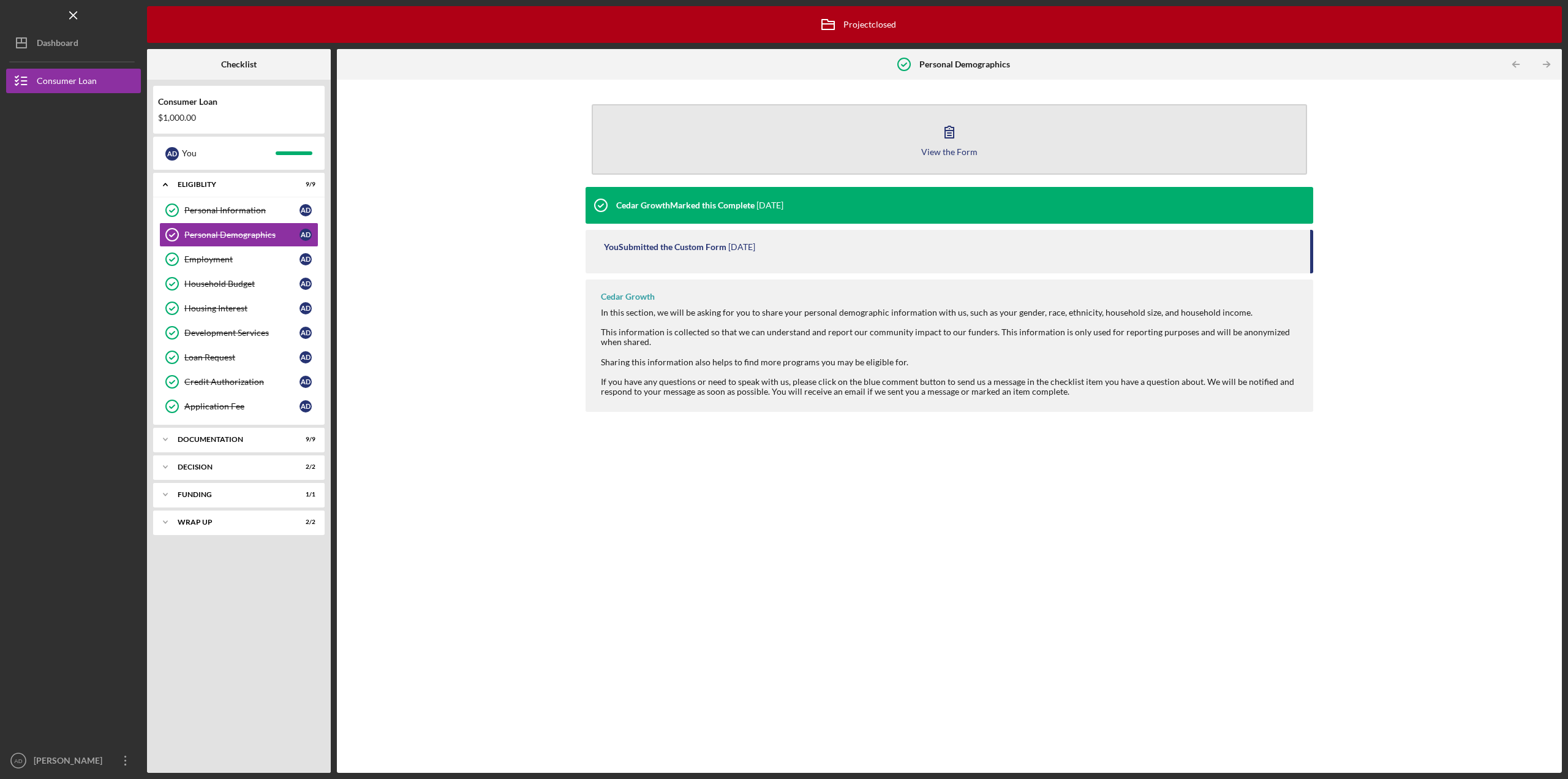
click at [967, 156] on div "View the Form" at bounding box center [949, 152] width 56 height 9
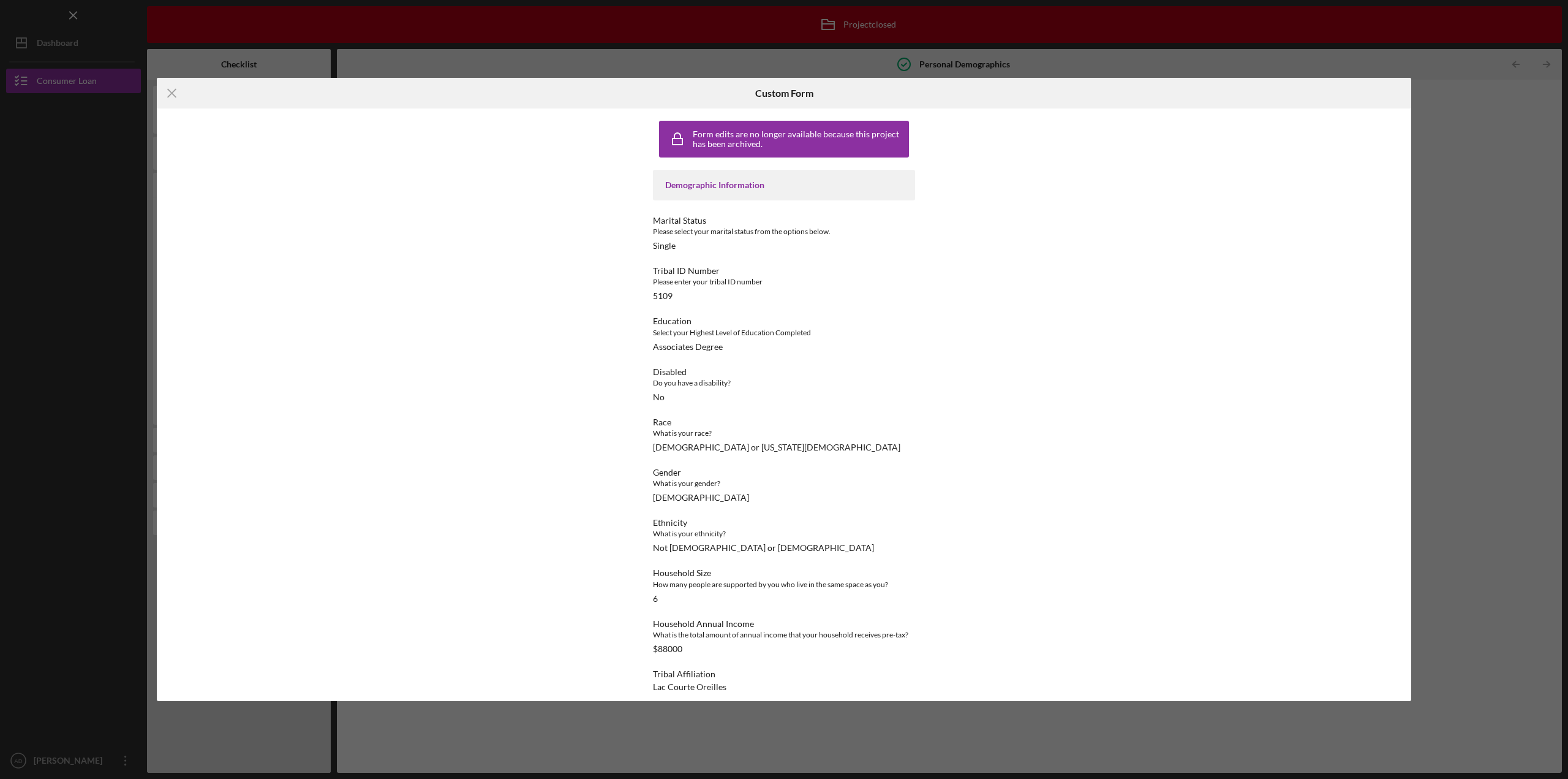
scroll to position [9, 0]
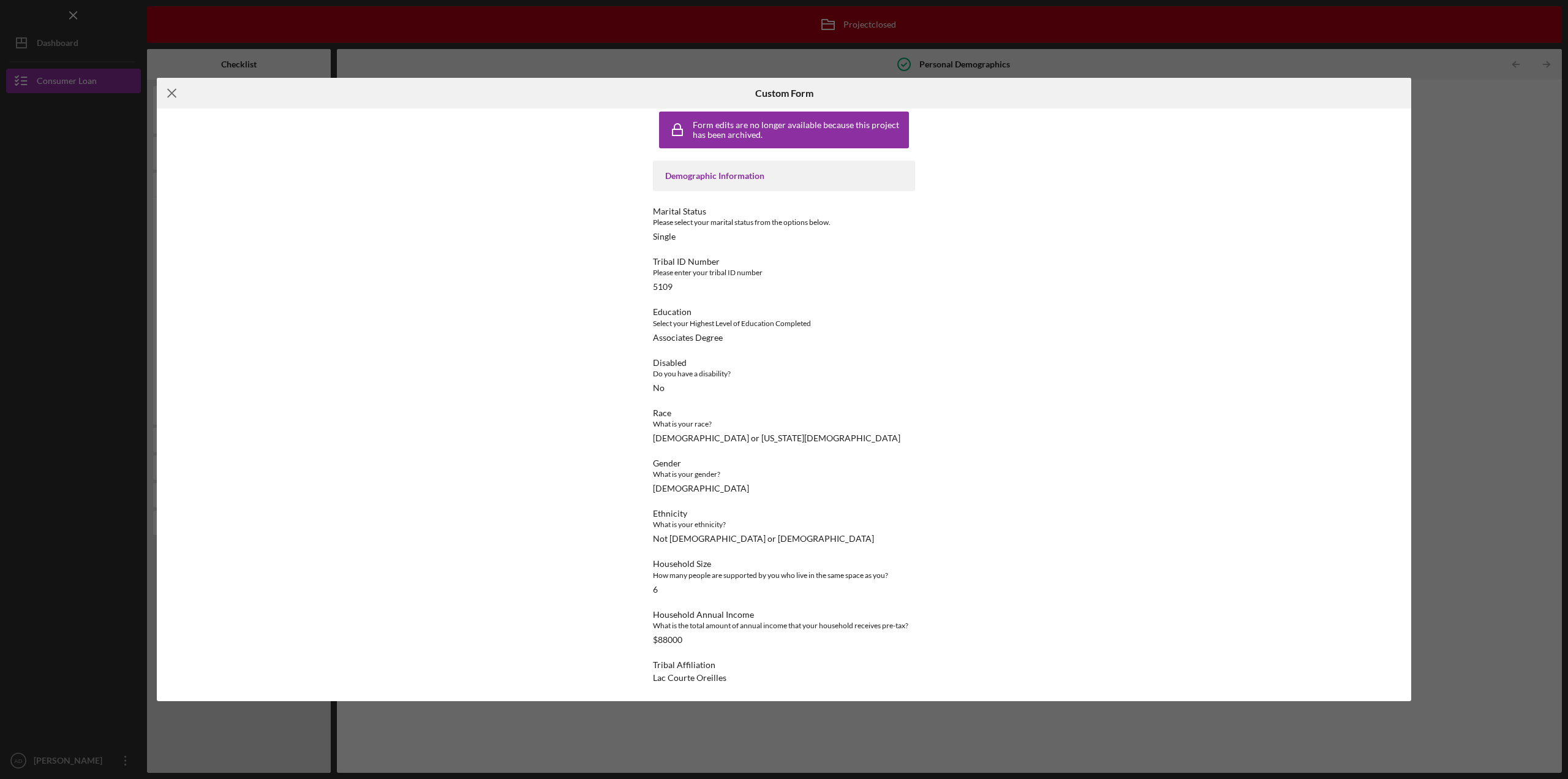
click at [170, 94] on line at bounding box center [172, 94] width 8 height 8
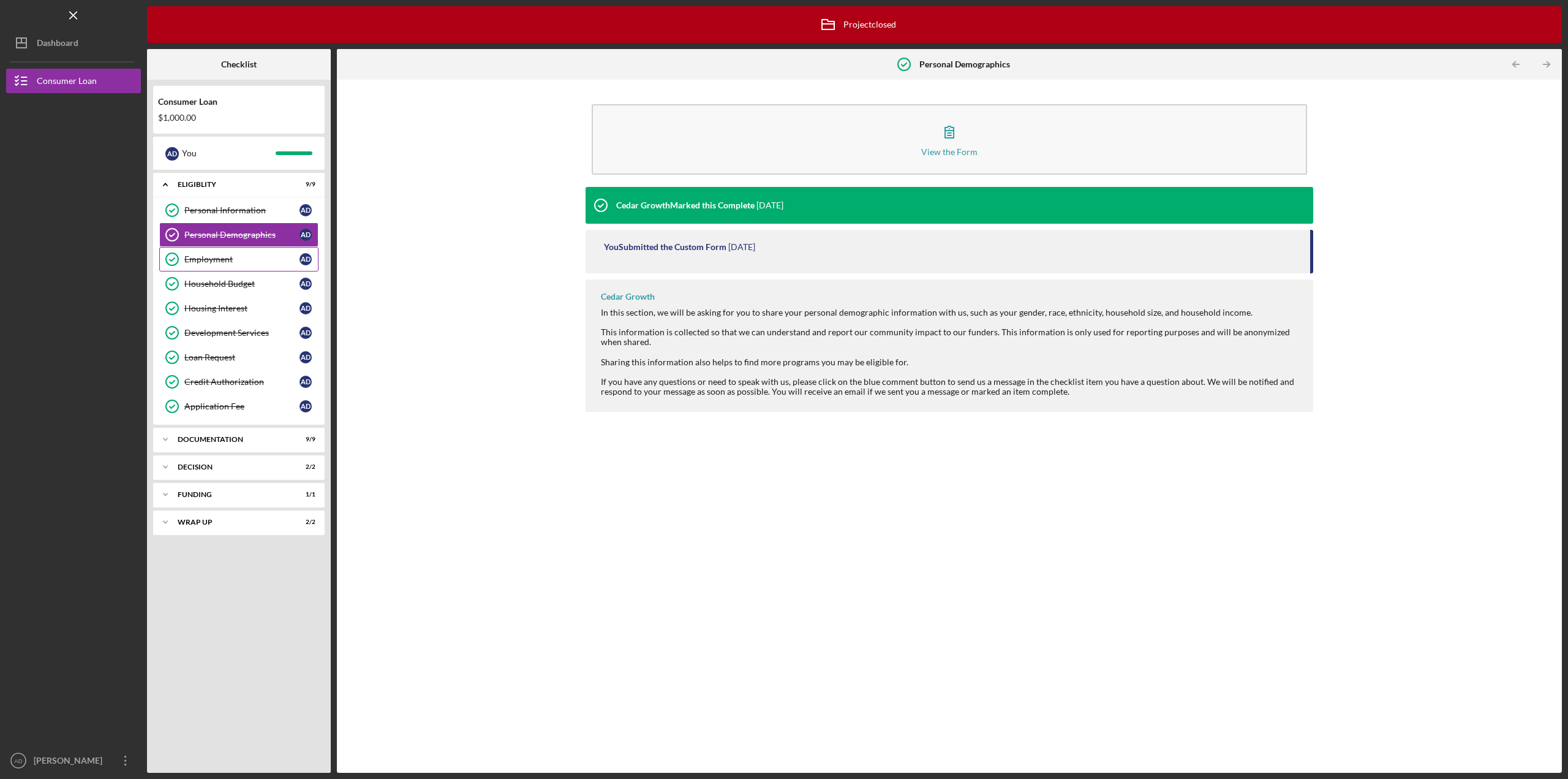
click at [201, 254] on div "Employment" at bounding box center [242, 259] width 115 height 9
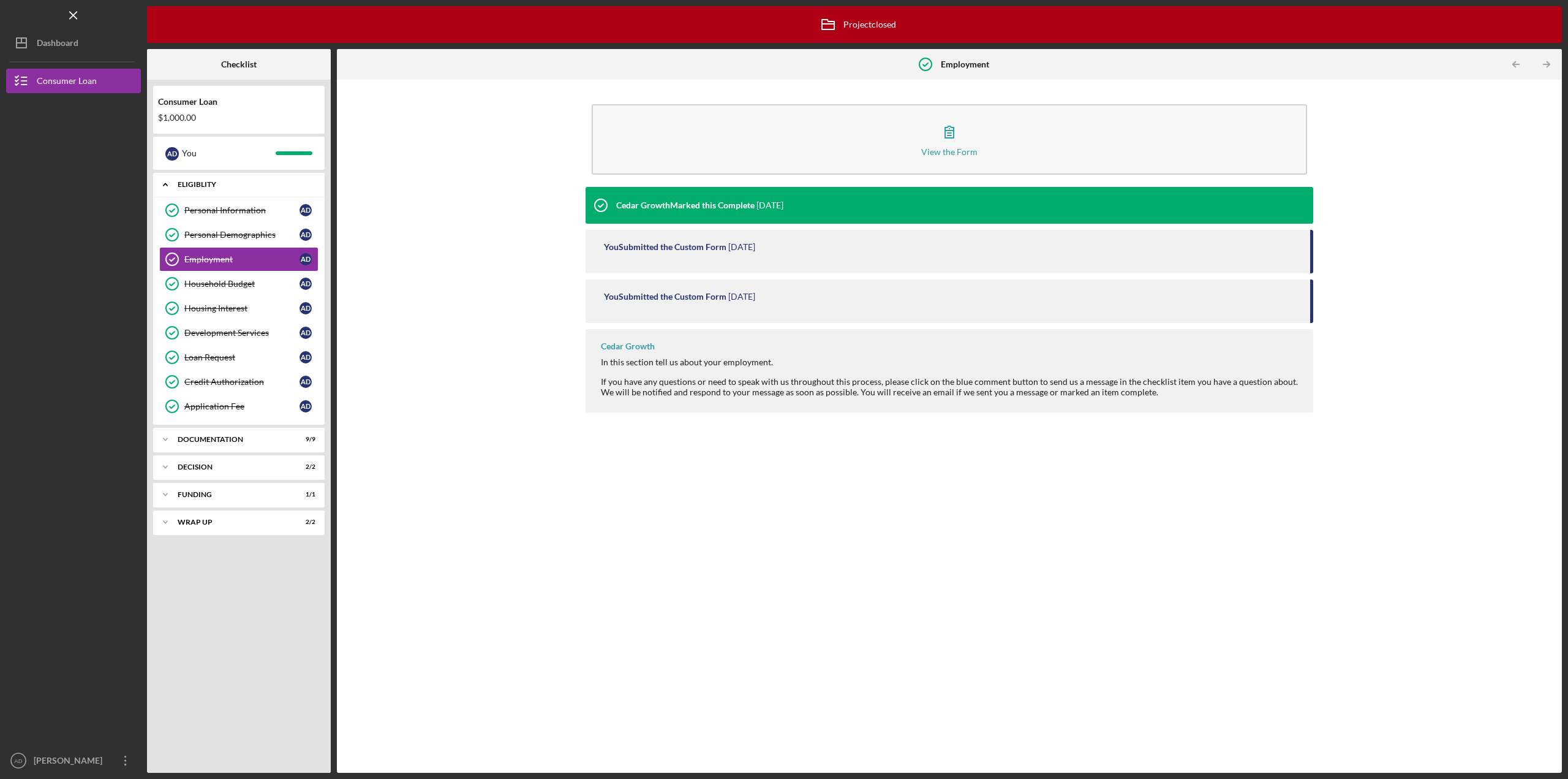
click at [160, 187] on icon "Icon/Expander" at bounding box center [165, 184] width 24 height 24
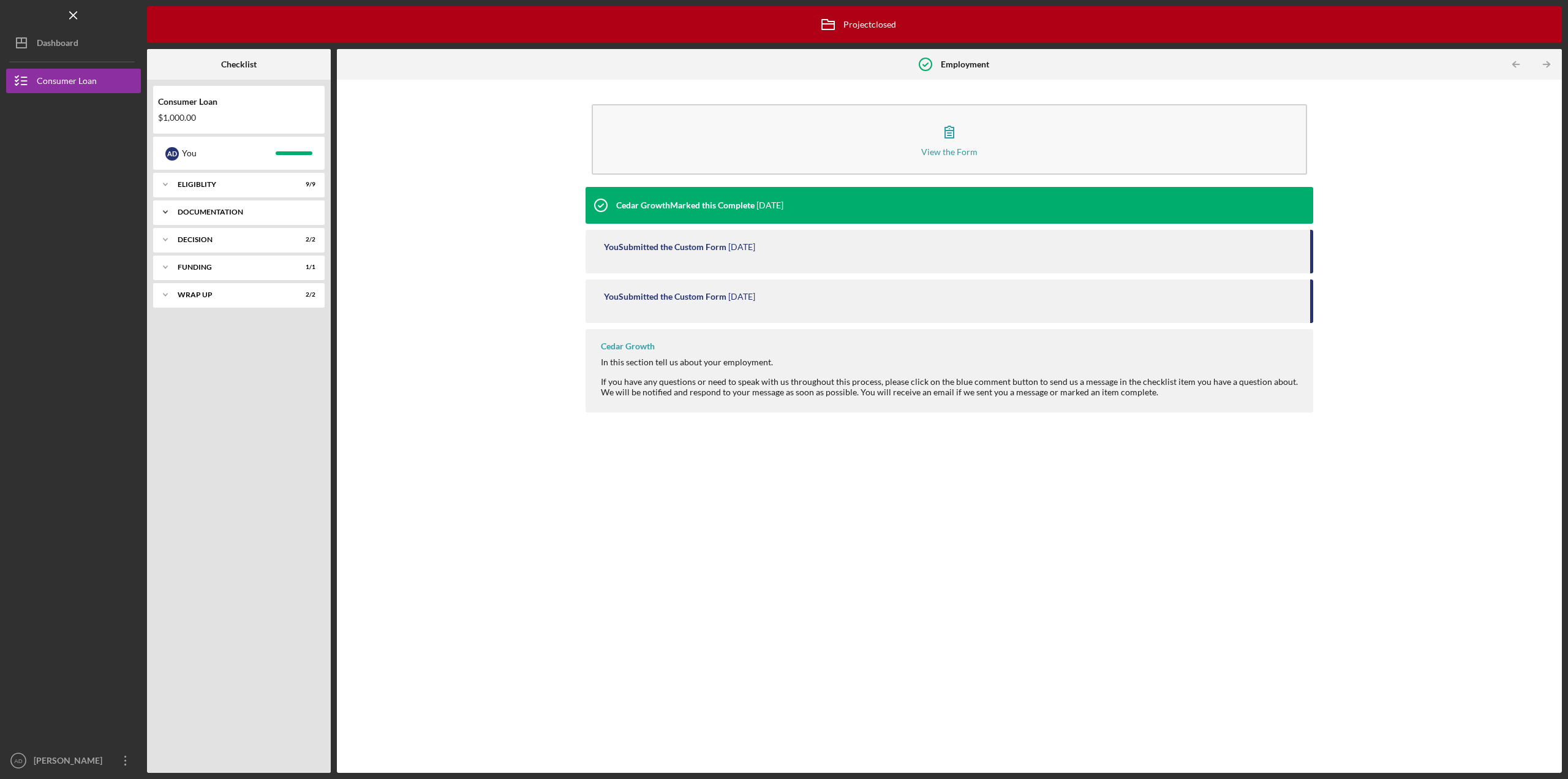
click at [173, 211] on icon "Icon/Expander" at bounding box center [165, 212] width 24 height 24
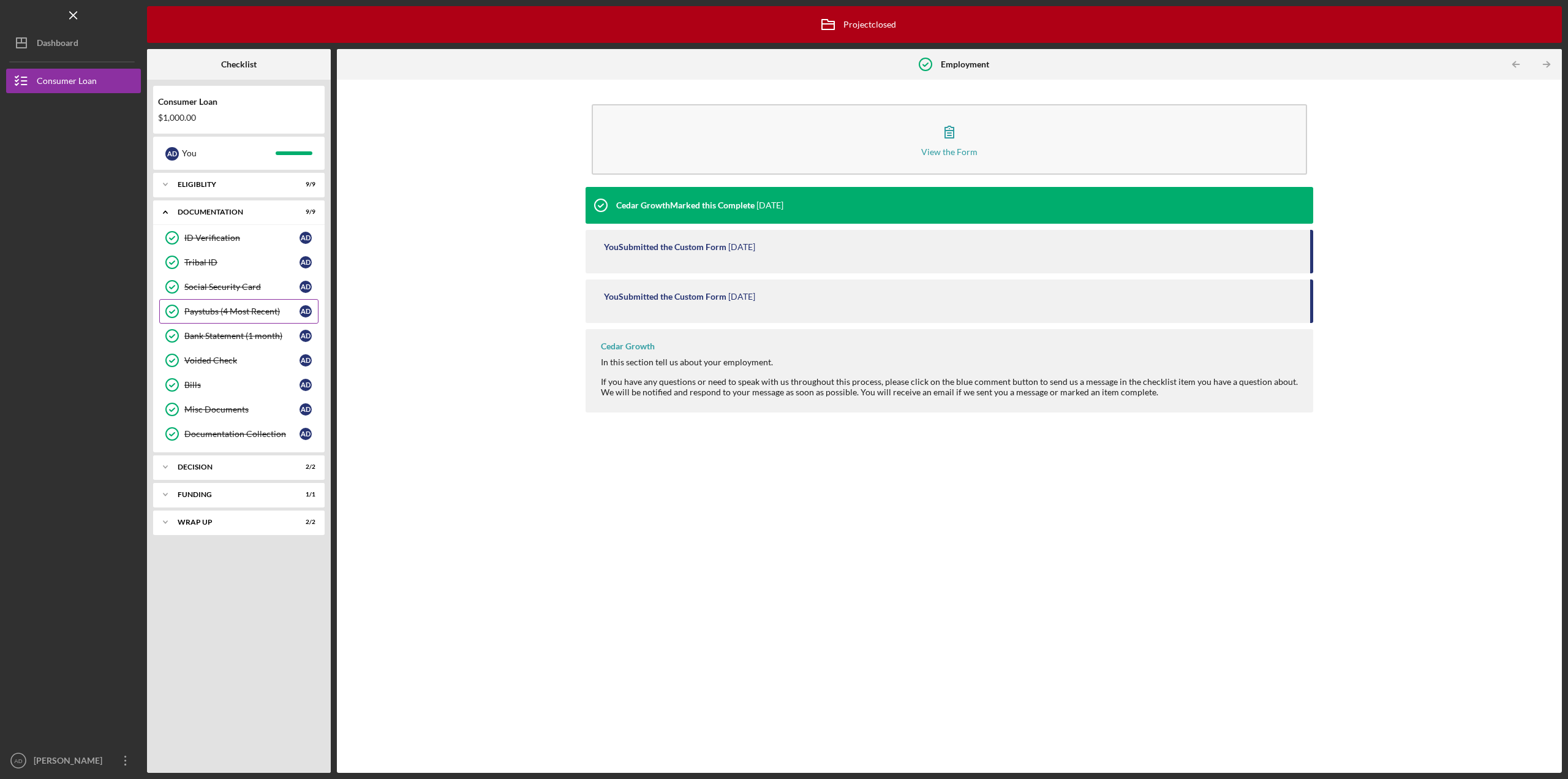
click at [217, 310] on div "Paystubs (4 Most Recent)" at bounding box center [242, 311] width 115 height 9
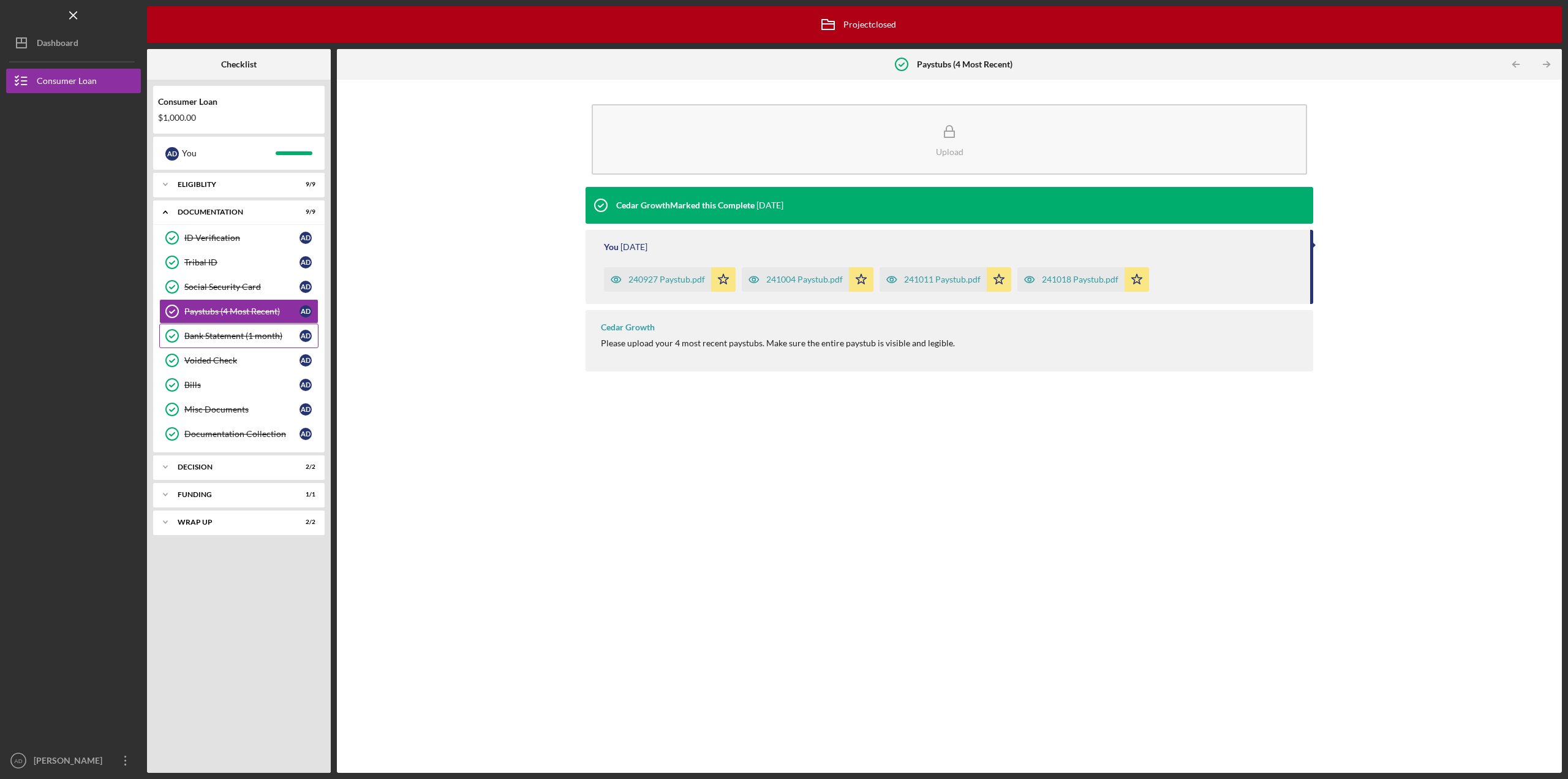
click at [237, 335] on div "Bank Statement (1 month)" at bounding box center [242, 336] width 115 height 9
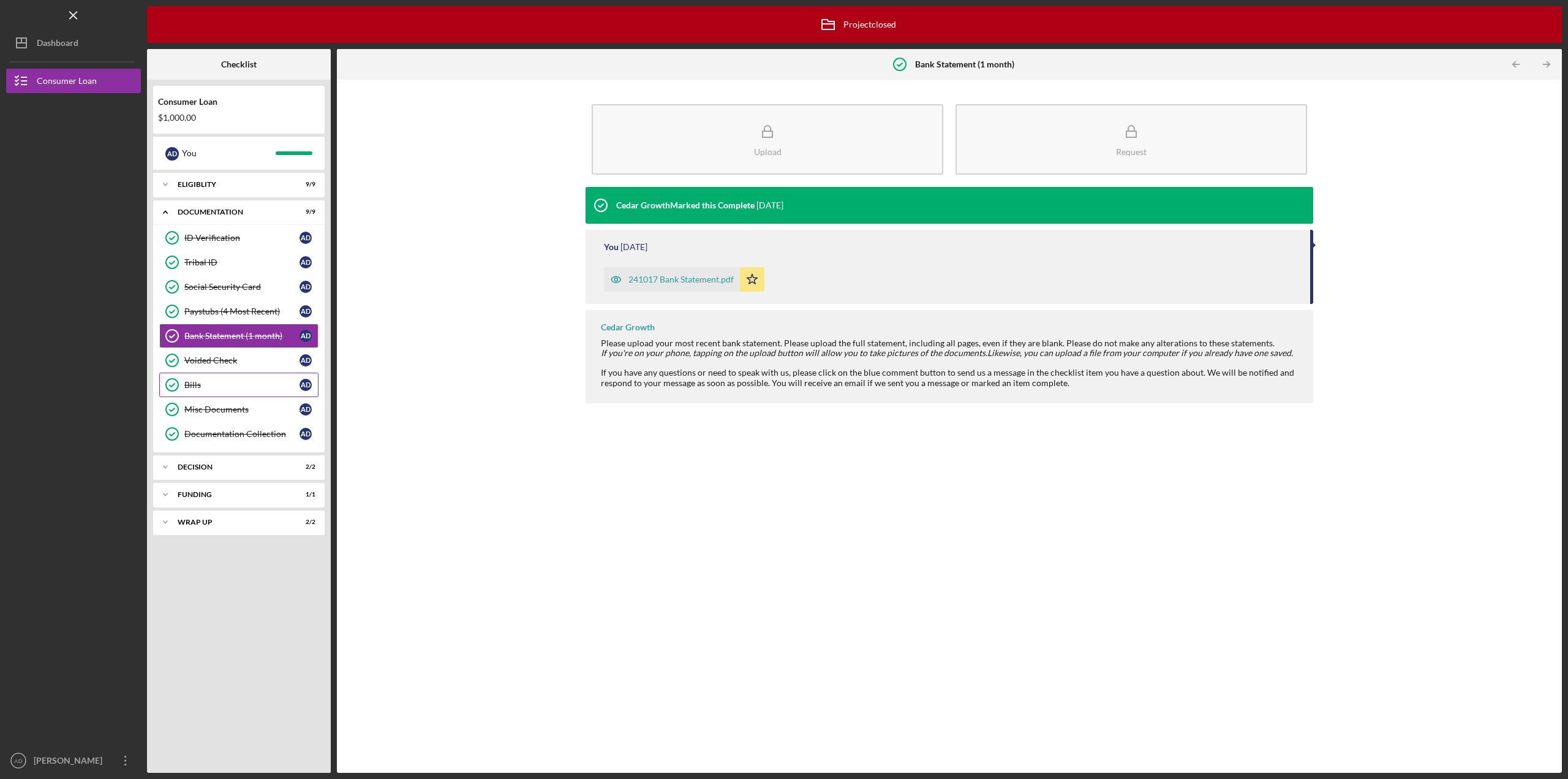
click at [205, 375] on link "Bills Bills A D" at bounding box center [239, 385] width 159 height 24
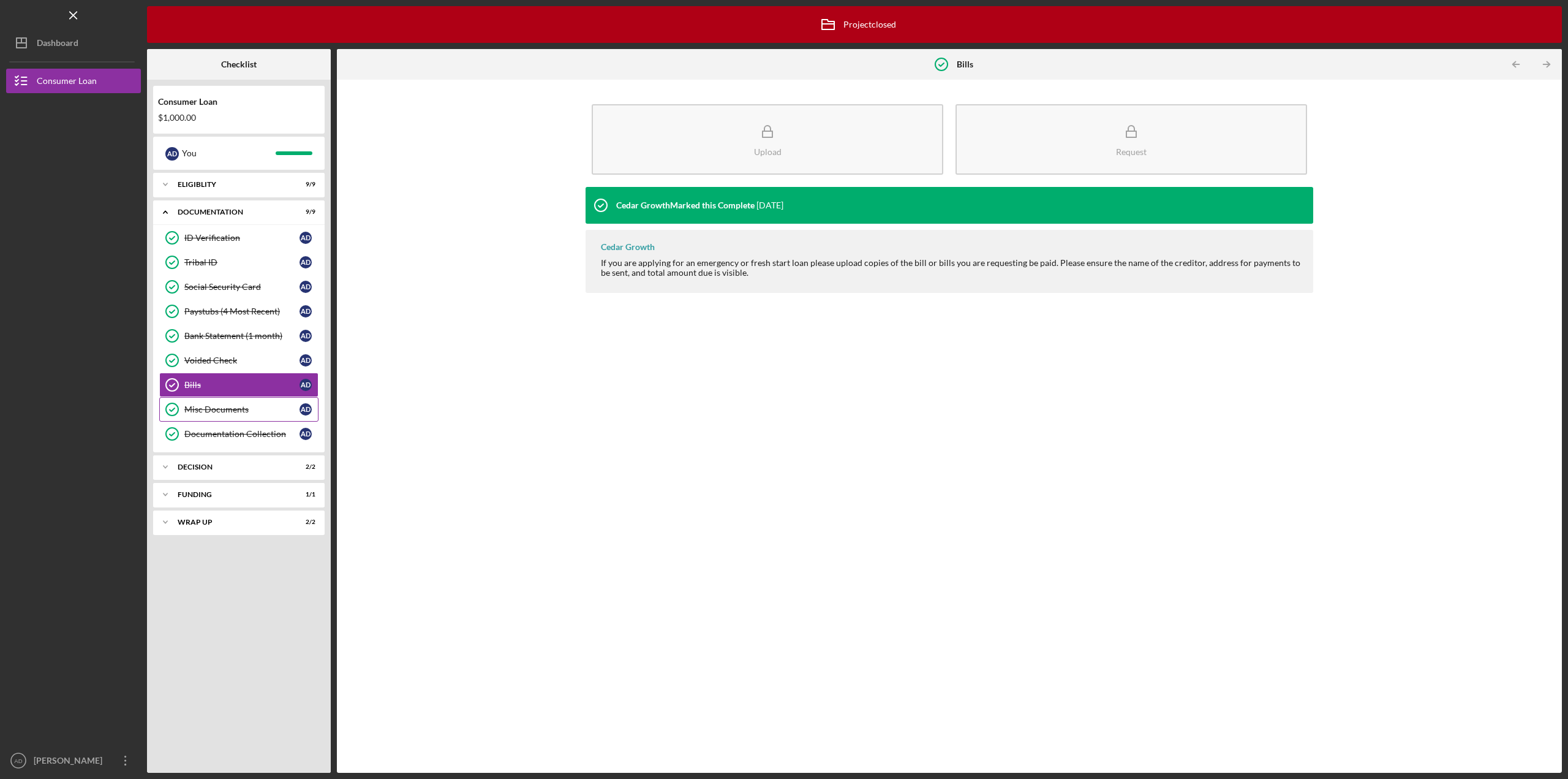
click at [217, 409] on div "Misc Documents" at bounding box center [242, 410] width 115 height 9
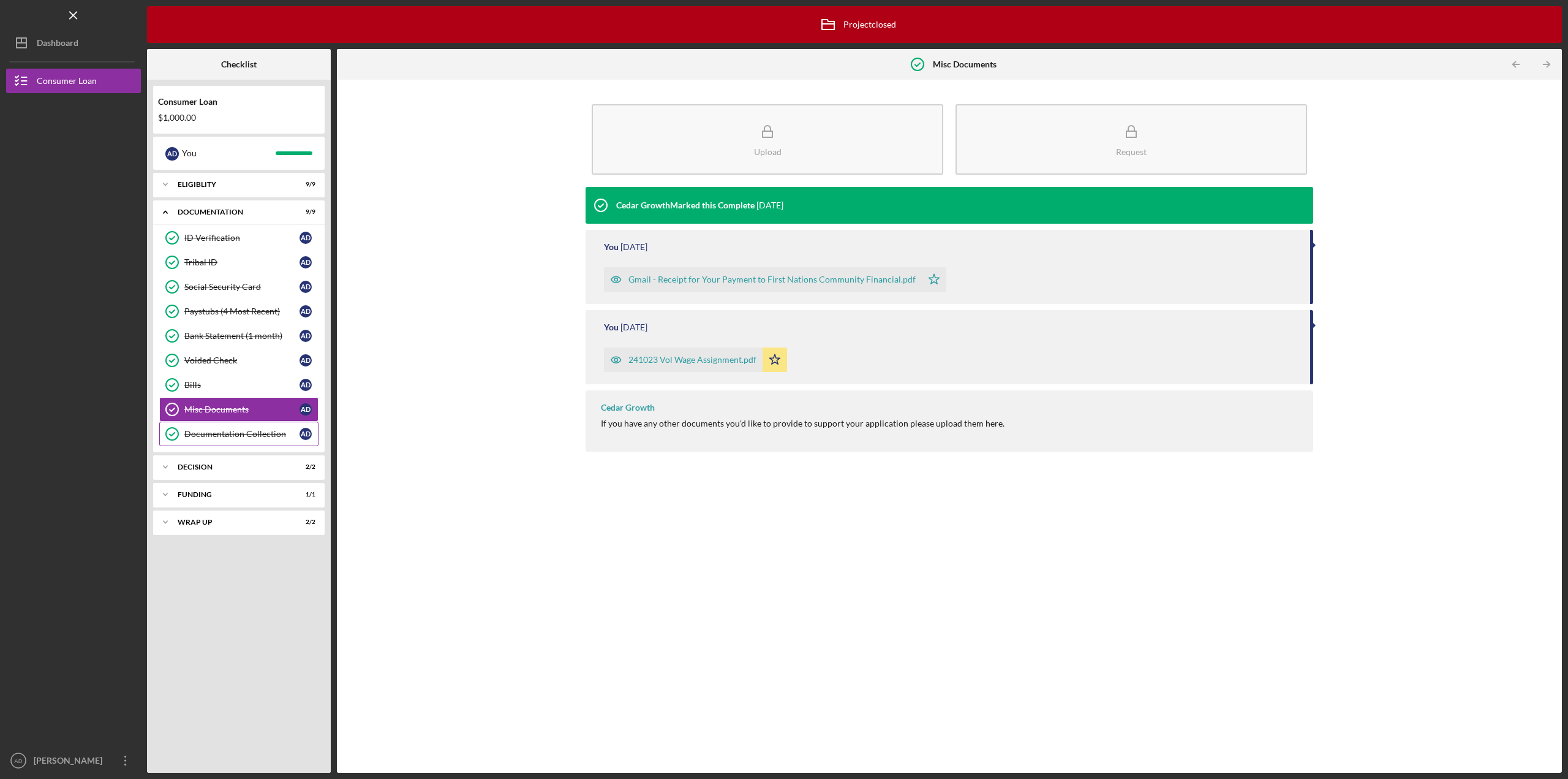
click at [228, 430] on div "Documentation Collection" at bounding box center [242, 434] width 115 height 9
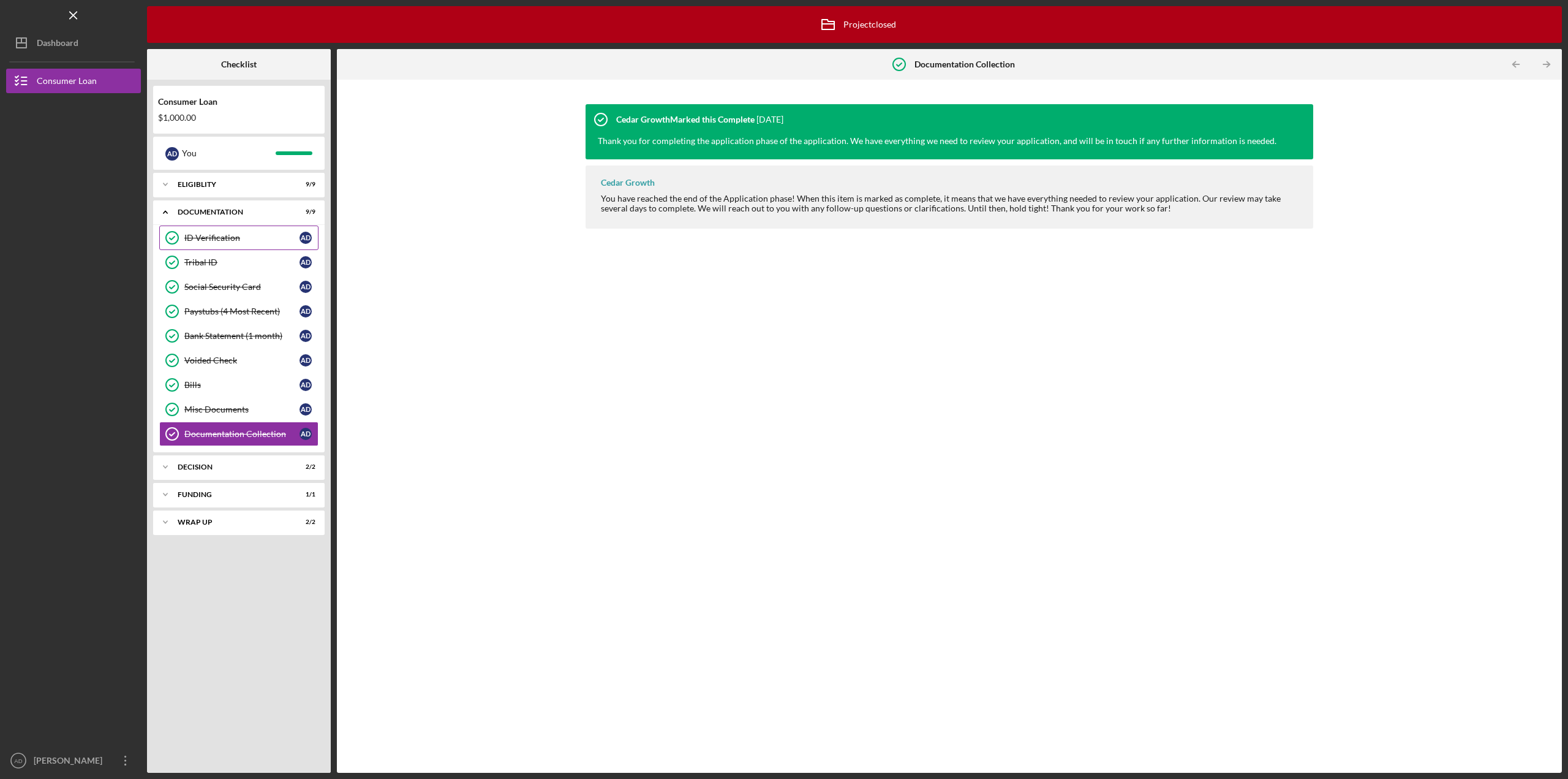
click at [206, 238] on div "ID Verification" at bounding box center [242, 238] width 115 height 9
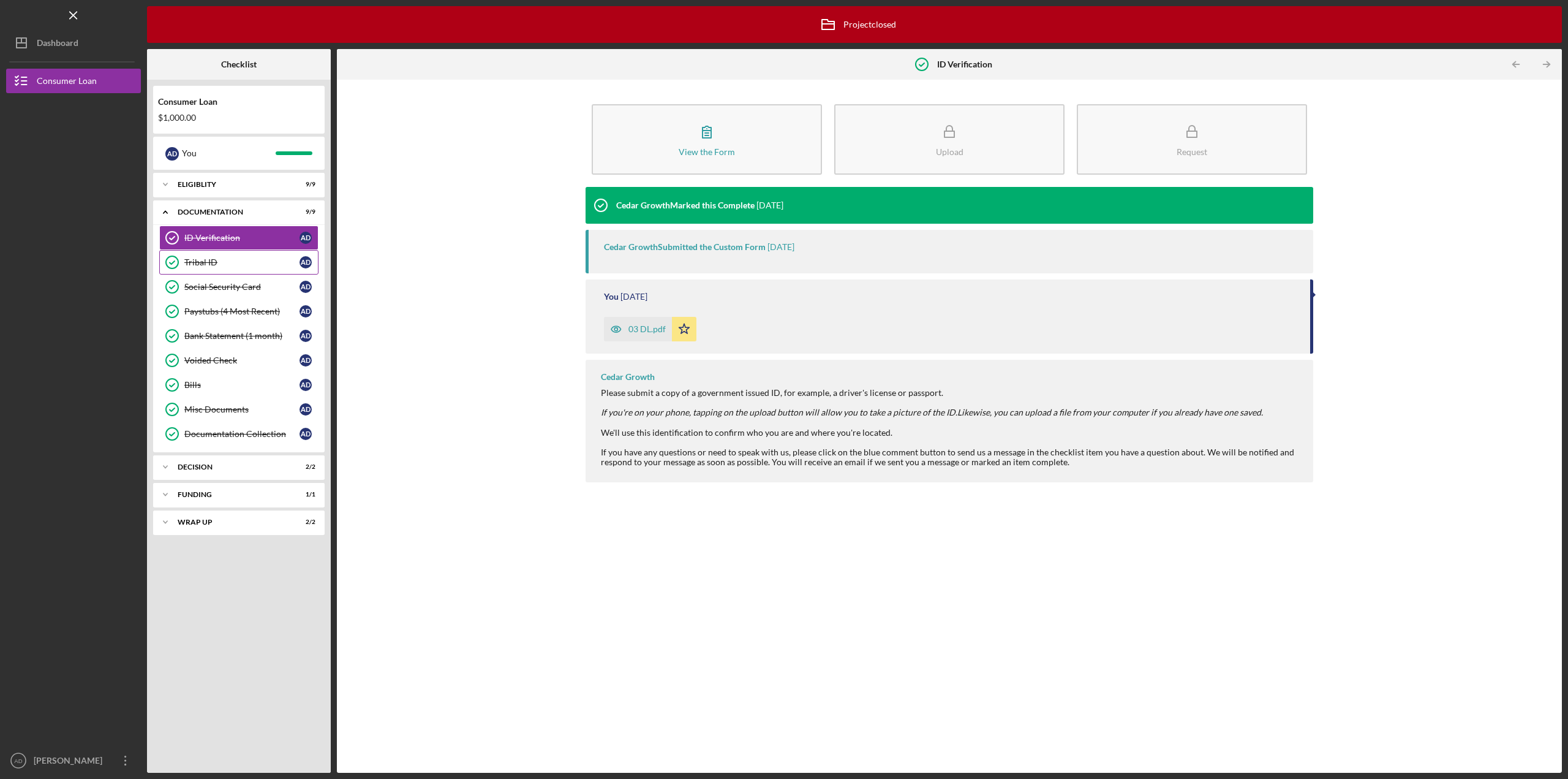
click at [211, 260] on div "Tribal ID" at bounding box center [242, 262] width 115 height 9
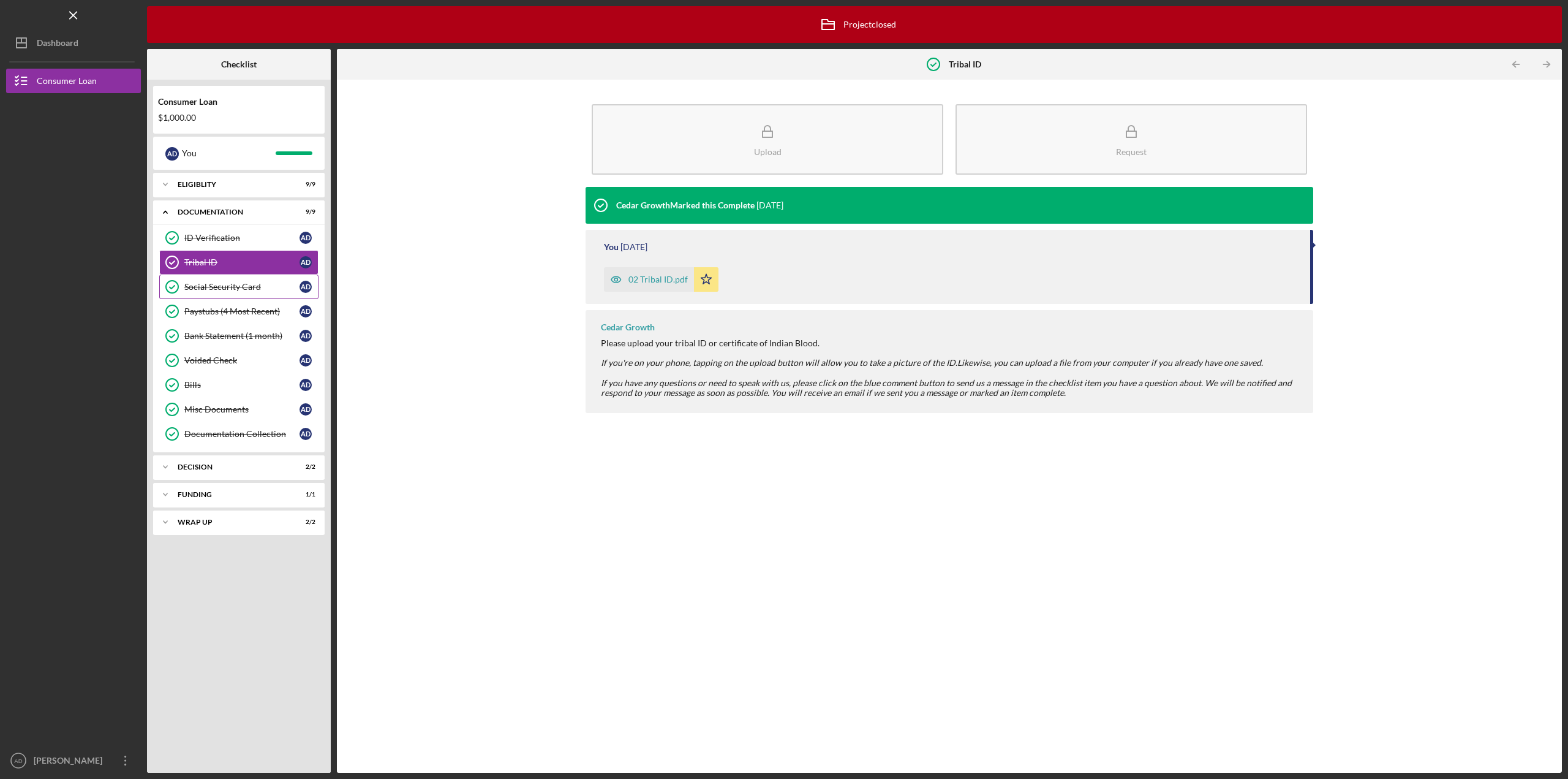
click at [216, 285] on div "Social Security Card" at bounding box center [242, 287] width 115 height 9
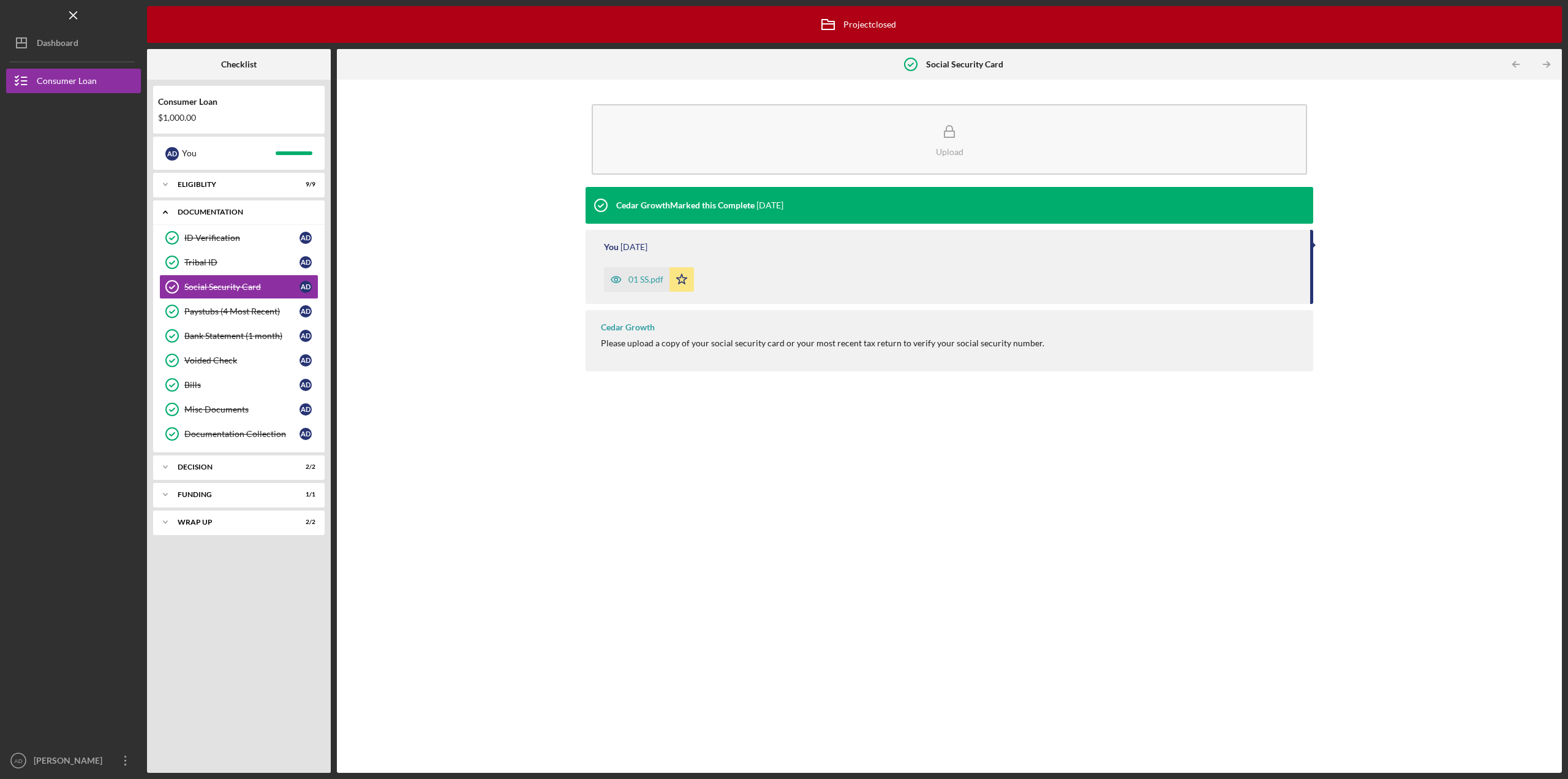
click at [162, 211] on icon "Icon/Expander" at bounding box center [165, 212] width 24 height 24
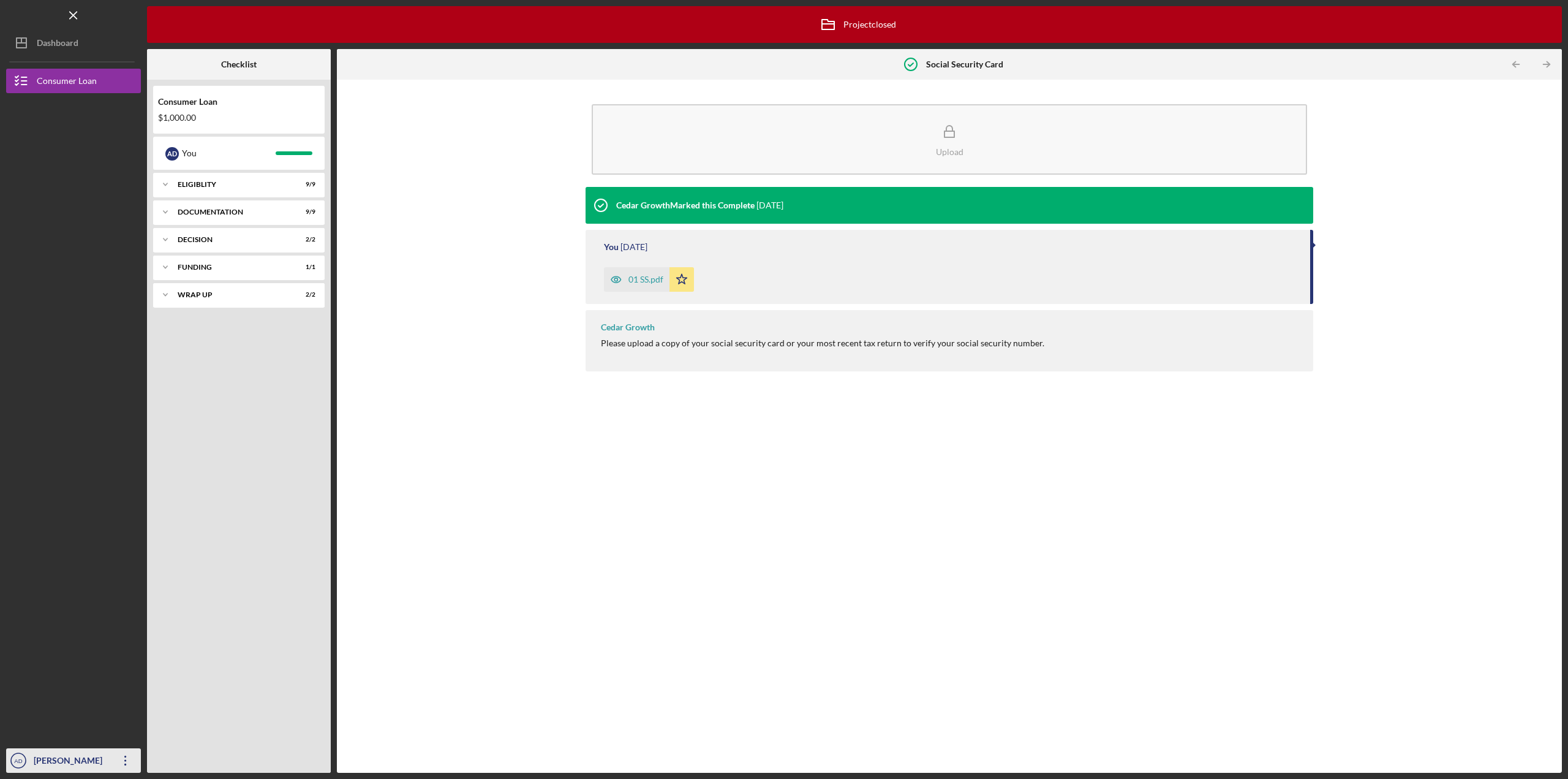
click at [129, 756] on icon "Icon/Overflow" at bounding box center [125, 760] width 30 height 31
click at [68, 726] on link "Logout" at bounding box center [74, 731] width 135 height 25
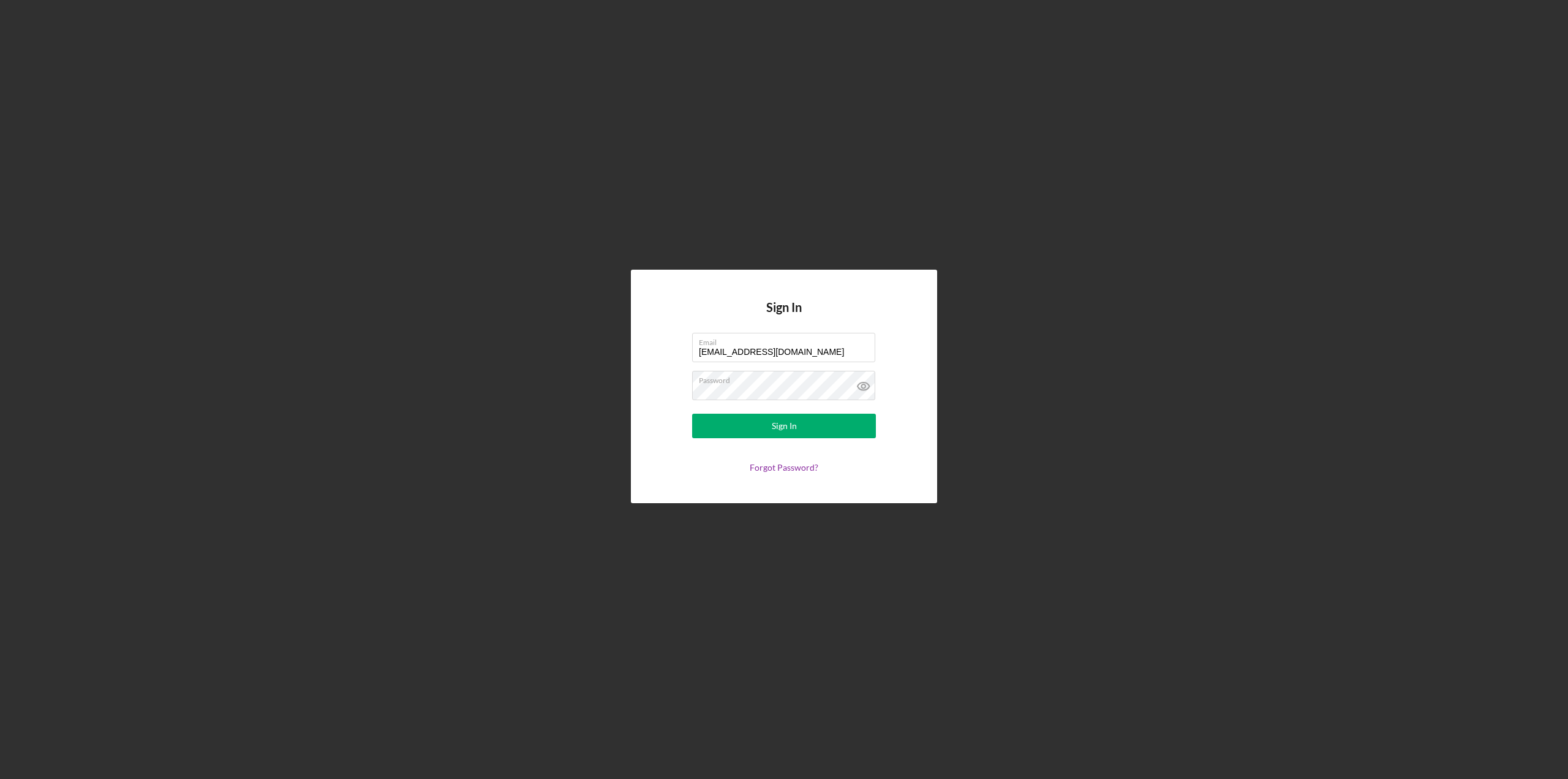
click at [1487, 62] on div "Sign In Email [EMAIL_ADDRESS][DOMAIN_NAME] Password Sign In Forgot Password?" at bounding box center [784, 386] width 1556 height 773
